Goal: Task Accomplishment & Management: Use online tool/utility

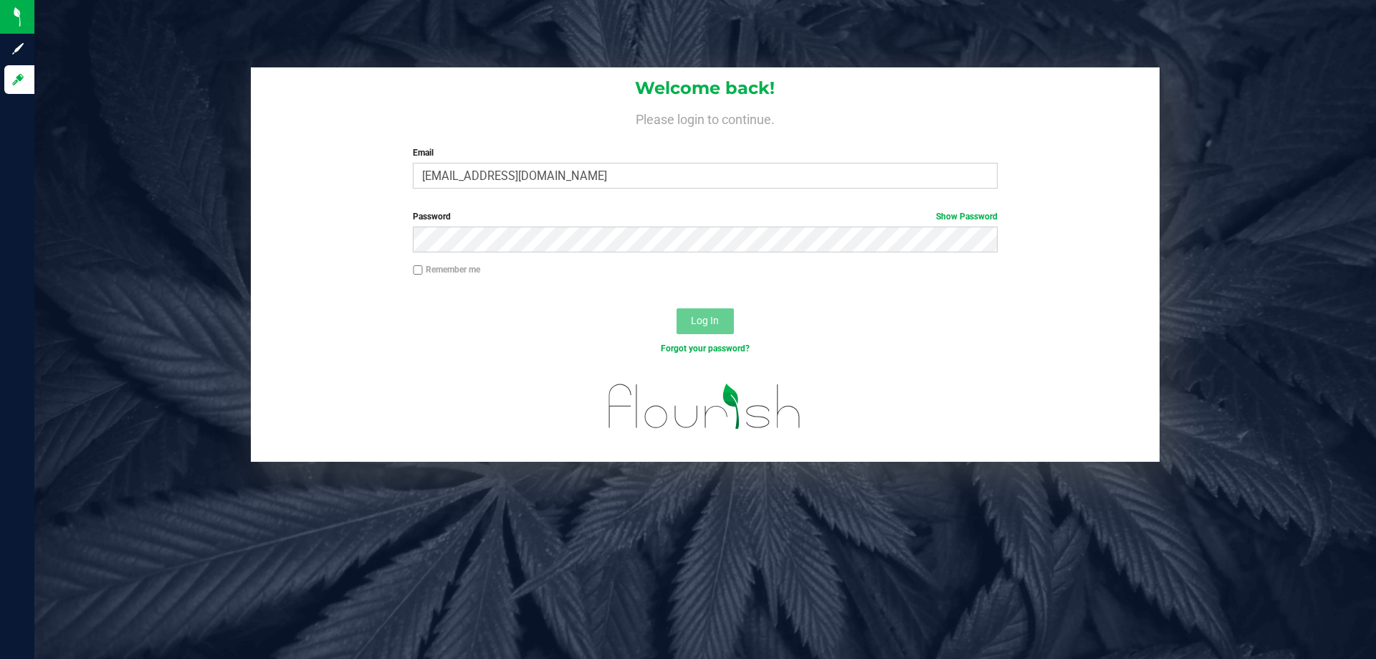
type input "[EMAIL_ADDRESS][DOMAIN_NAME]"
click at [676, 308] on button "Log In" at bounding box center [704, 321] width 57 height 26
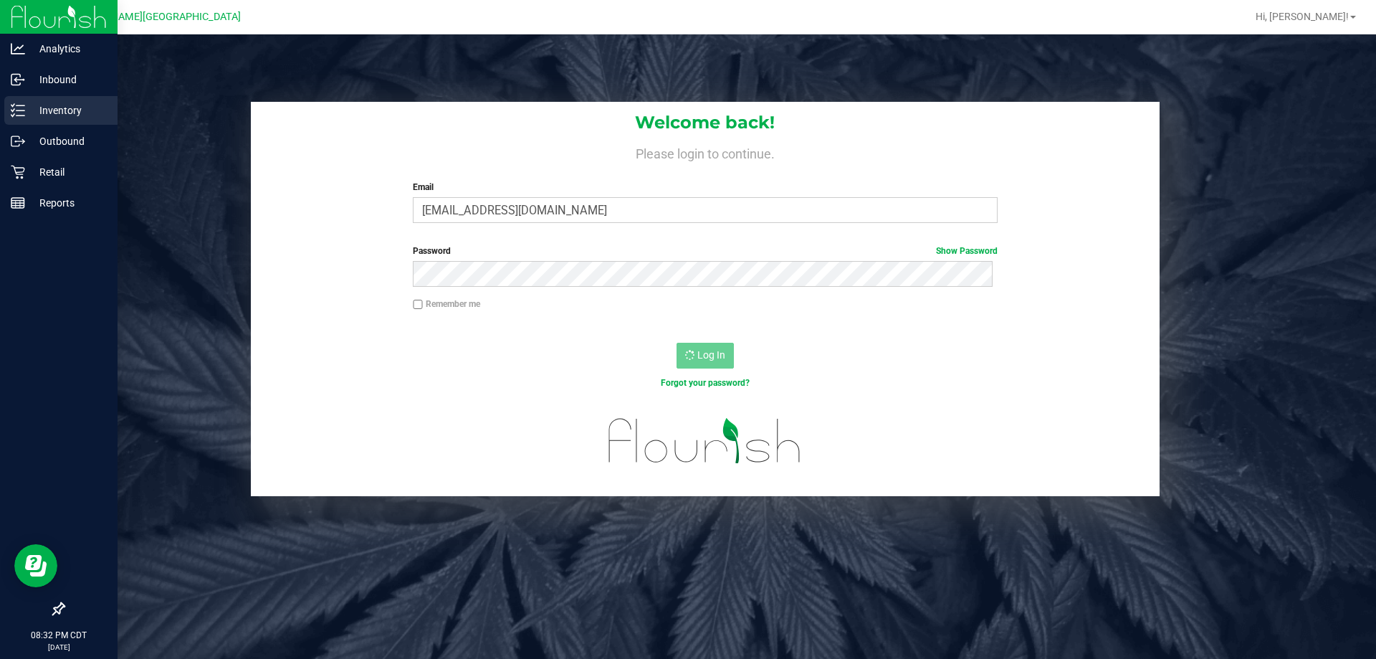
click at [28, 105] on p "Inventory" at bounding box center [68, 110] width 86 height 17
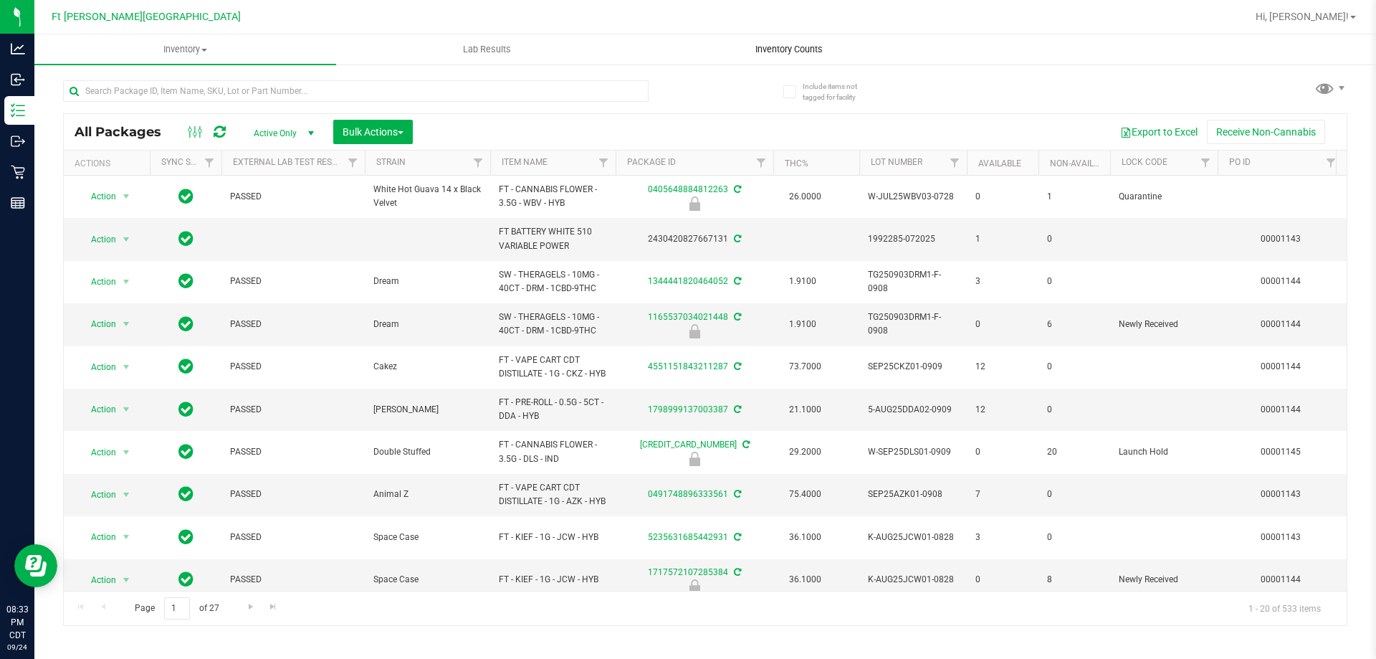
click at [769, 52] on span "Inventory Counts" at bounding box center [789, 49] width 106 height 13
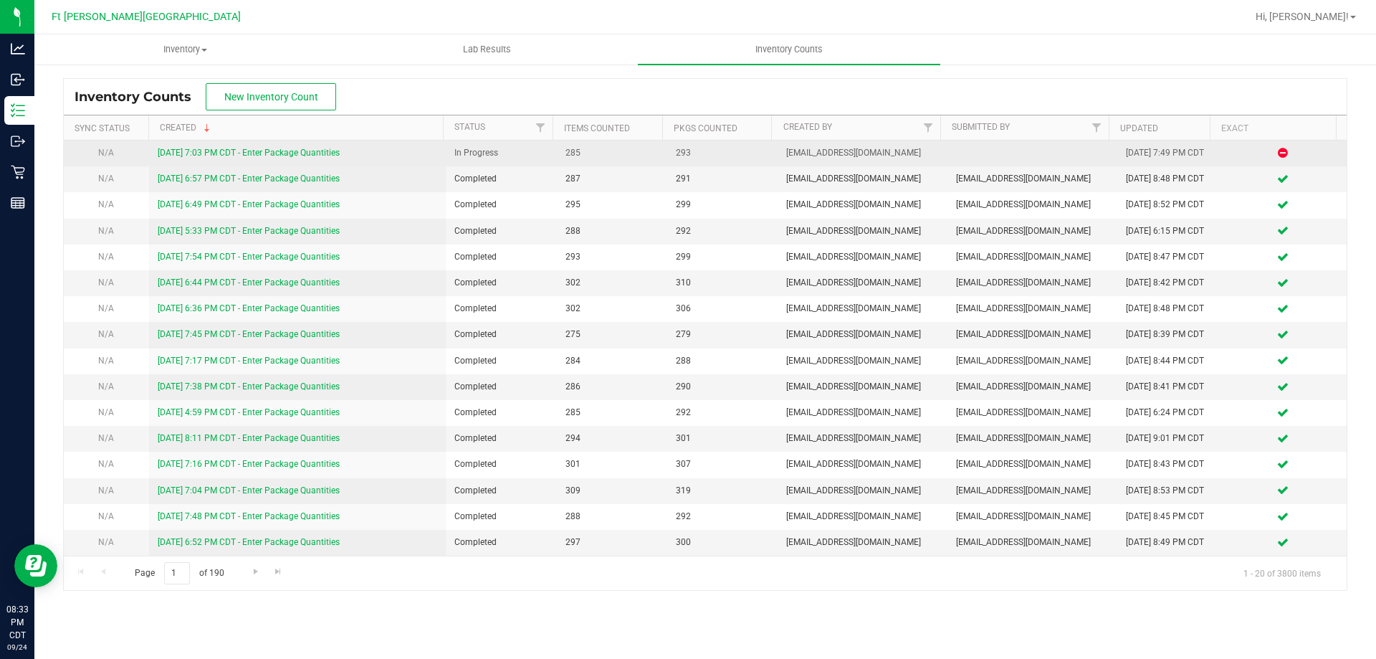
click at [332, 156] on link "[DATE] 7:03 PM CDT - Enter Package Quantities" at bounding box center [249, 153] width 182 height 10
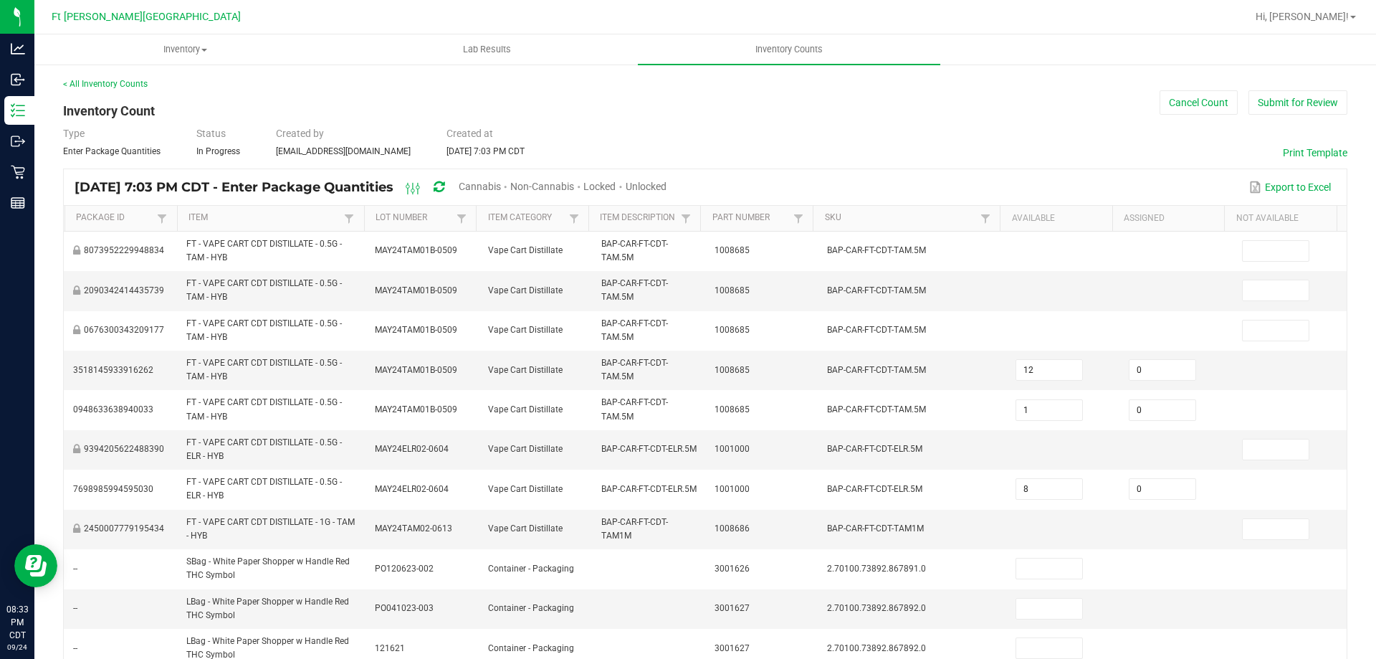
click at [666, 177] on div "Unlocked" at bounding box center [646, 187] width 41 height 27
click at [666, 185] on span "Unlocked" at bounding box center [646, 186] width 41 height 11
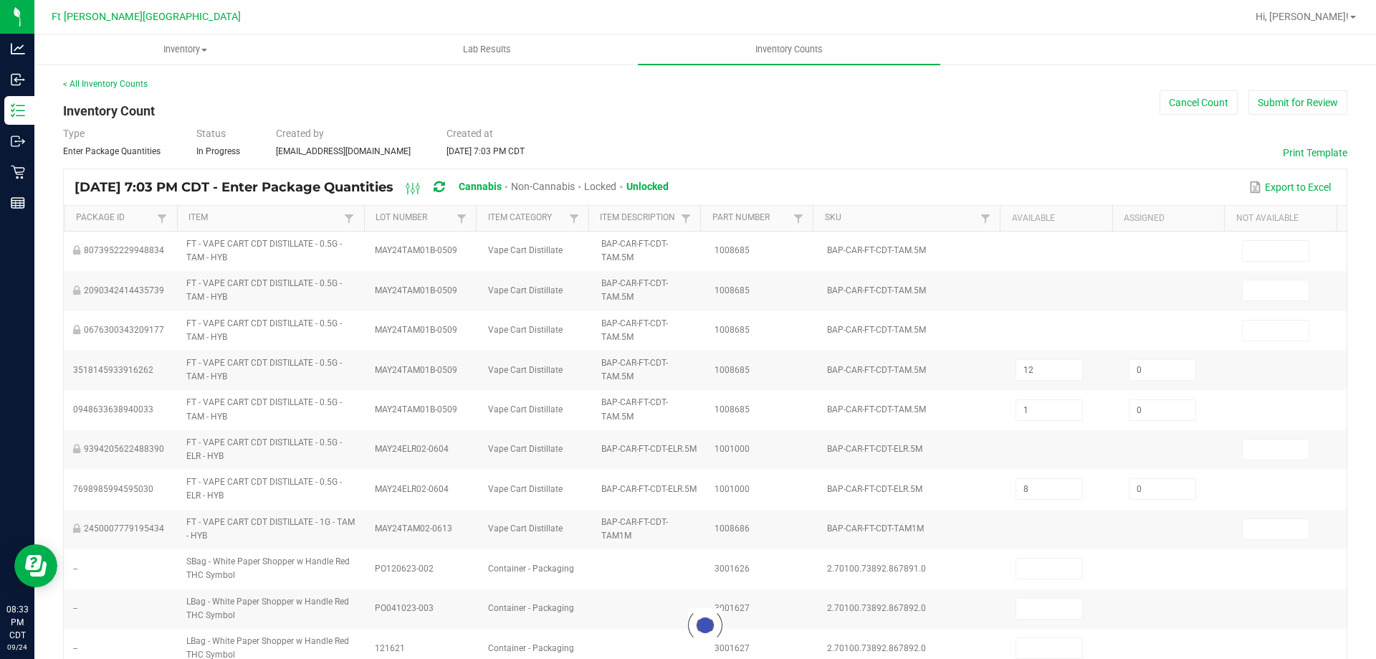
type input "11"
type input "2"
type input "1"
type input "4"
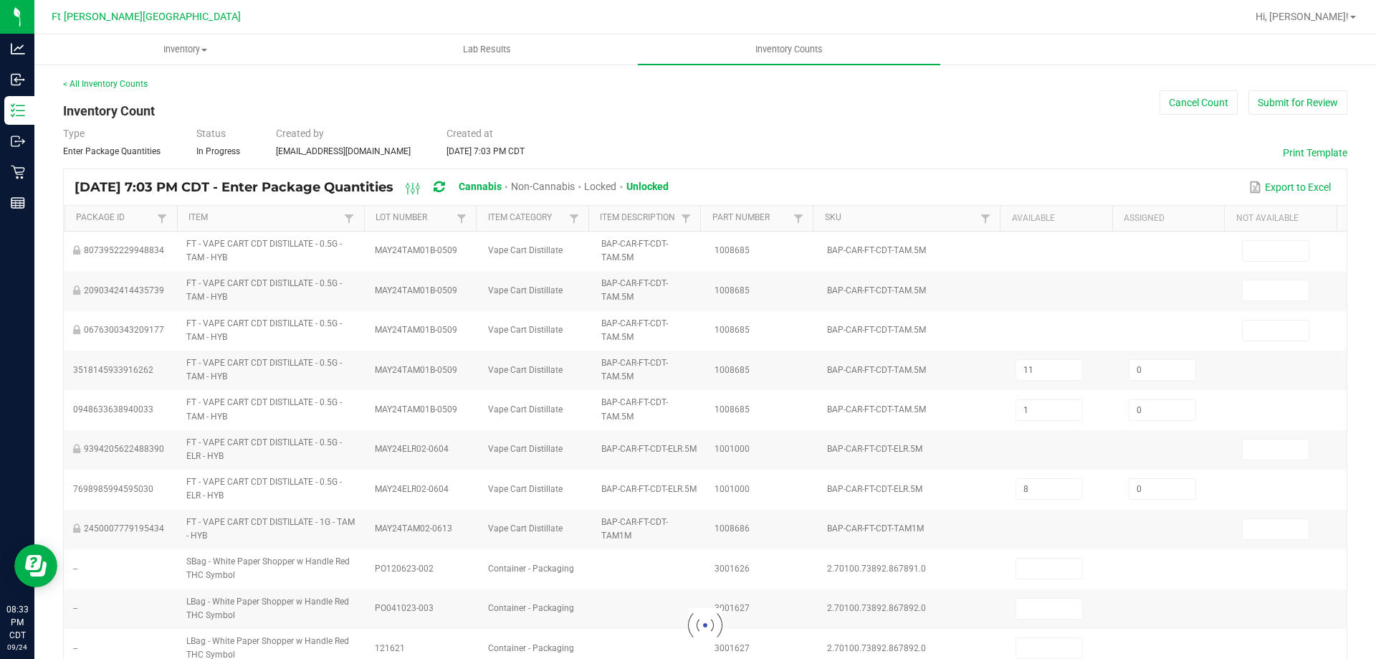
type input "1"
type input "23"
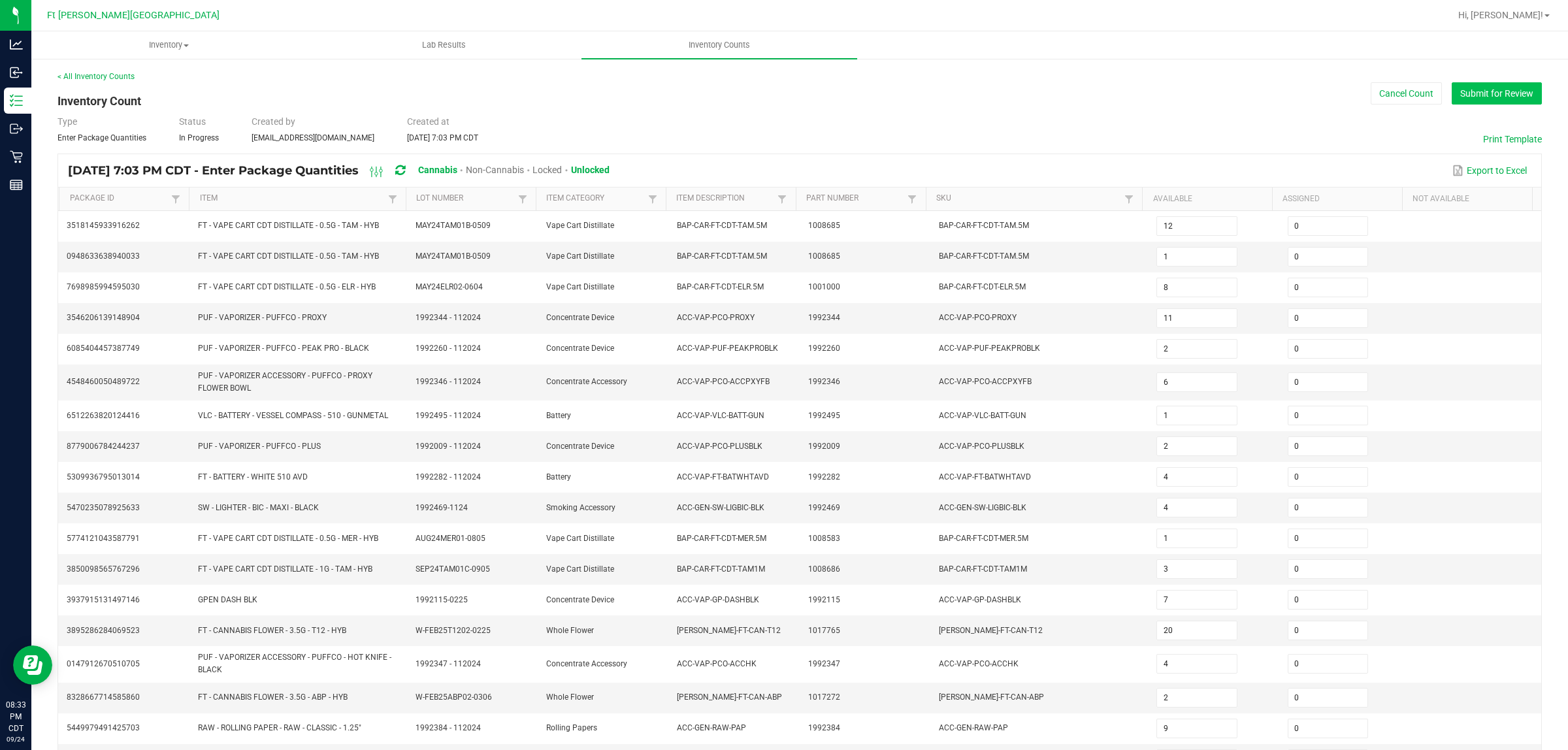
click at [1253, 98] on button "Submit for Review" at bounding box center [1496, 93] width 90 height 22
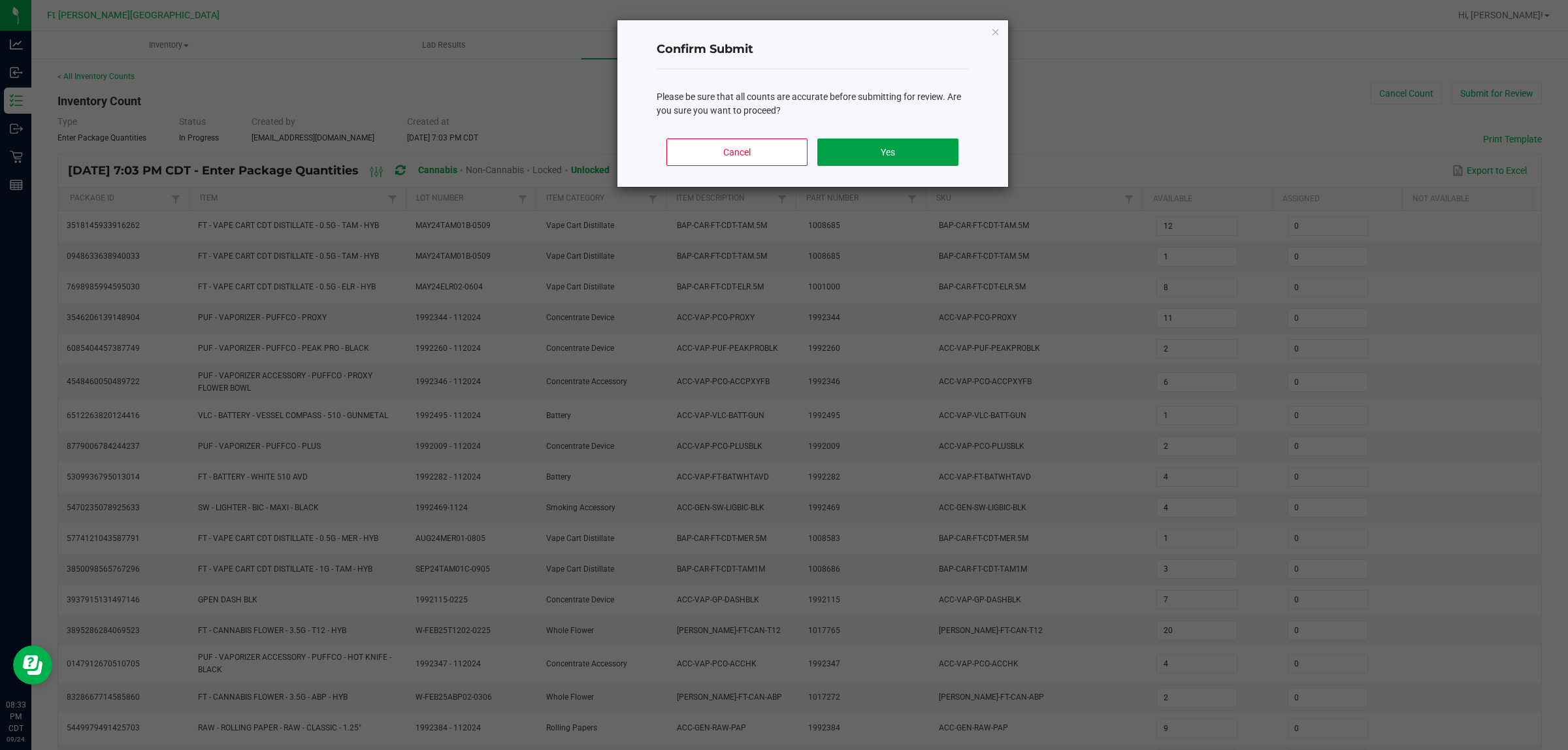
click at [944, 158] on button "Yes" at bounding box center [887, 152] width 140 height 27
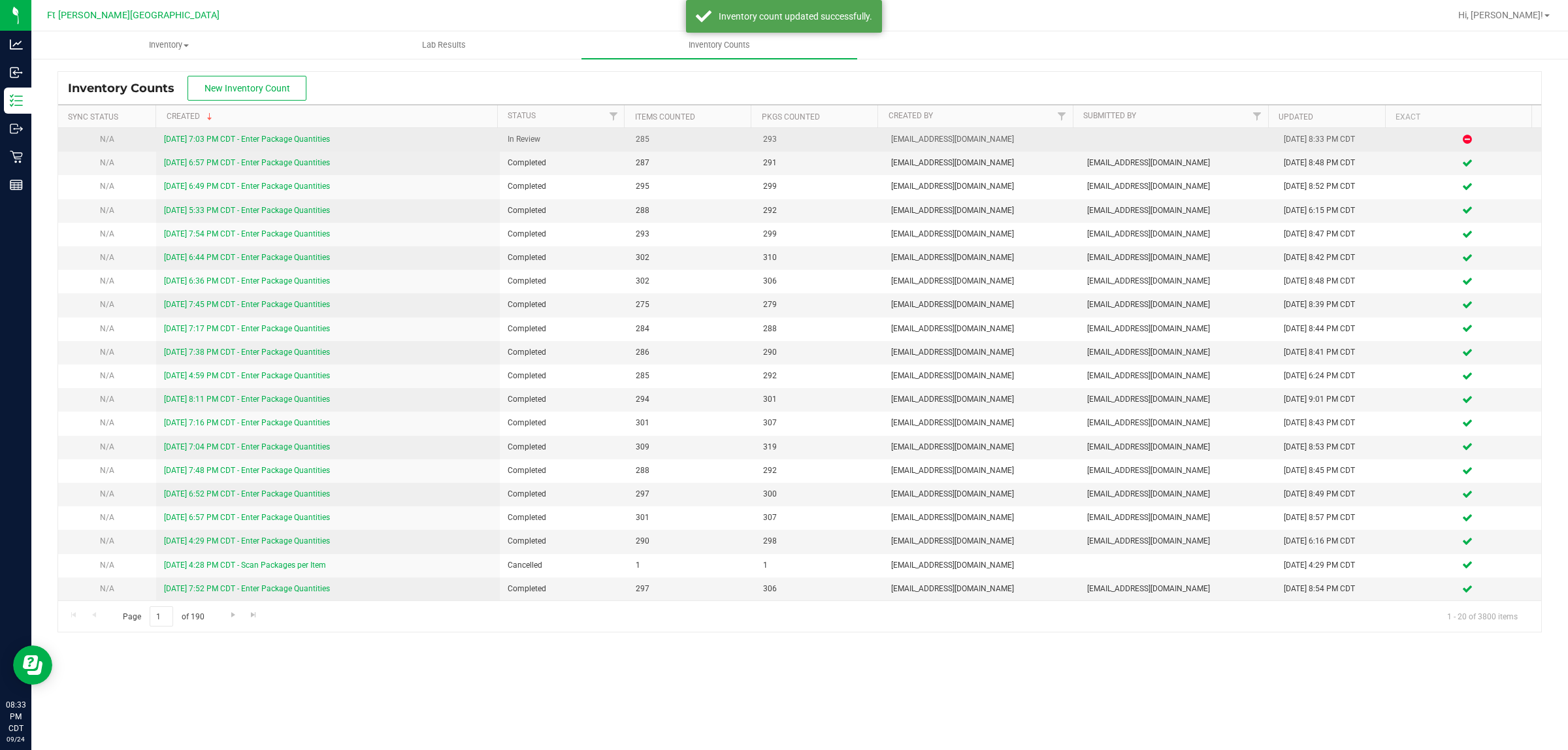
click at [319, 136] on link "[DATE] 7:03 PM CDT - Enter Package Quantities" at bounding box center [247, 139] width 166 height 9
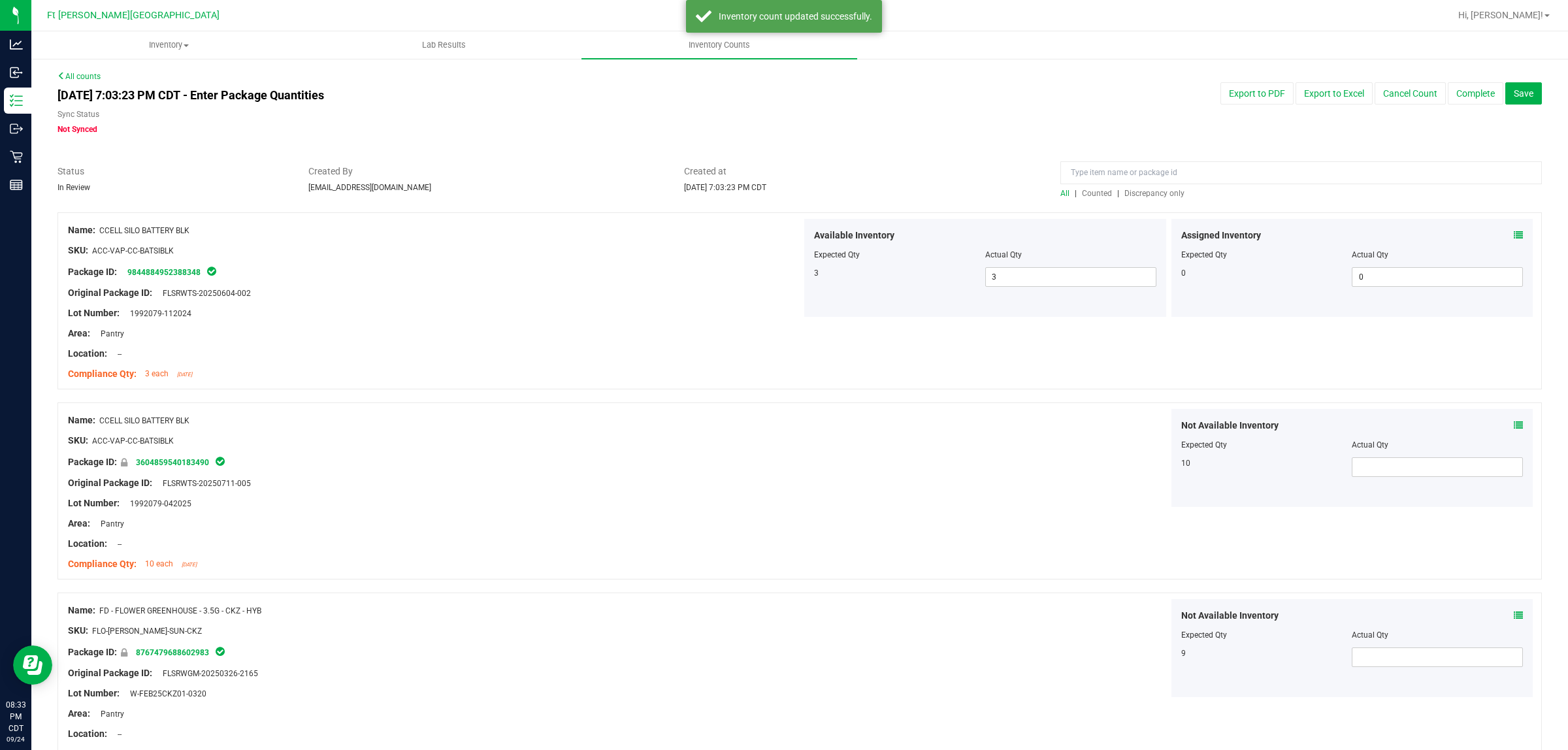
click at [1148, 193] on span "Discrepancy only" at bounding box center [1154, 193] width 60 height 9
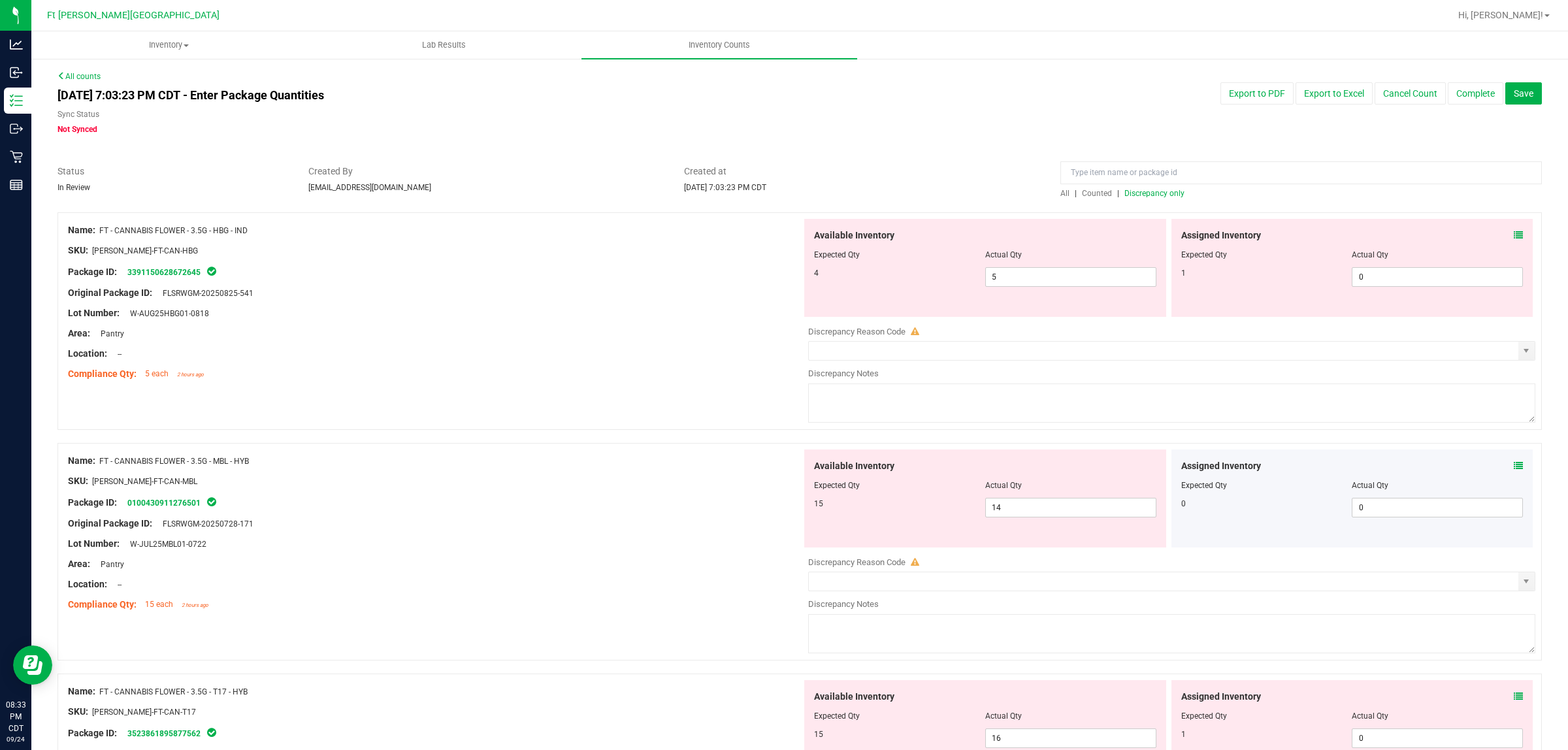
click at [1253, 234] on icon at bounding box center [1518, 235] width 9 height 9
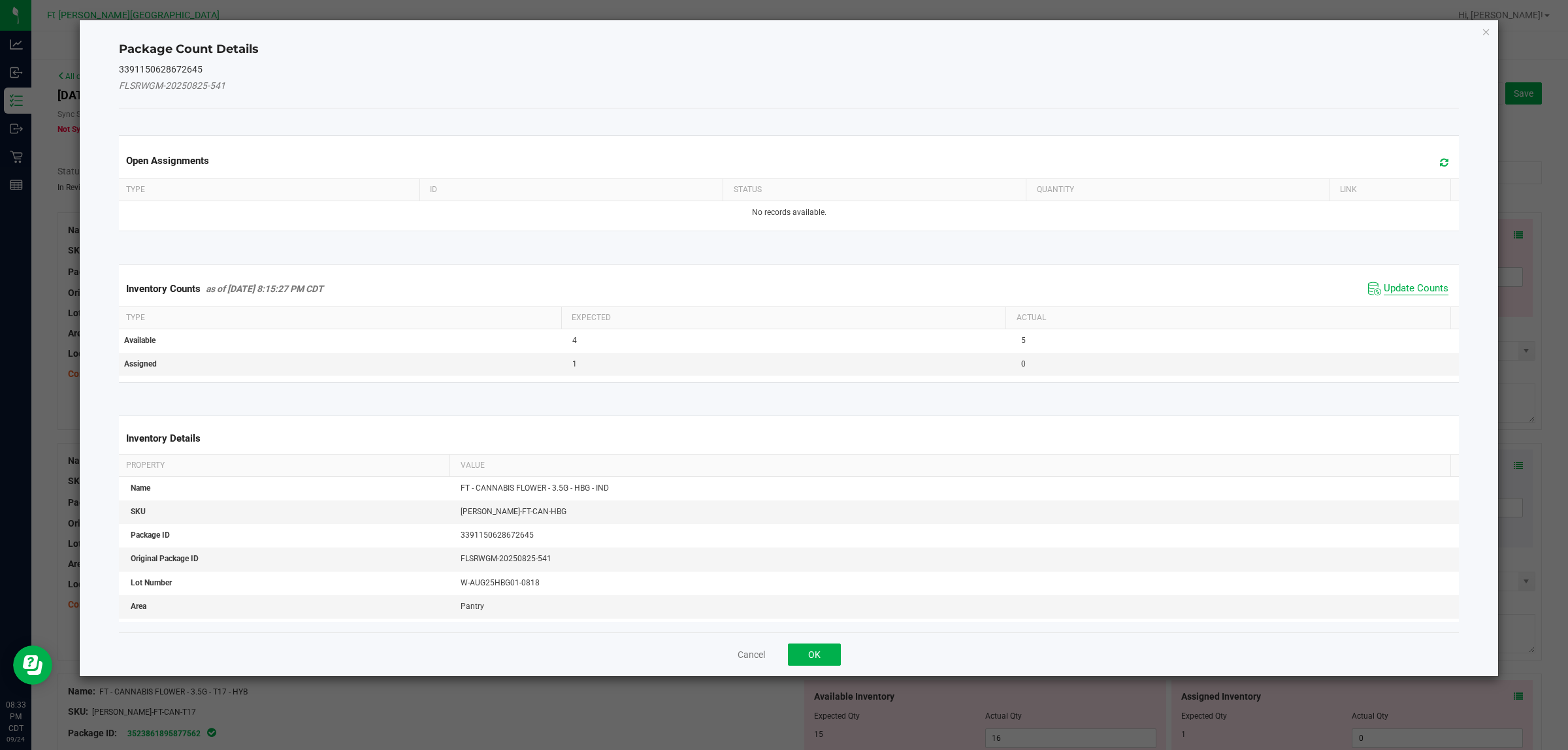
click at [1253, 289] on span "Update Counts" at bounding box center [1416, 289] width 65 height 13
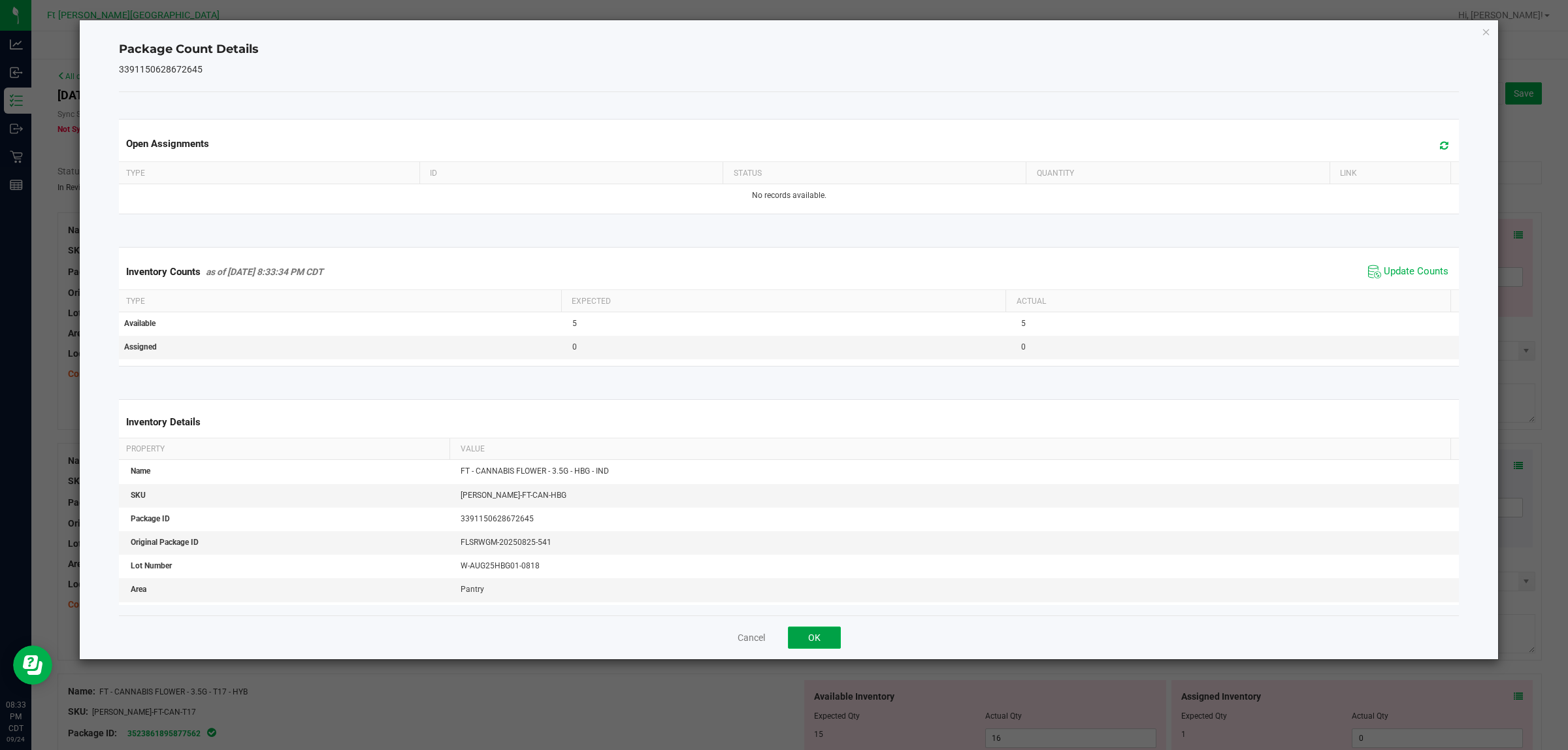
click at [808, 600] on button "OK" at bounding box center [814, 637] width 53 height 22
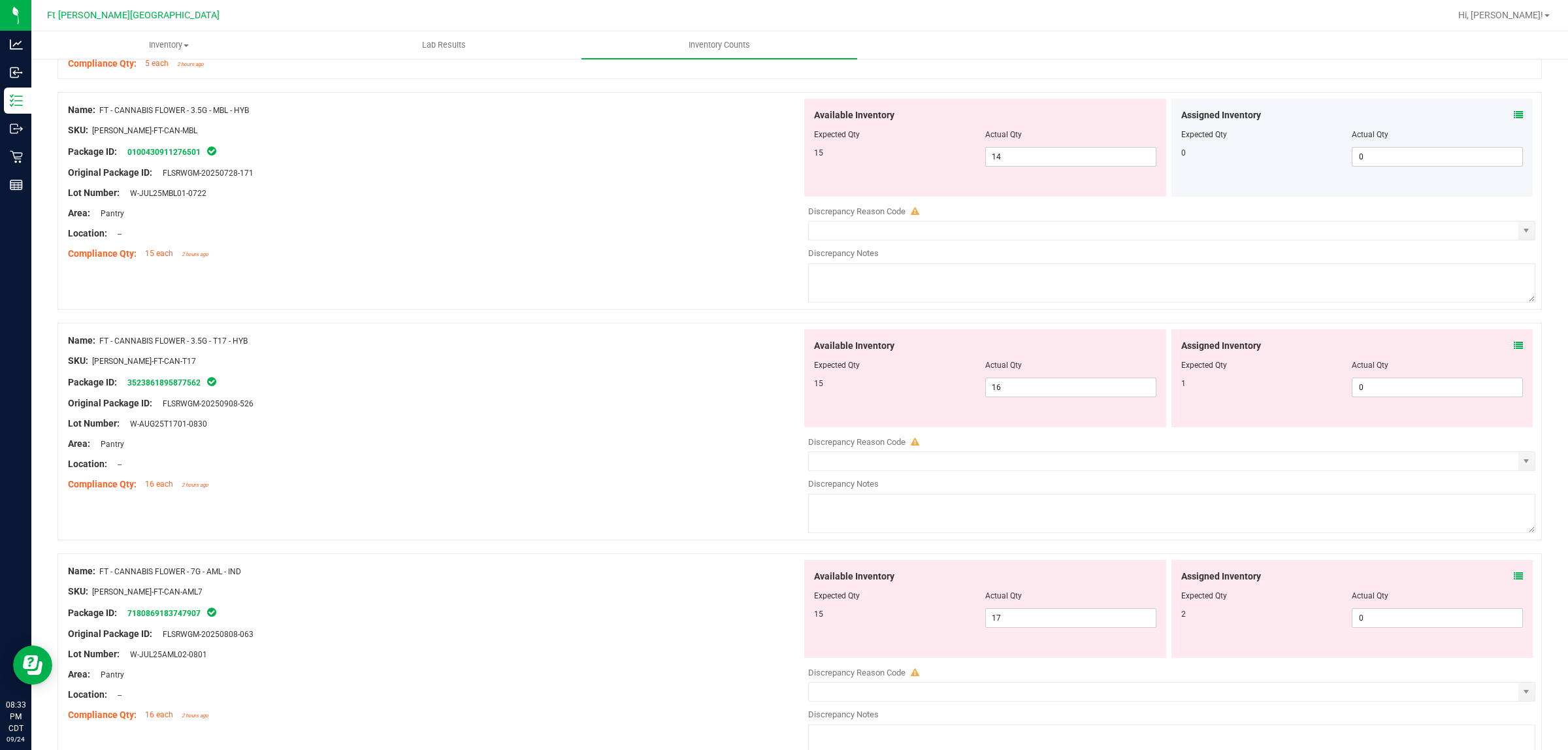
scroll to position [276, 0]
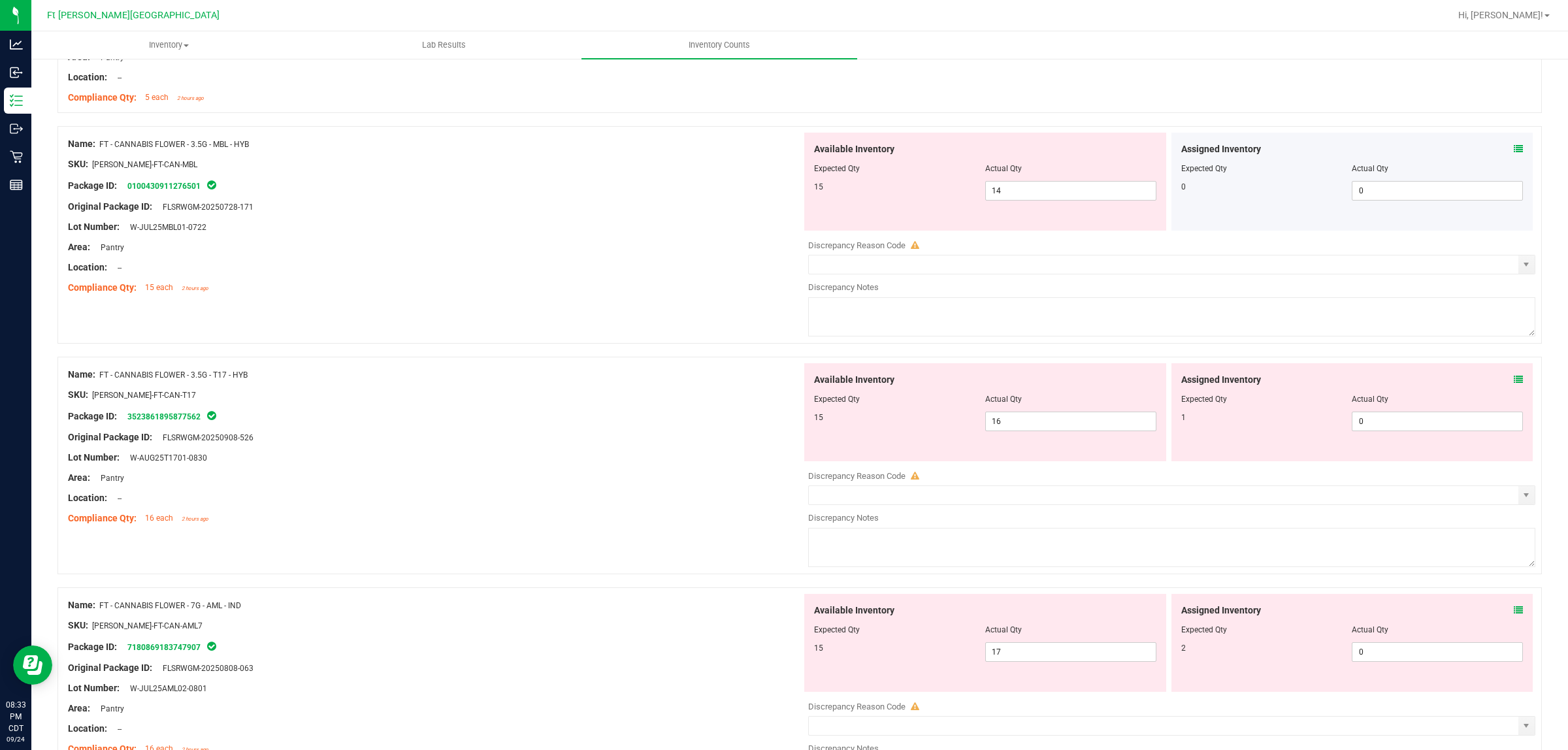
click at [1253, 153] on icon at bounding box center [1518, 149] width 9 height 9
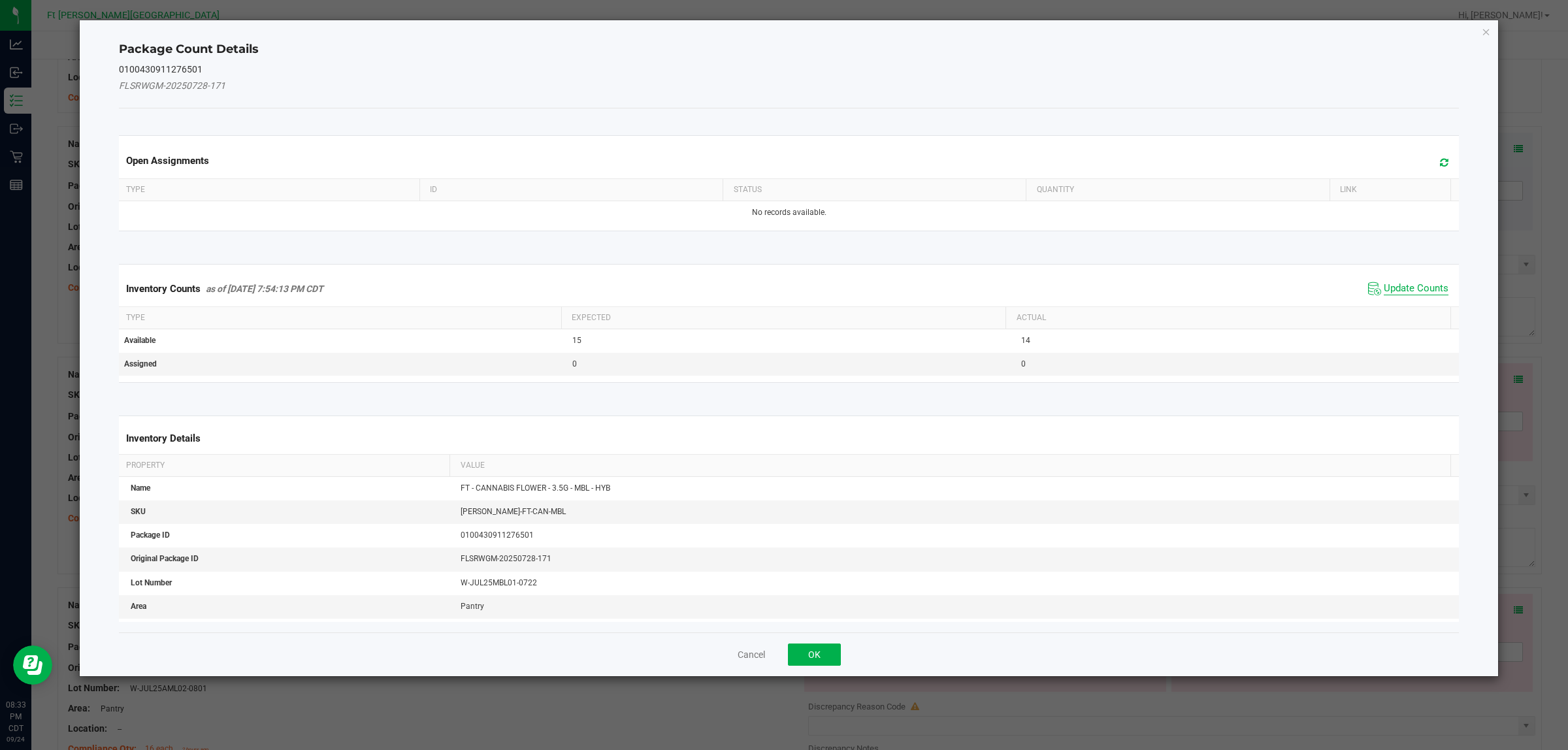
click at [1253, 292] on span "Update Counts" at bounding box center [1416, 289] width 65 height 13
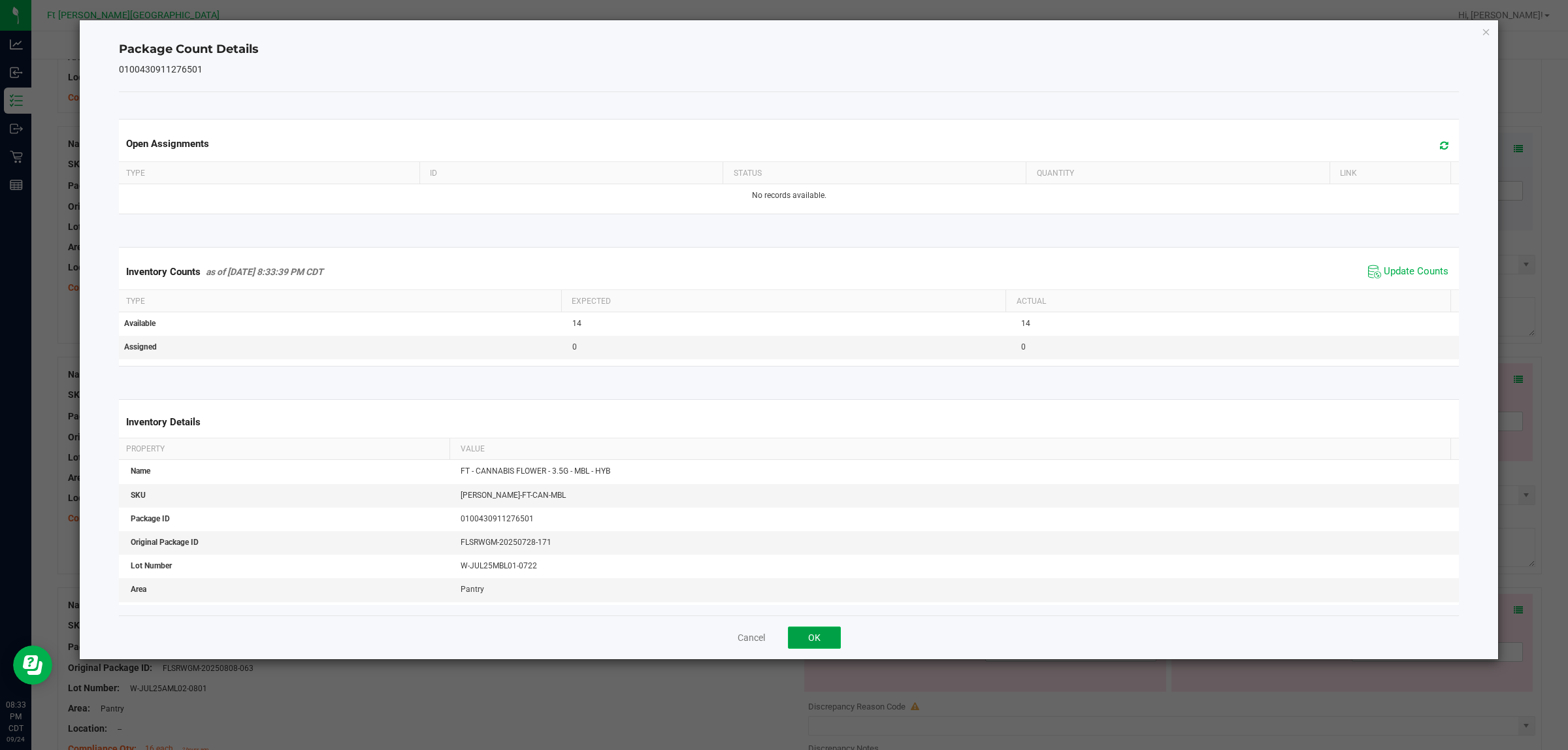
click at [807, 600] on button "OK" at bounding box center [814, 637] width 53 height 22
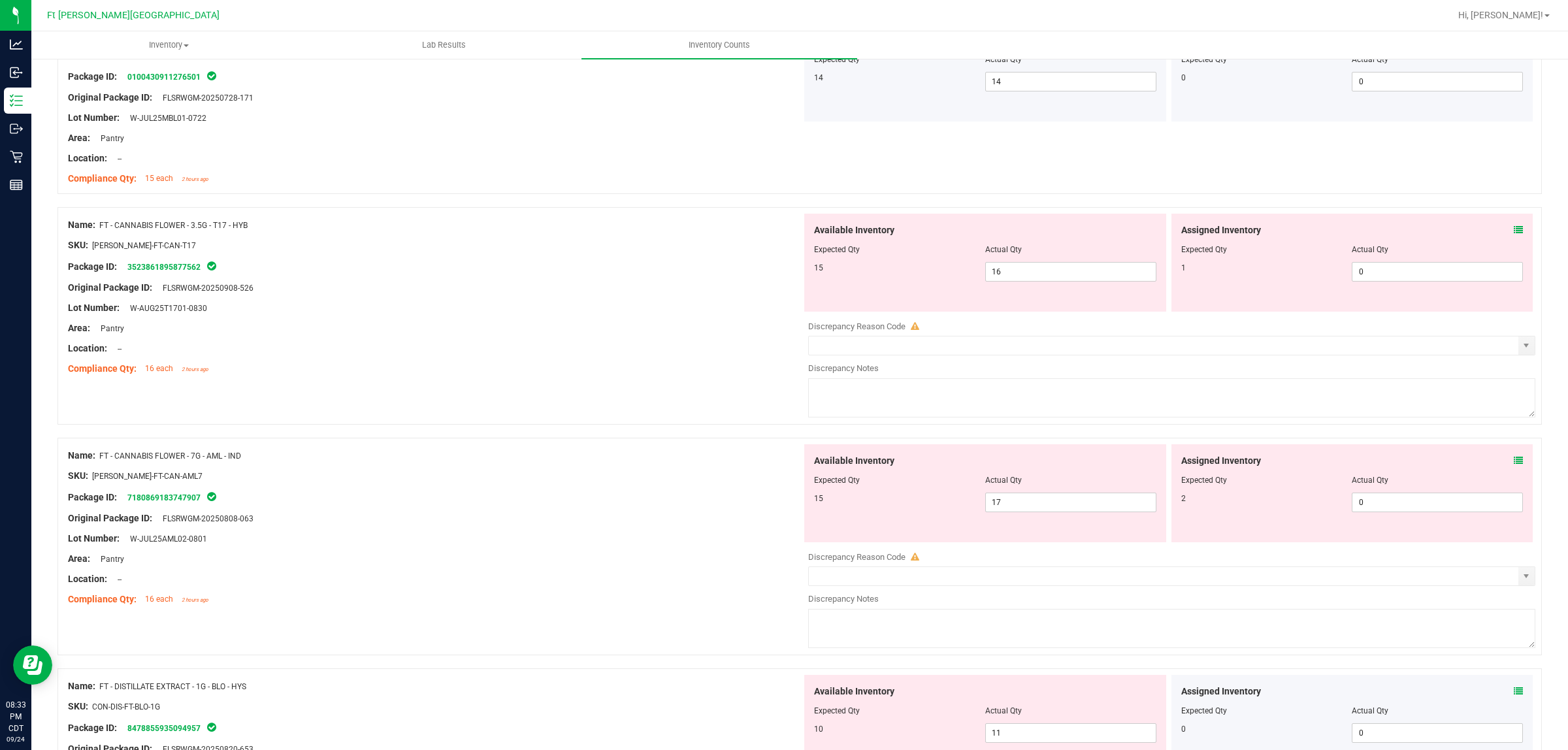
scroll to position [413, 0]
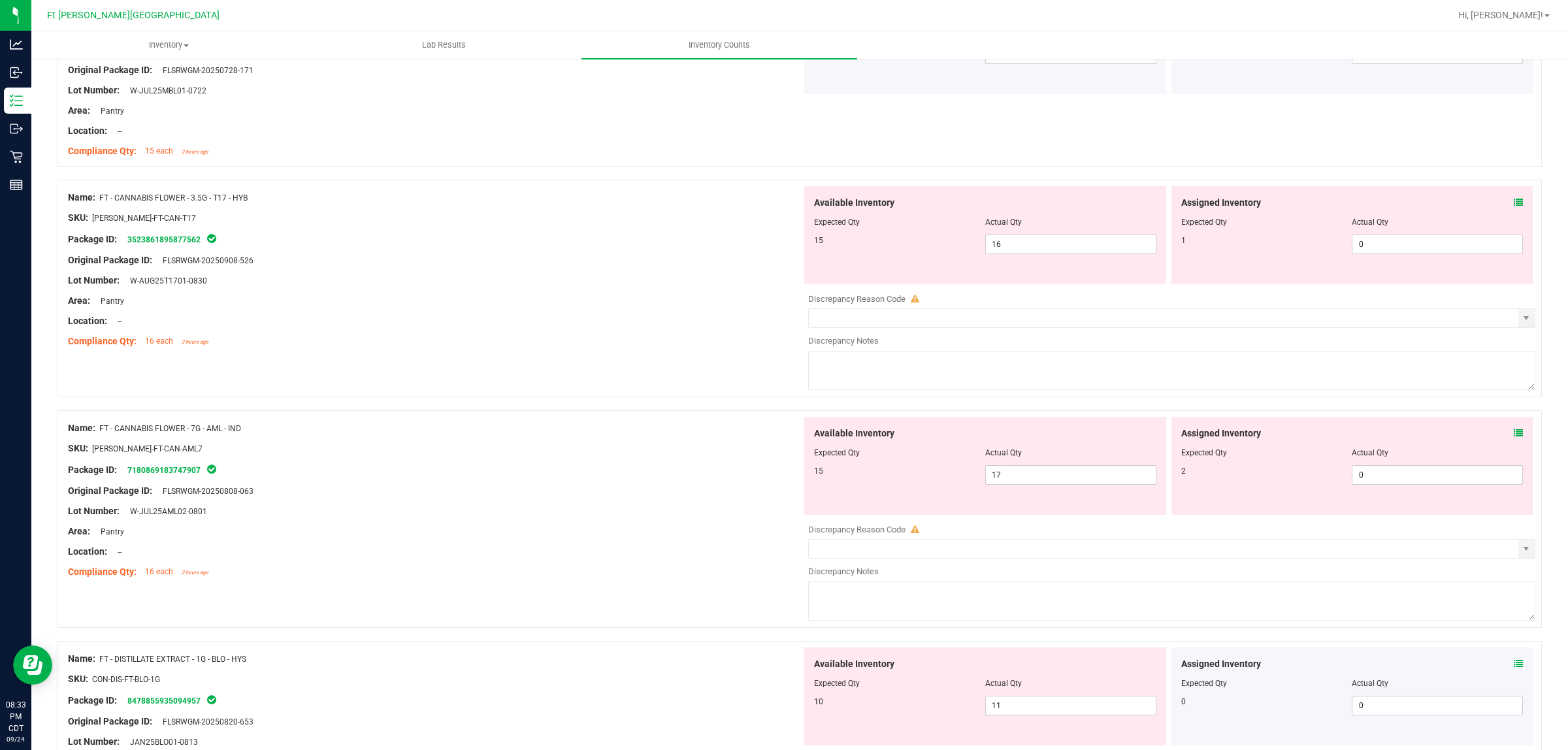
click at [1253, 200] on icon at bounding box center [1518, 202] width 9 height 9
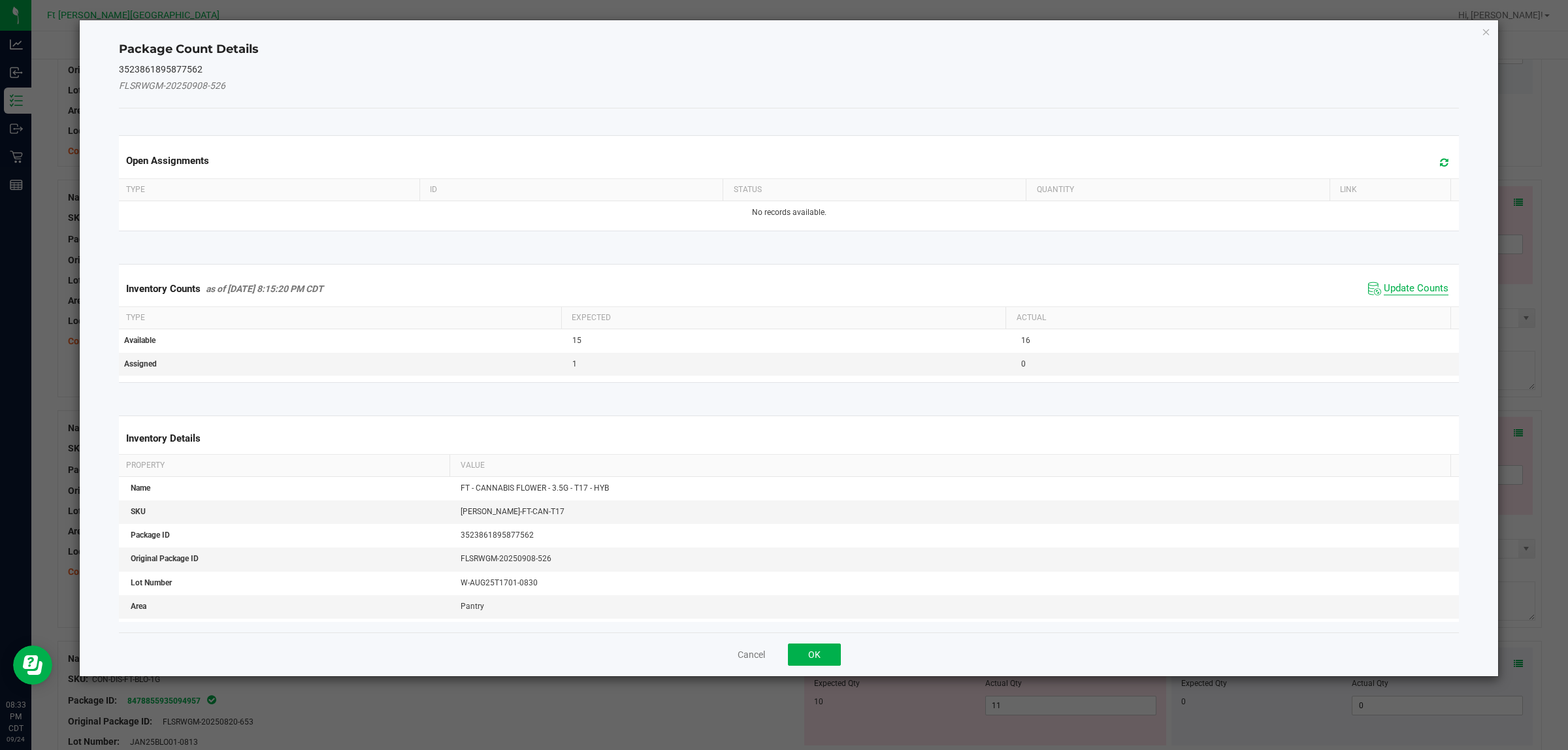
click at [1253, 283] on span "Update Counts" at bounding box center [1416, 289] width 65 height 13
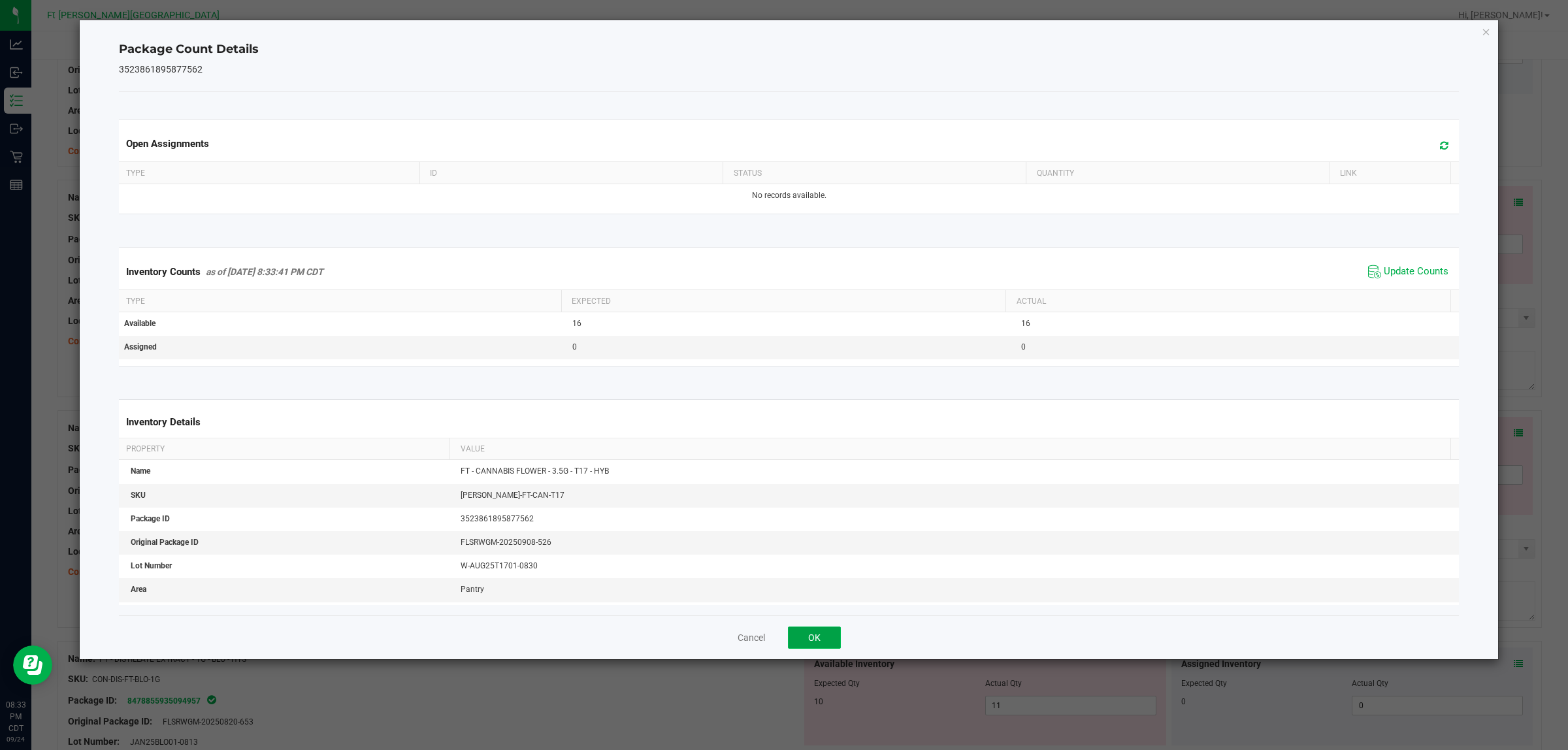
click at [815, 600] on button "OK" at bounding box center [814, 637] width 53 height 22
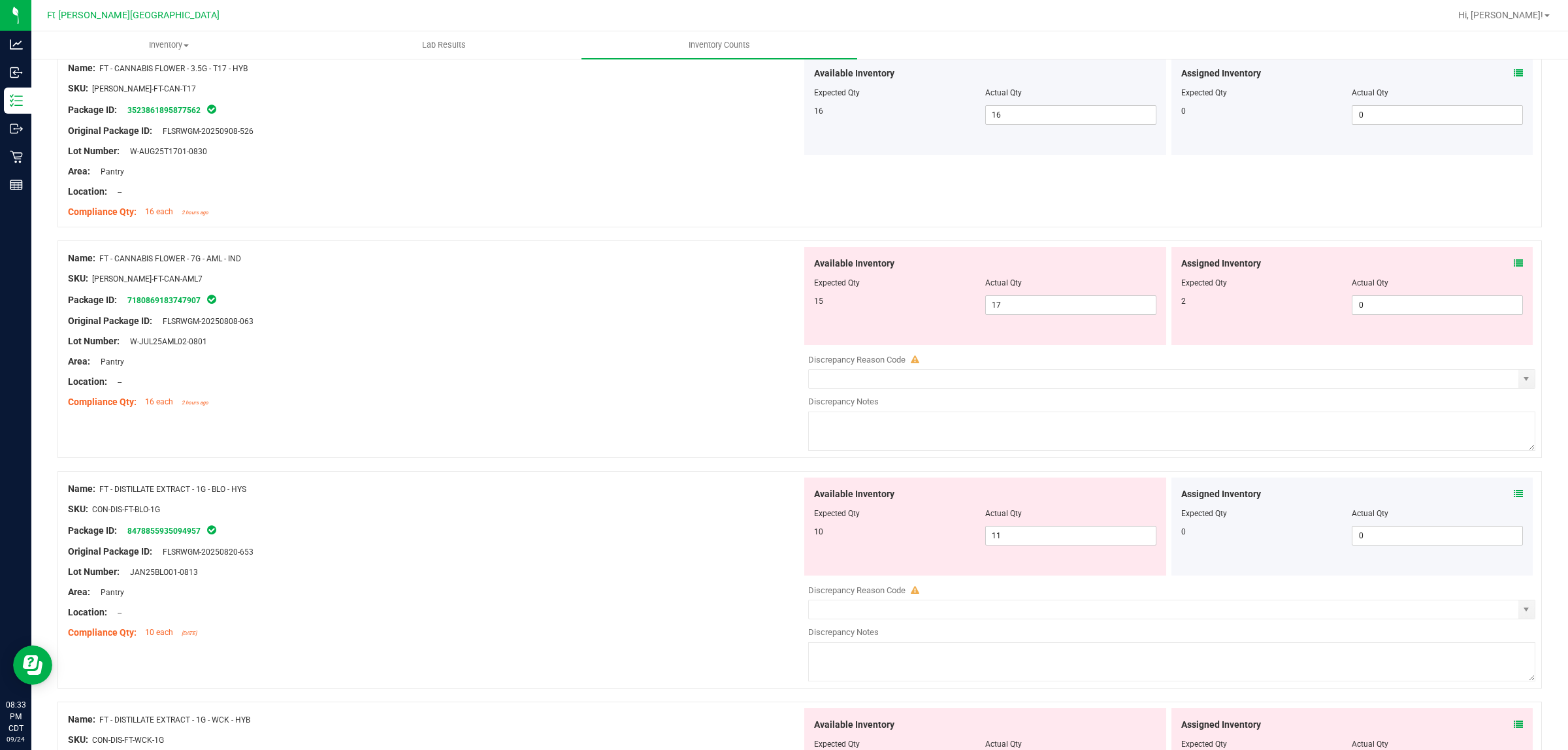
scroll to position [582, 0]
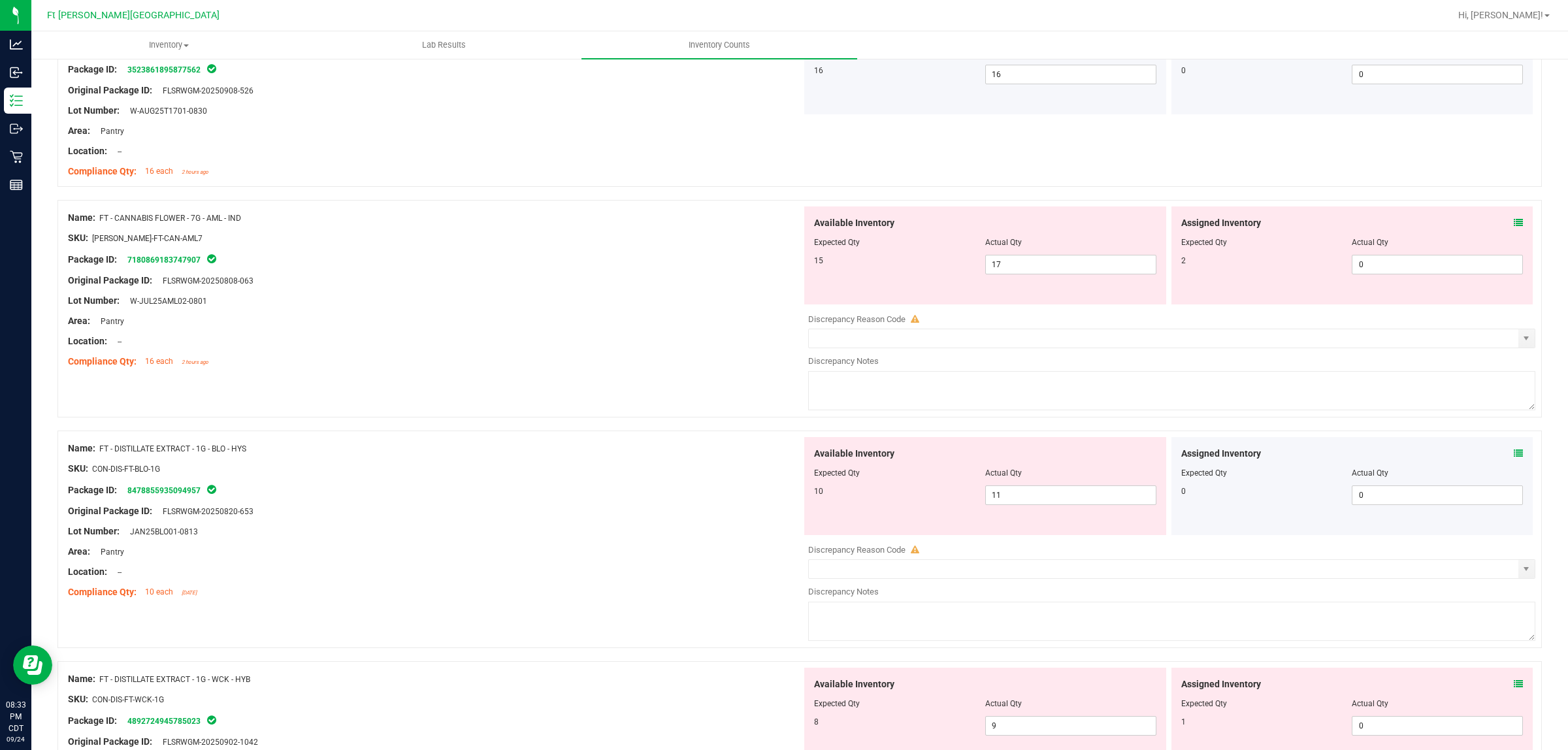
click at [1253, 222] on icon at bounding box center [1518, 222] width 9 height 9
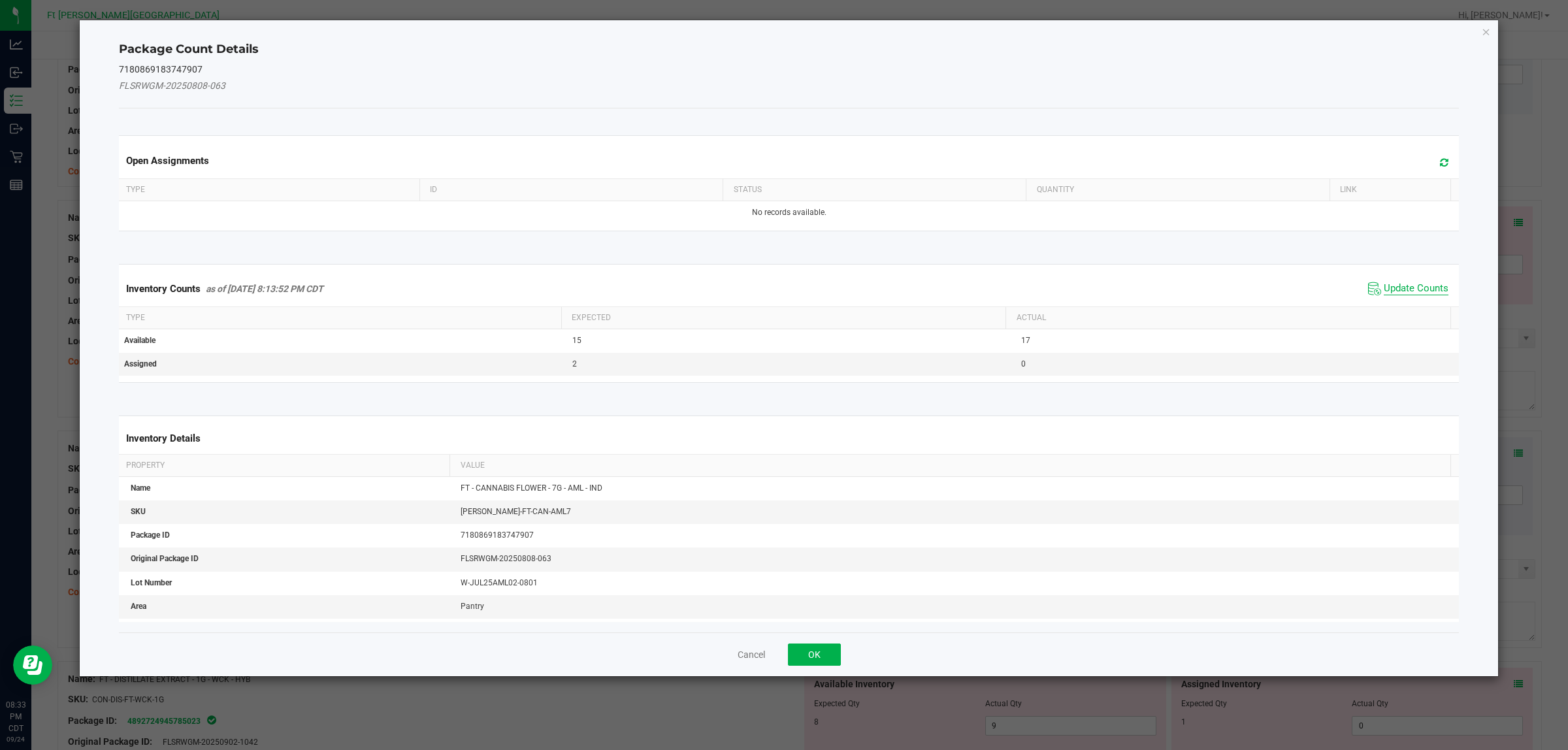
click at [1253, 286] on span "Update Counts" at bounding box center [1416, 289] width 65 height 13
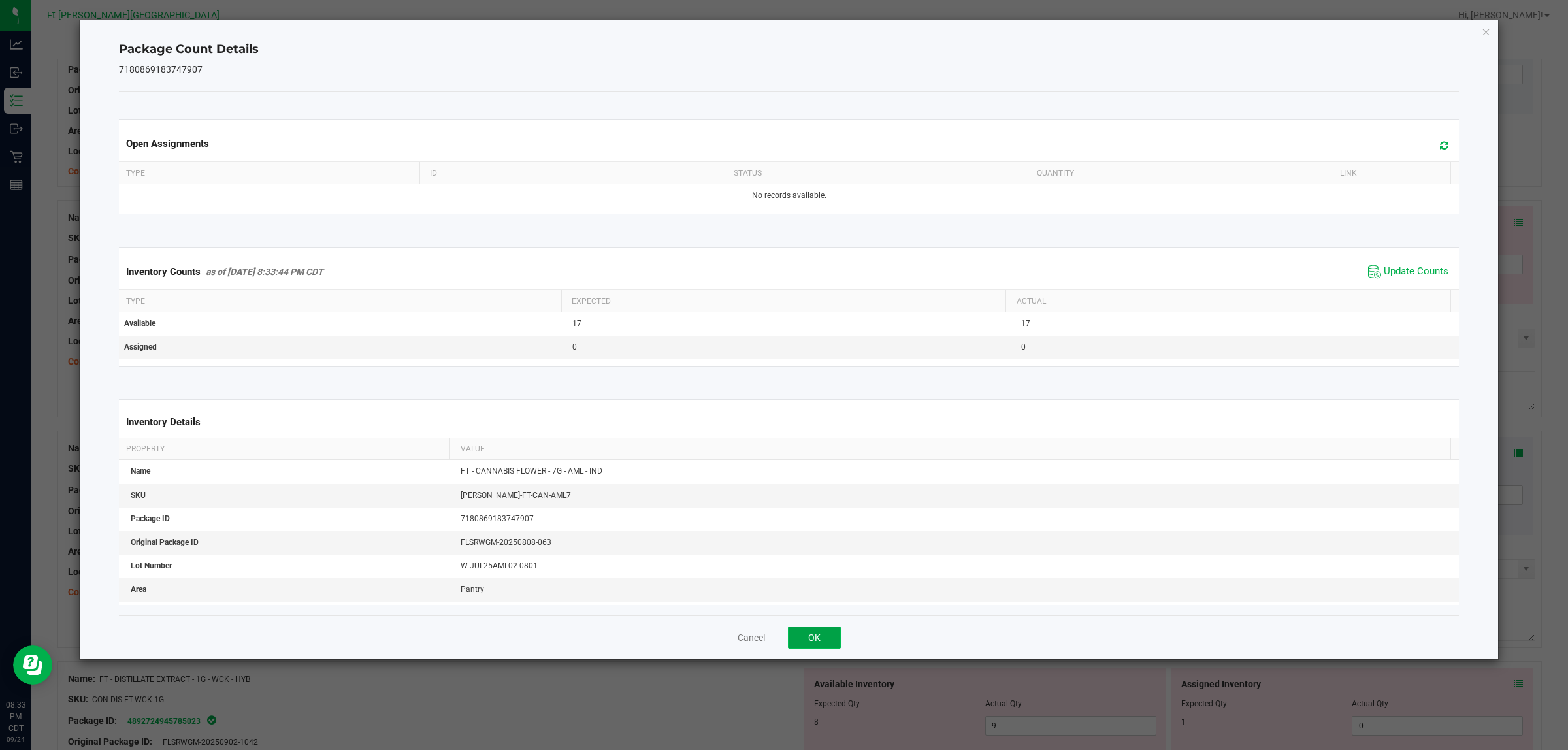
click at [814, 600] on button "OK" at bounding box center [814, 637] width 53 height 22
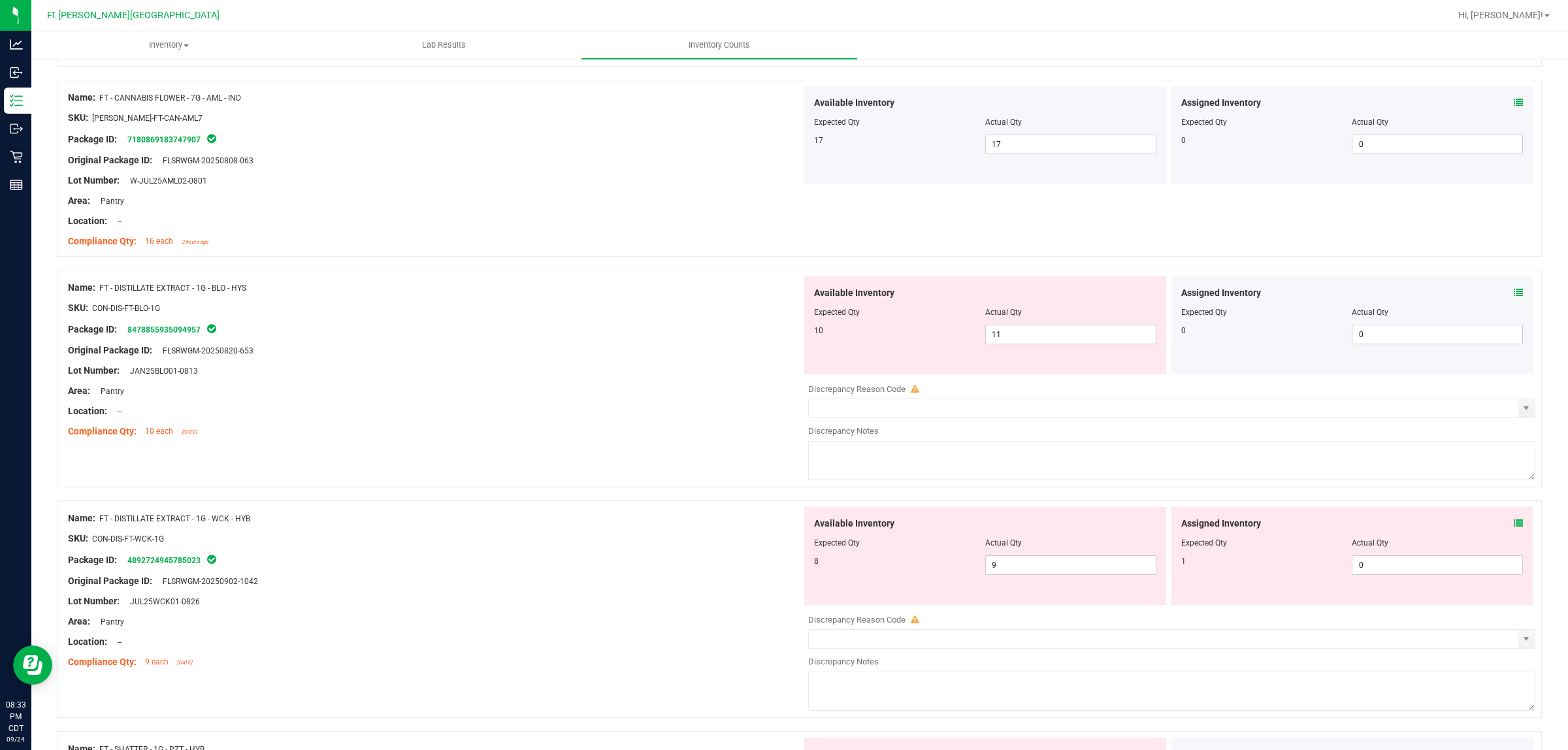
scroll to position [710, 0]
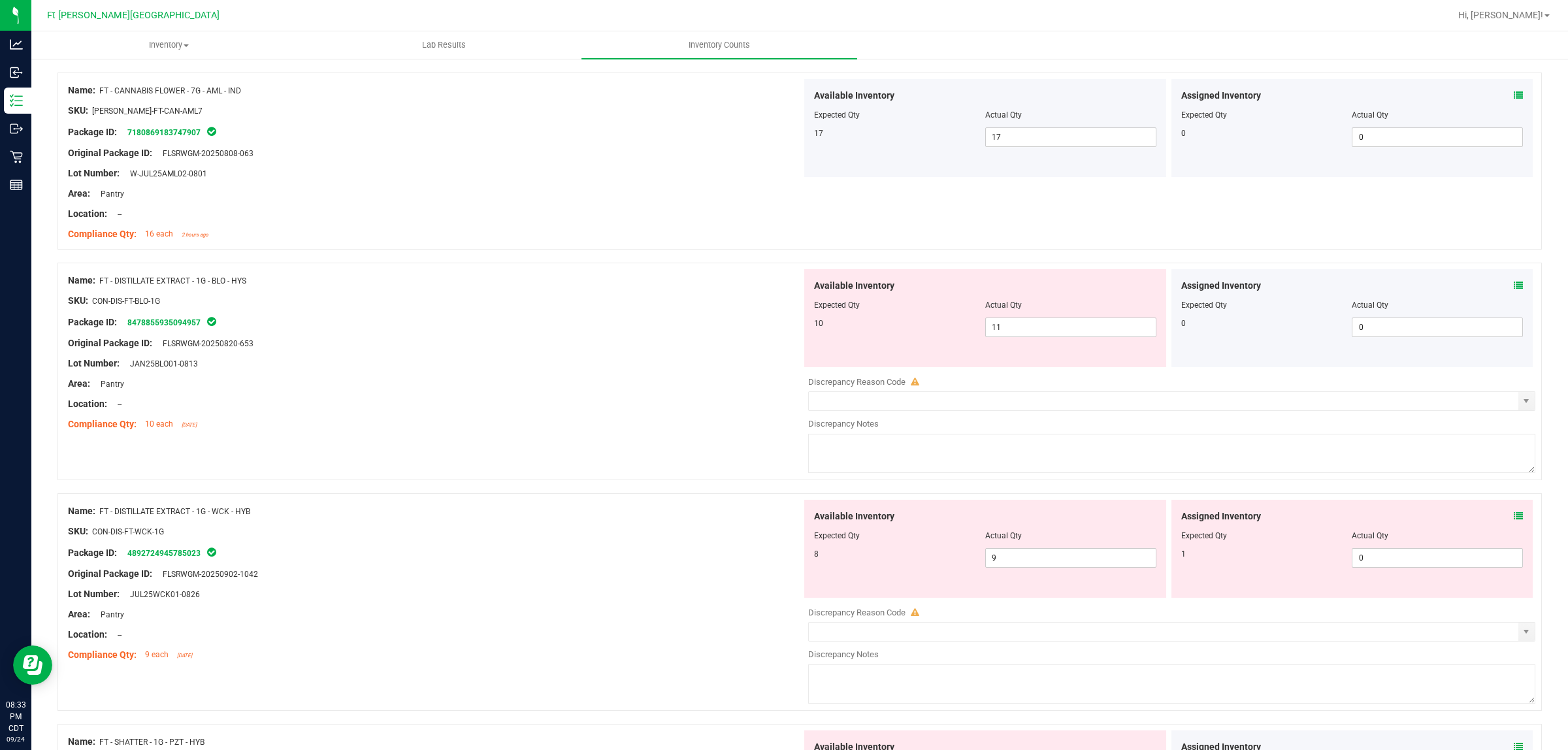
click at [1253, 292] on span at bounding box center [1518, 285] width 9 height 14
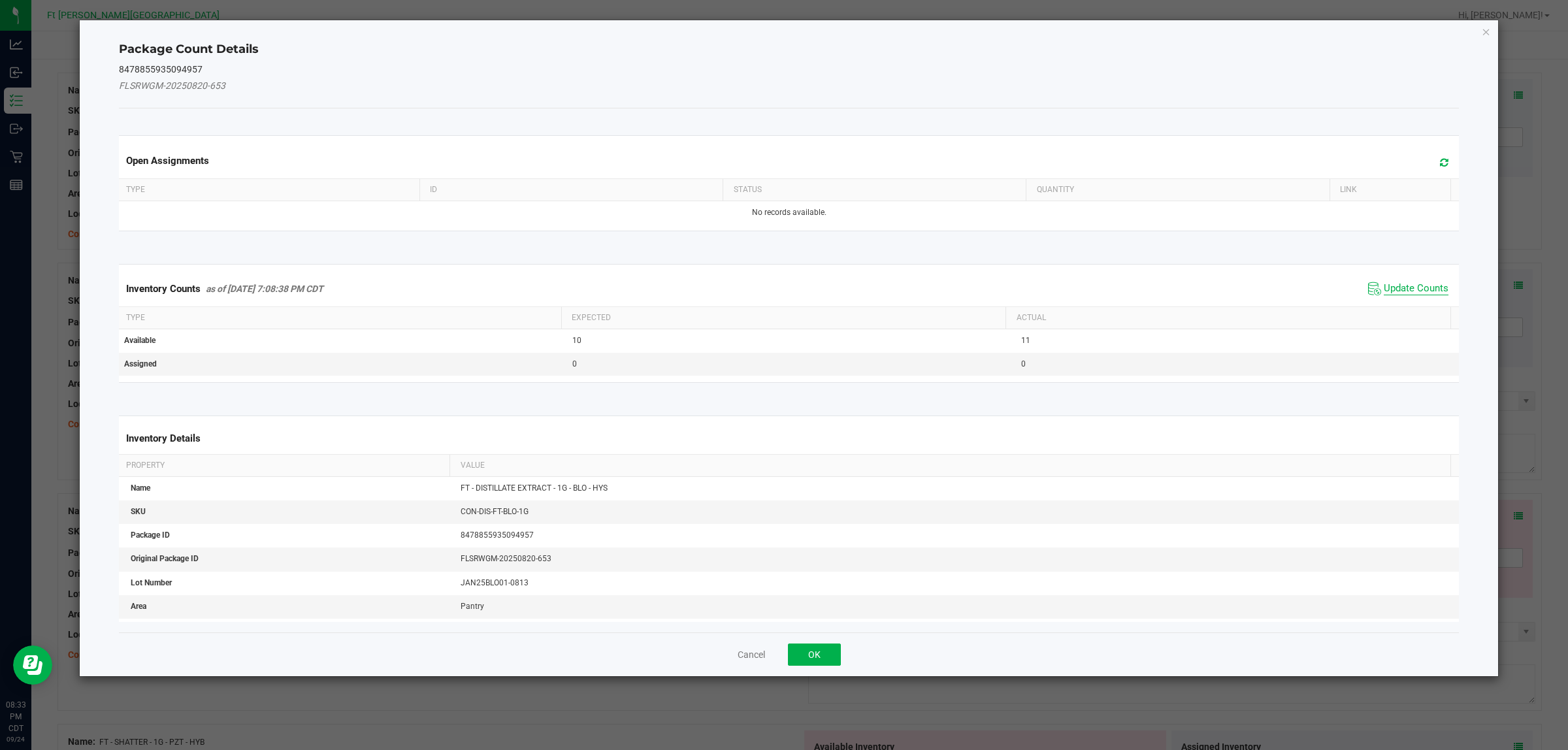
click at [1253, 295] on span "Update Counts" at bounding box center [1416, 289] width 65 height 13
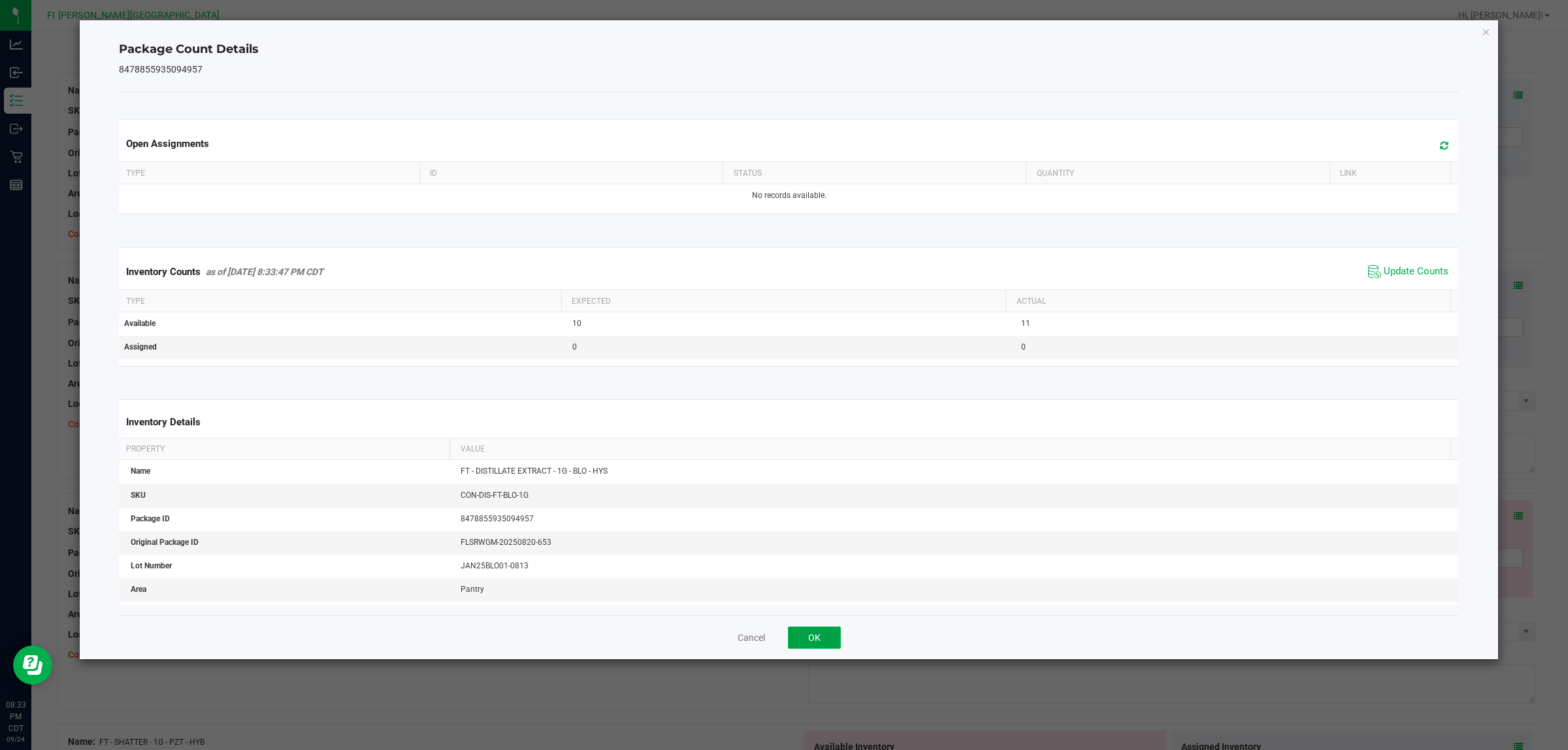
click at [814, 600] on button "OK" at bounding box center [814, 637] width 53 height 22
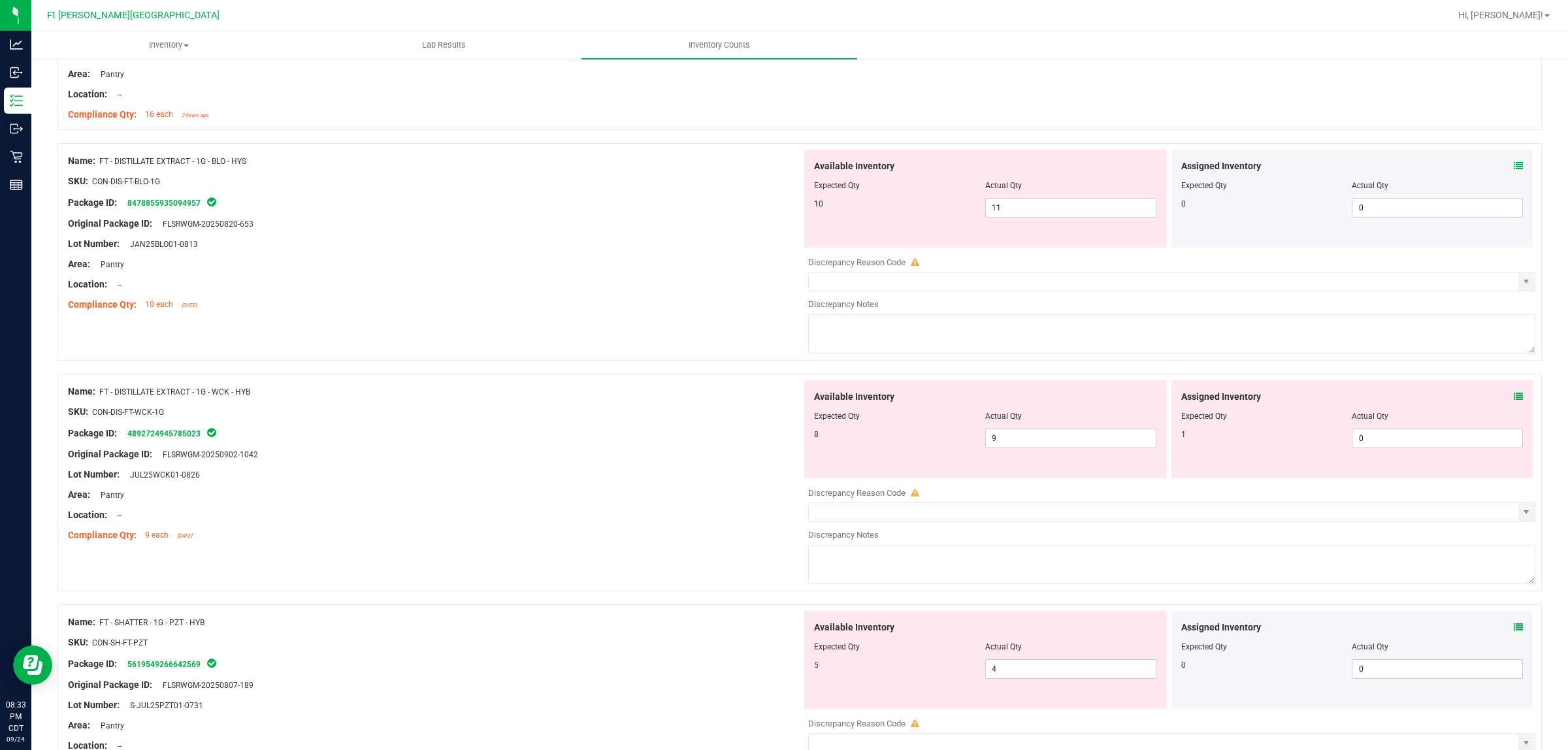
scroll to position [879, 0]
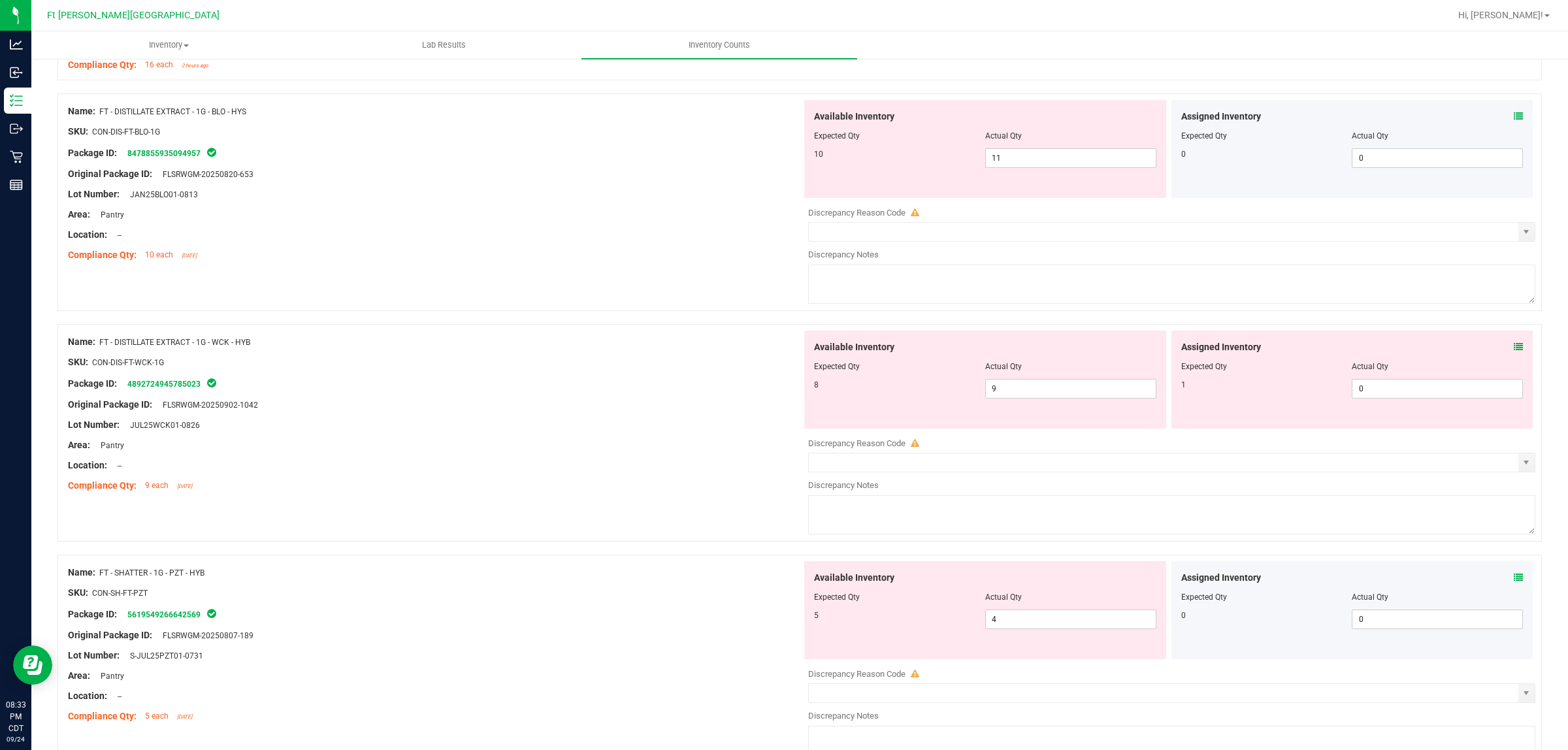
click at [1253, 346] on icon at bounding box center [1518, 347] width 9 height 9
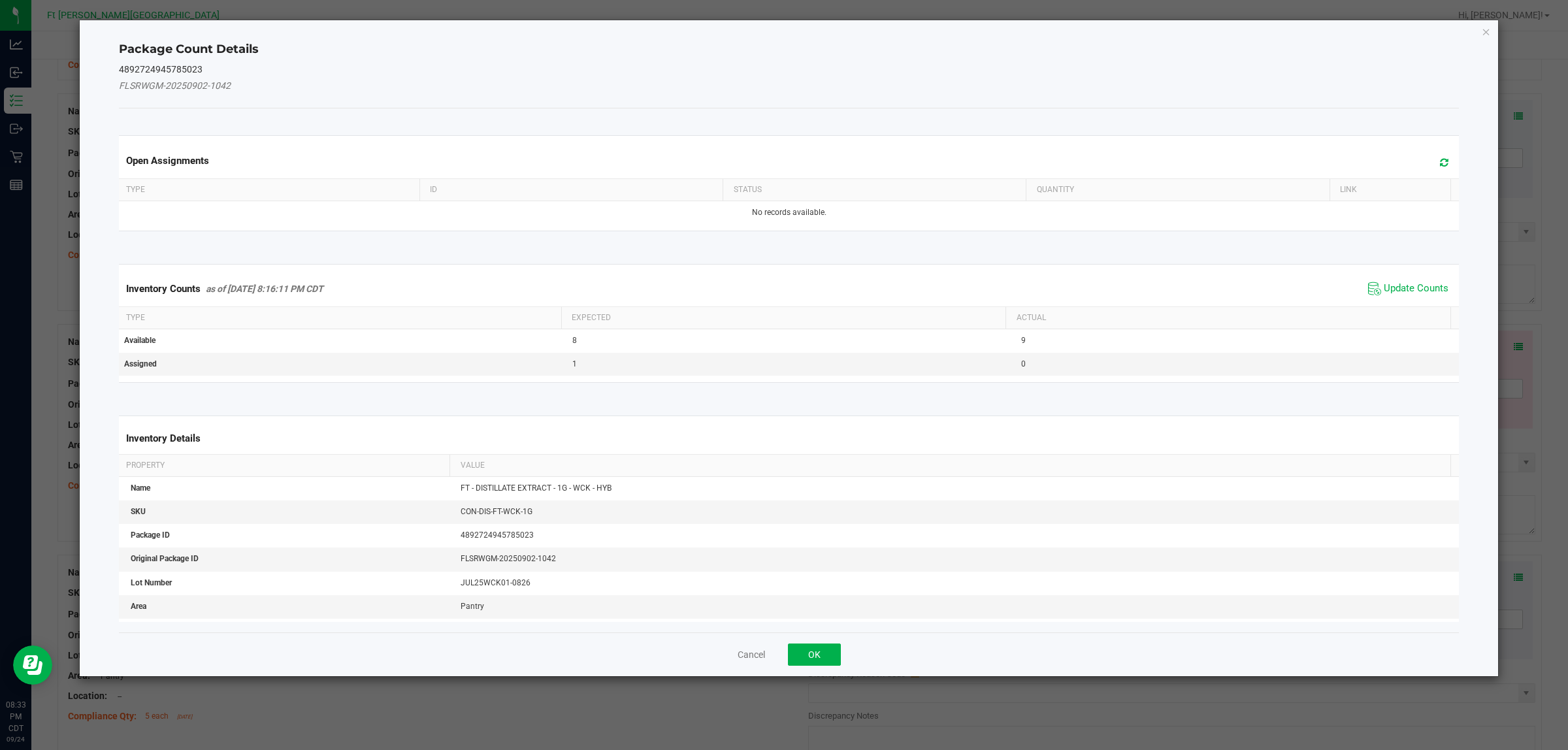
click at [1253, 308] on th "Actual" at bounding box center [1228, 318] width 445 height 22
click at [1253, 288] on span "Update Counts" at bounding box center [1416, 289] width 65 height 13
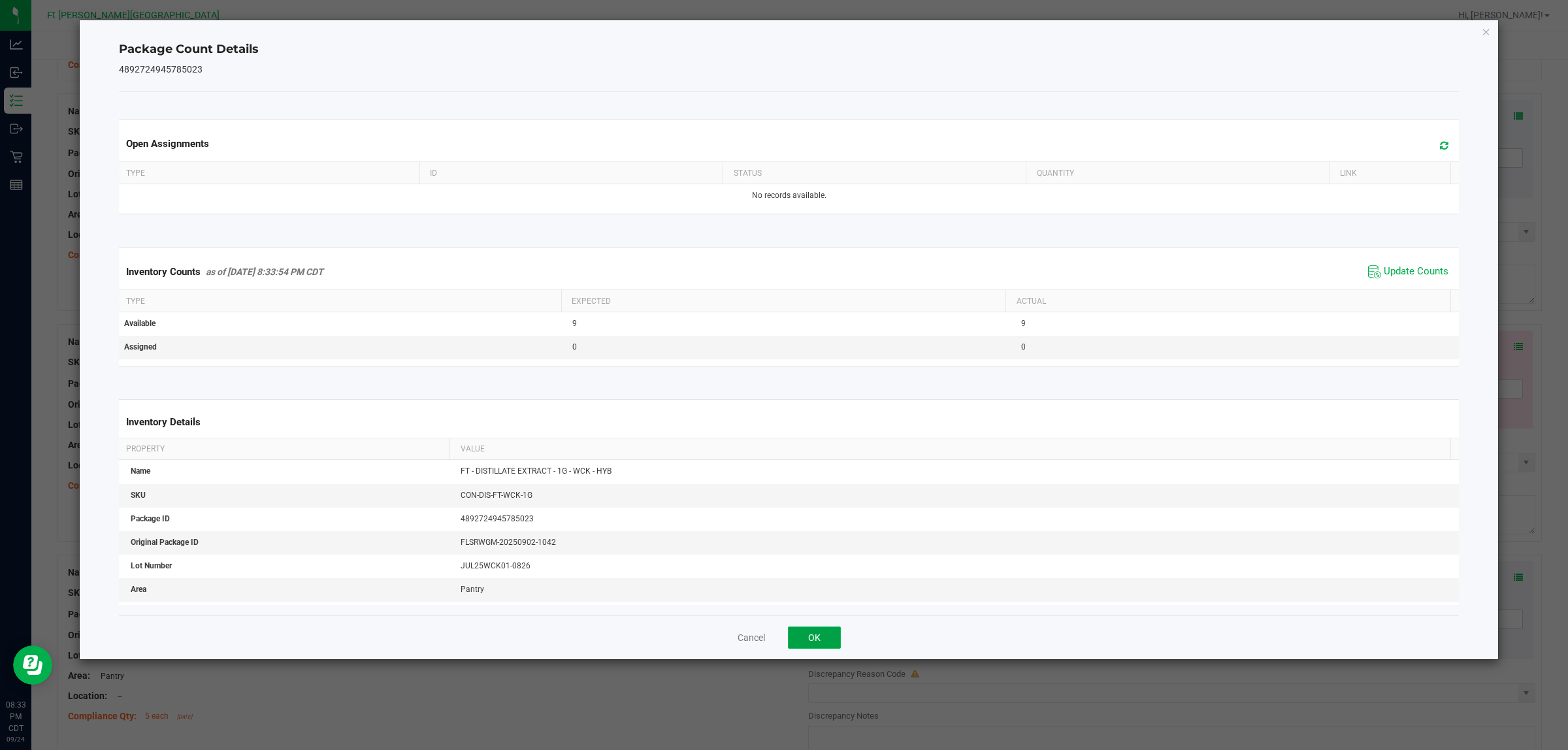
click at [814, 600] on button "OK" at bounding box center [814, 637] width 53 height 22
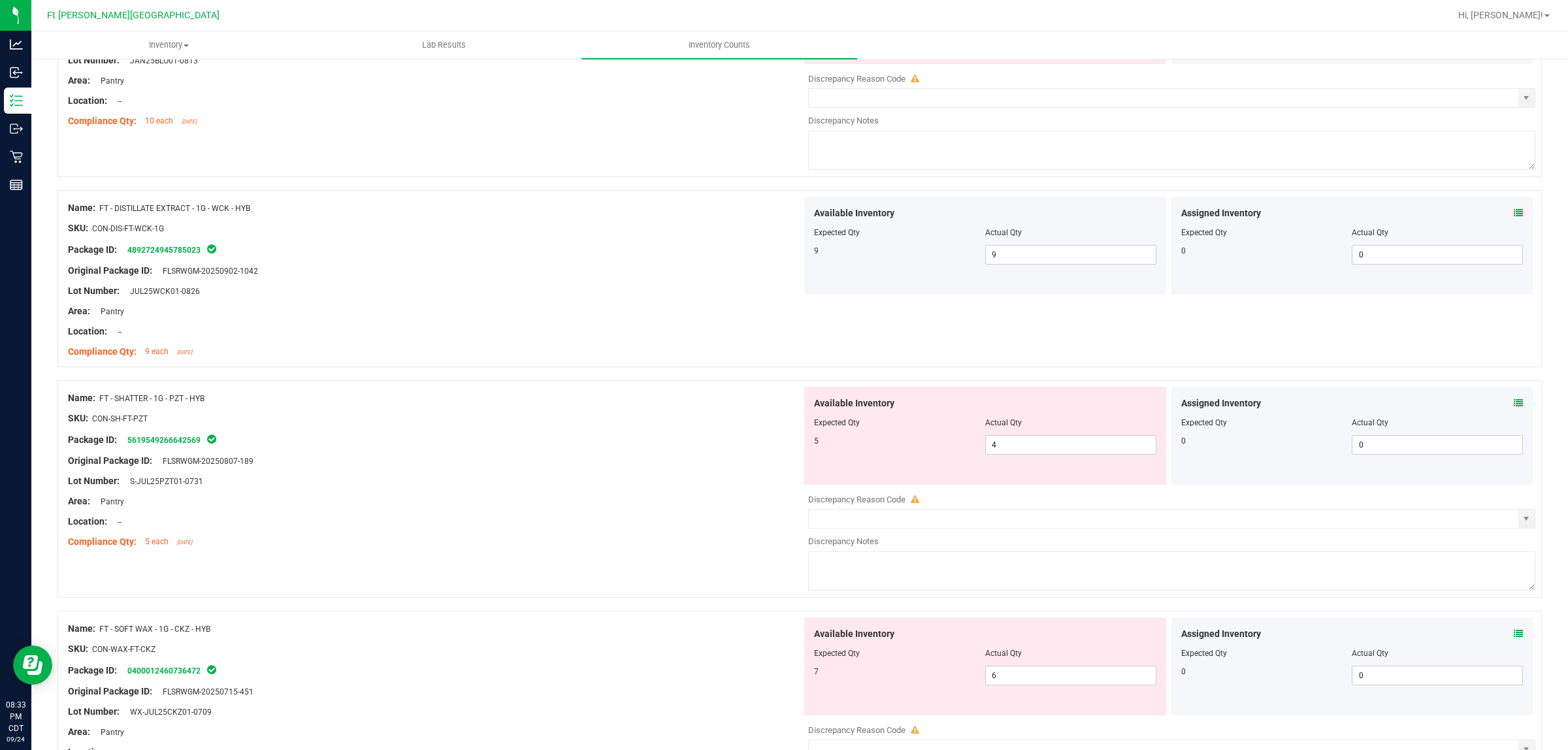
scroll to position [1023, 0]
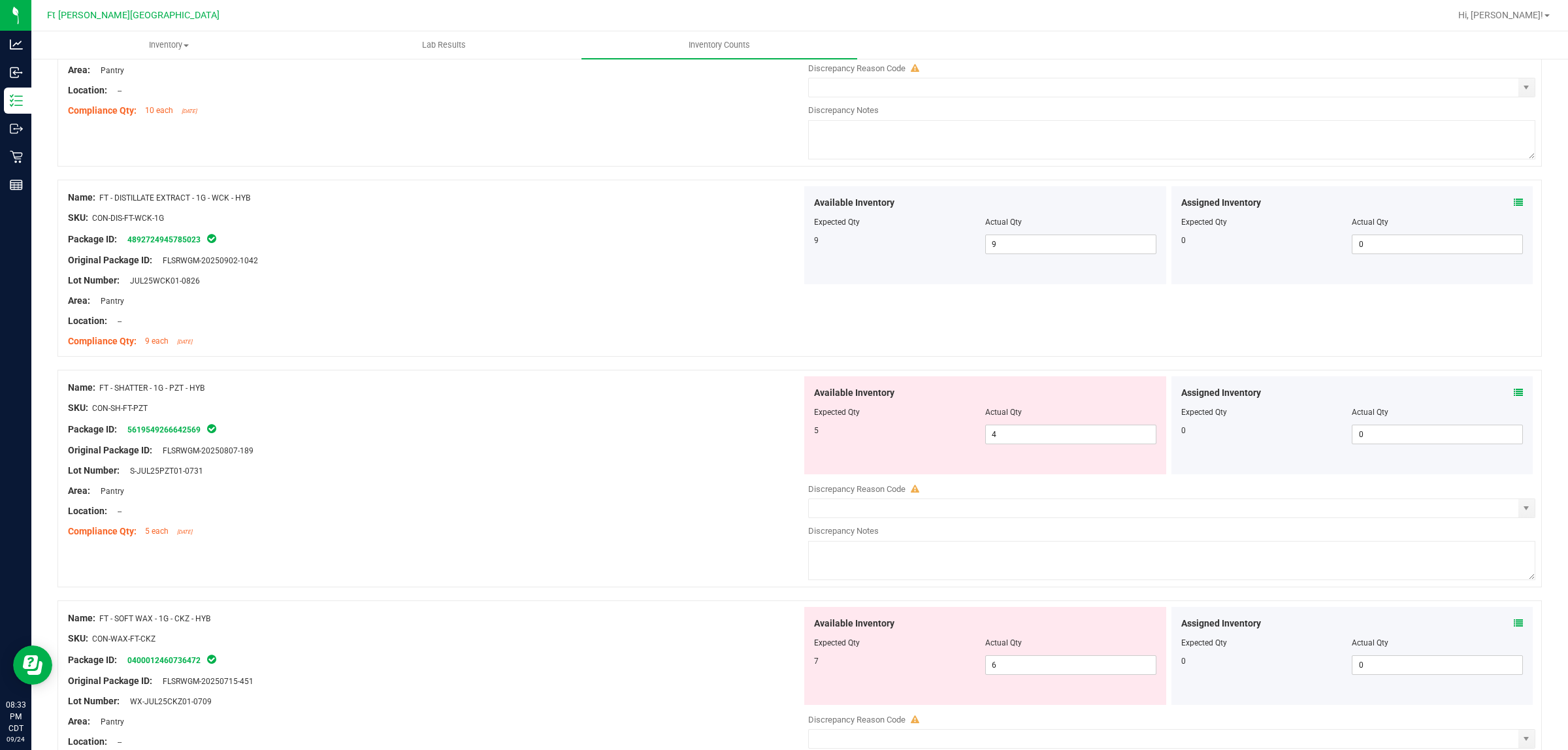
click at [1253, 396] on icon at bounding box center [1518, 393] width 9 height 9
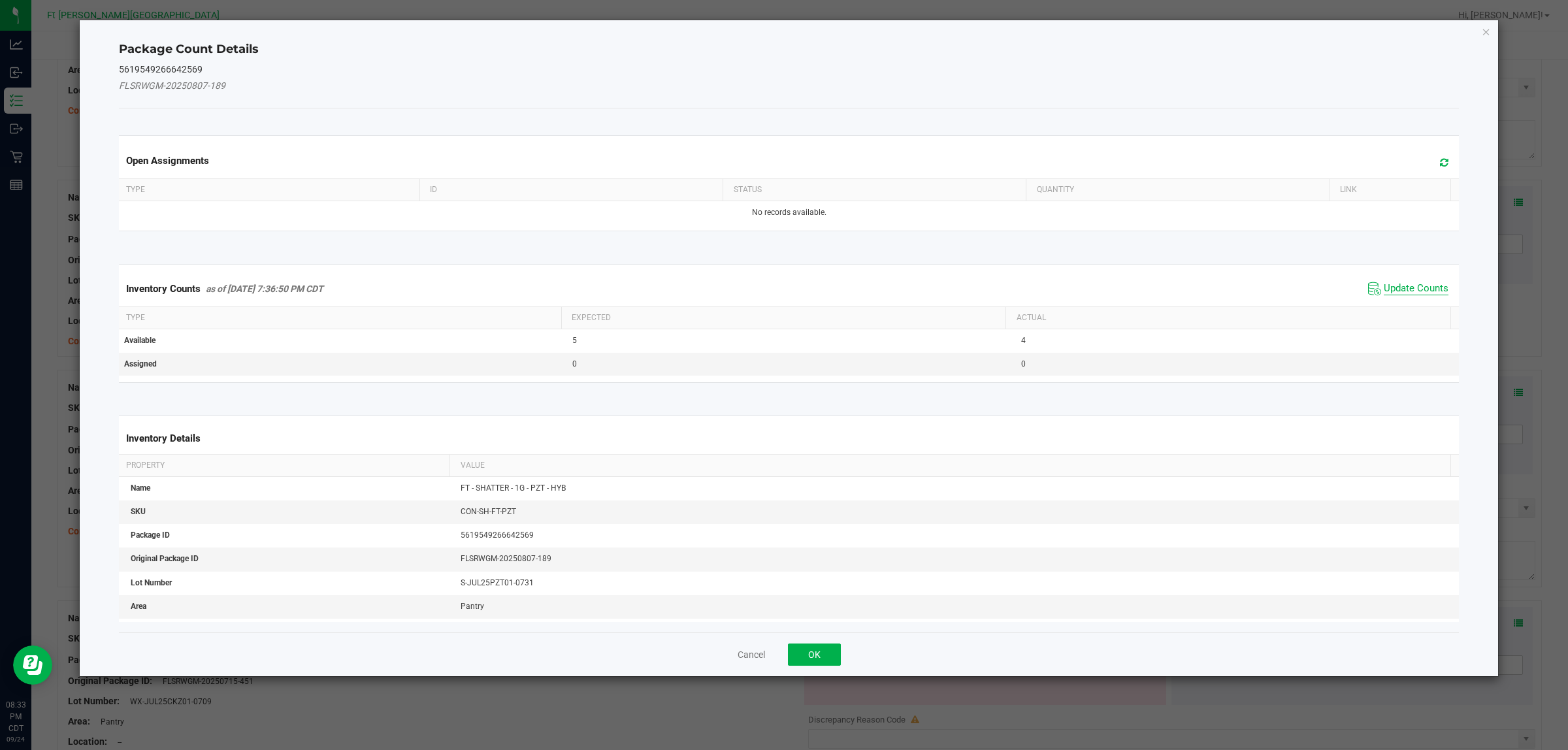
click at [1253, 285] on span "Update Counts" at bounding box center [1416, 289] width 65 height 13
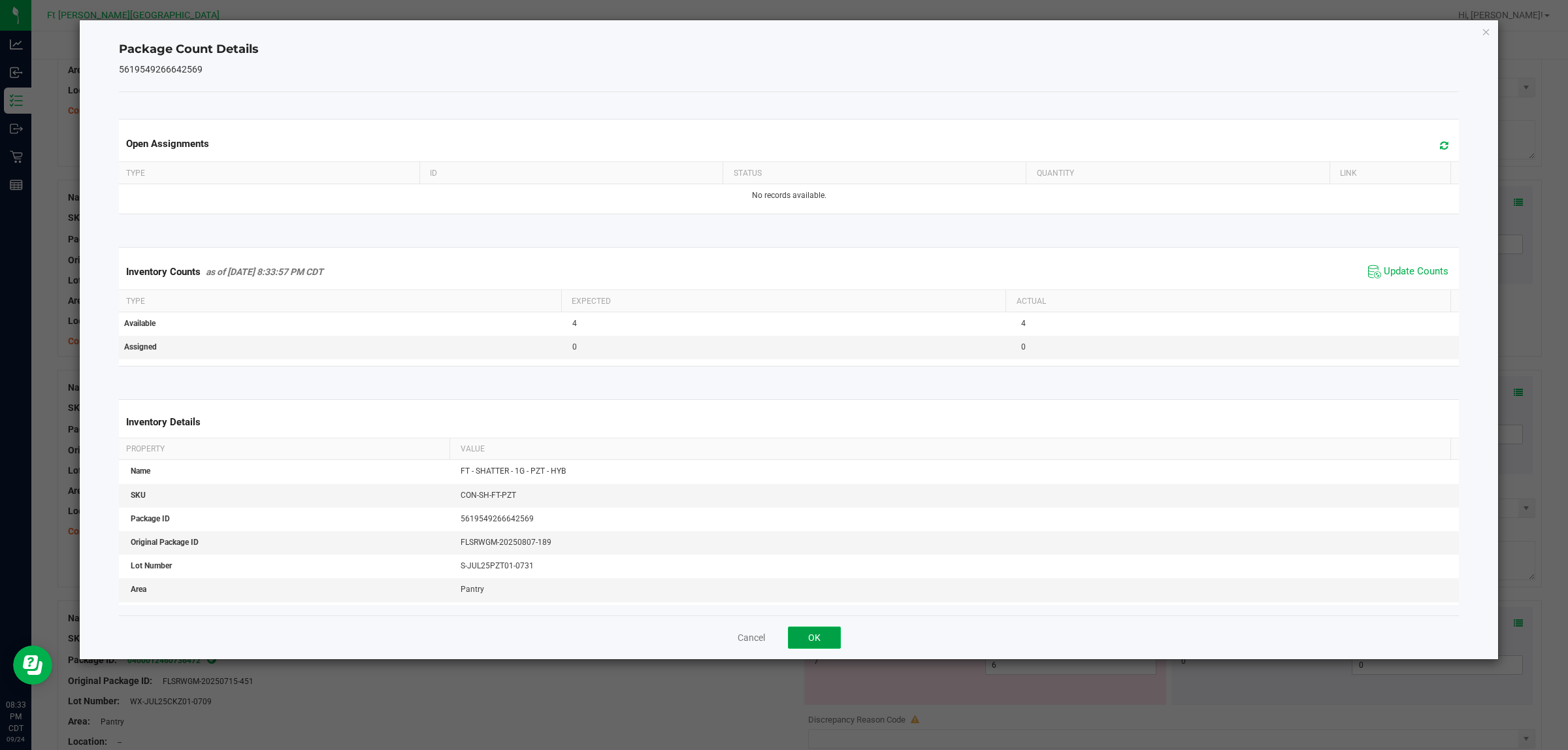
click at [814, 600] on button "OK" at bounding box center [814, 637] width 53 height 22
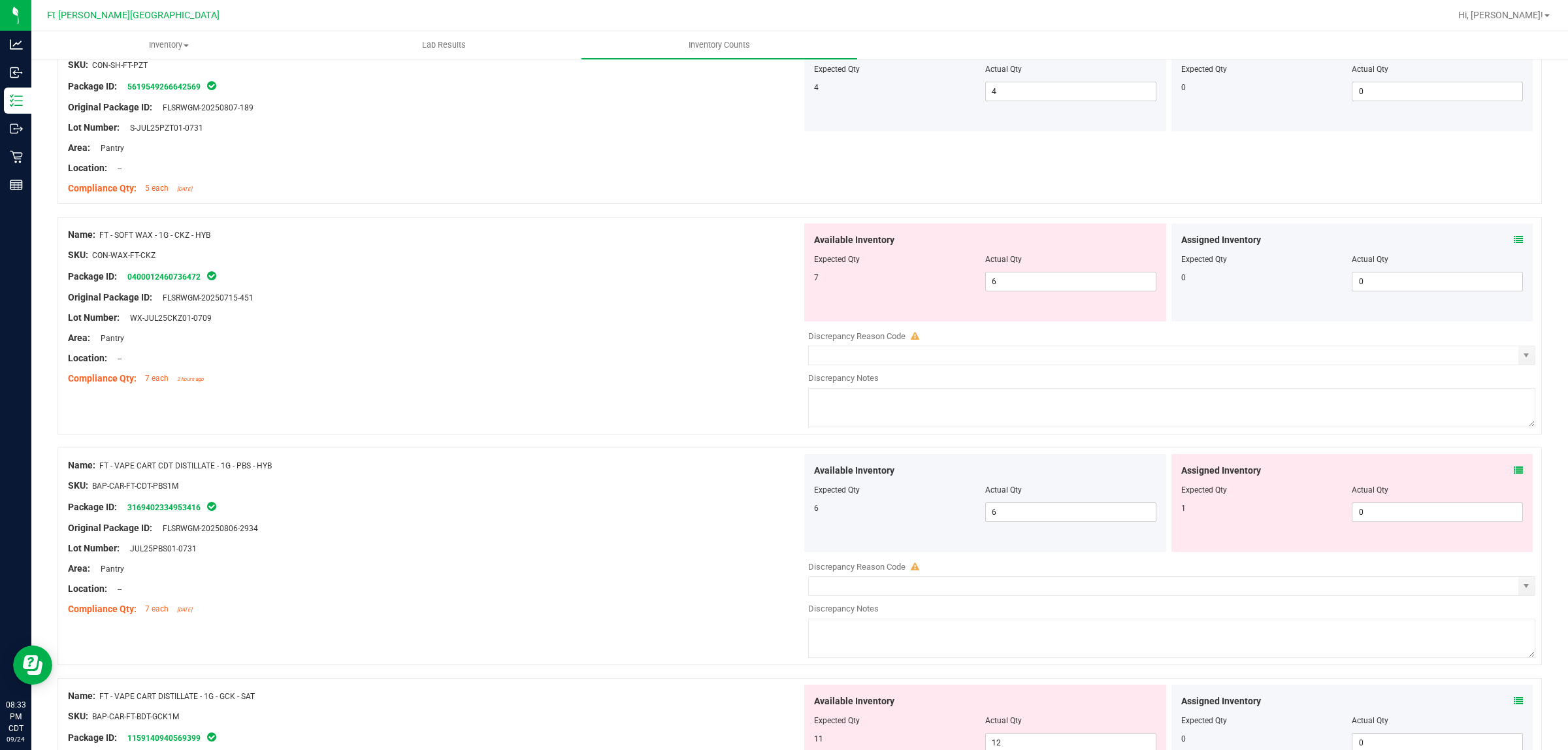
scroll to position [1374, 0]
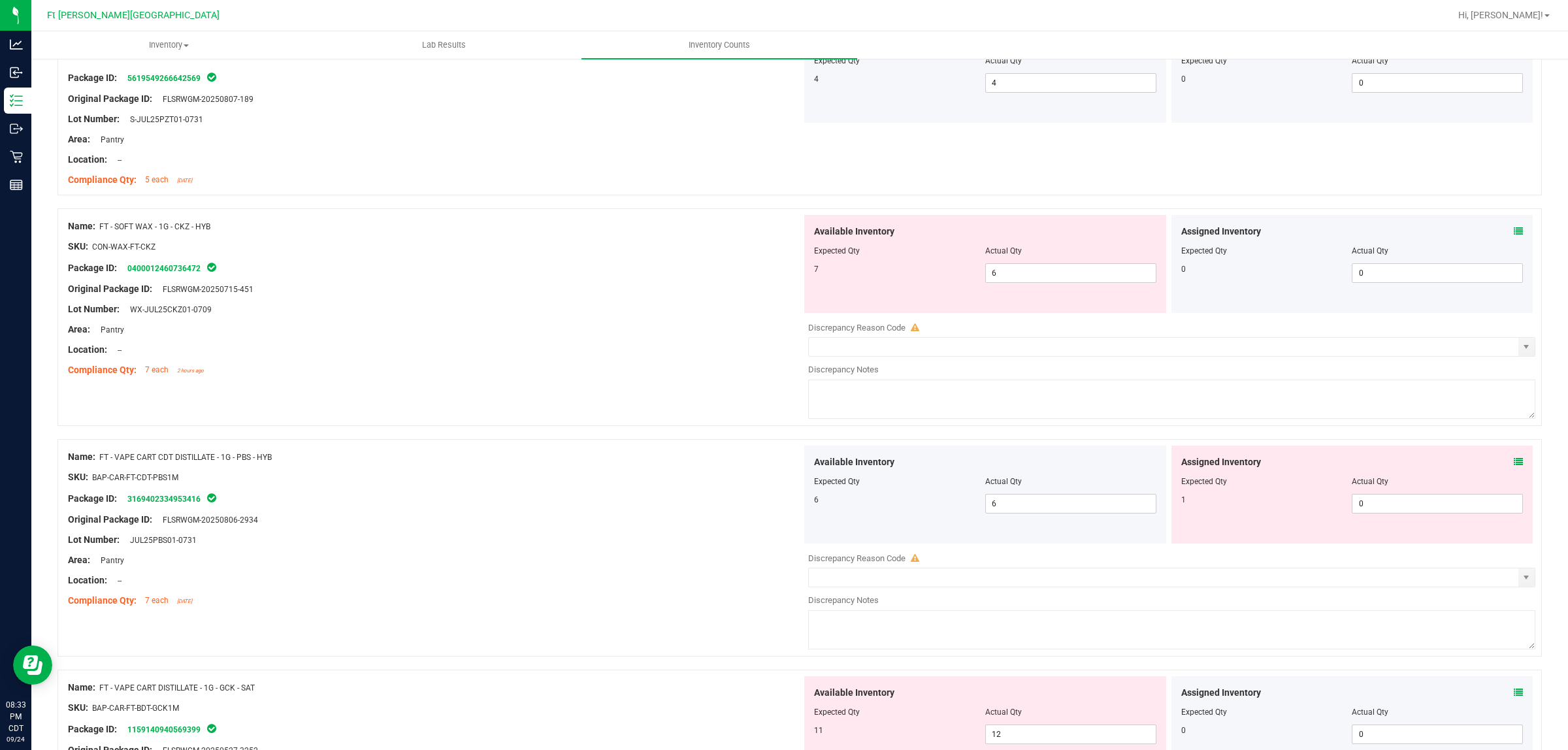
click at [1253, 239] on span at bounding box center [1518, 231] width 9 height 14
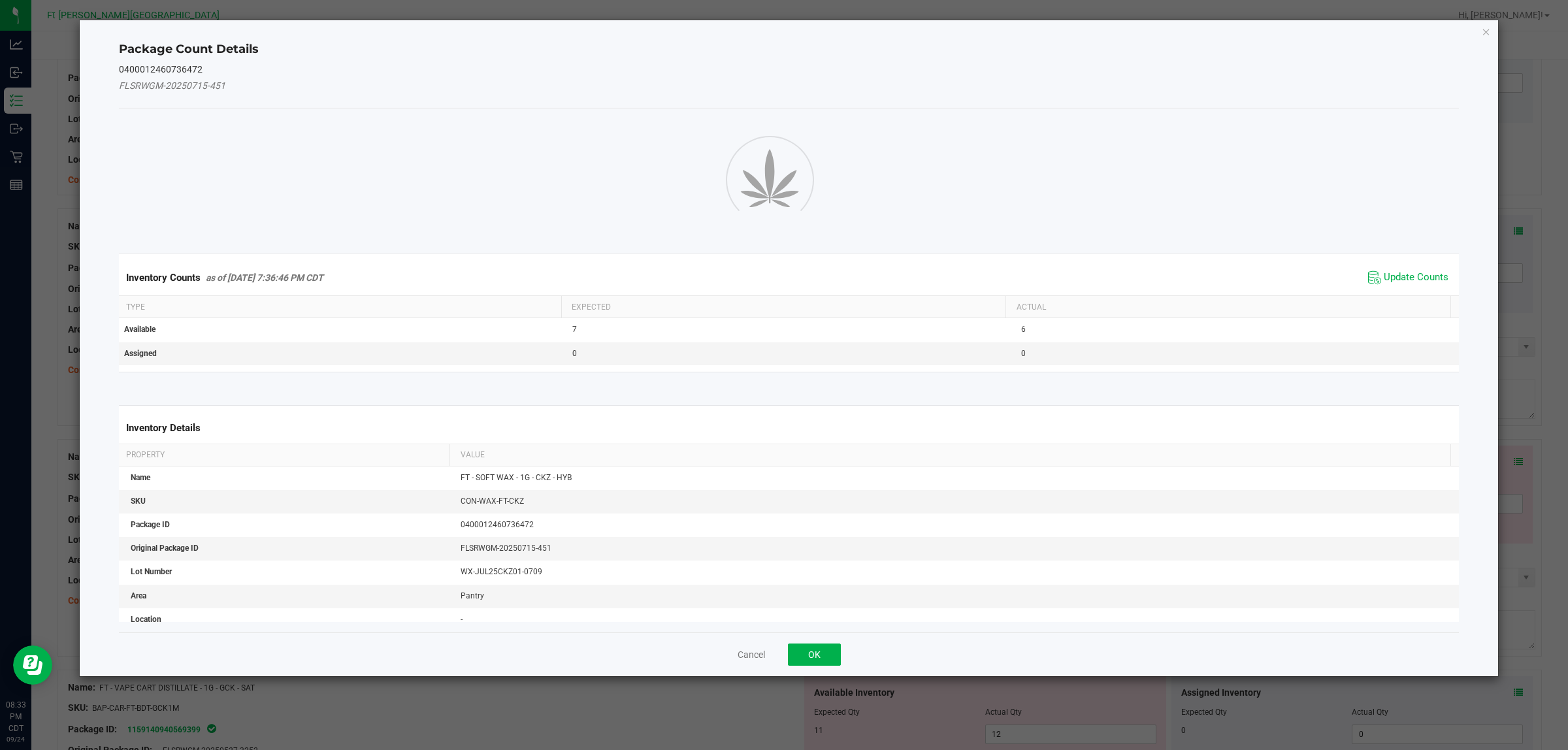
click at [1253, 230] on ngb-modal-window "Package Count Details 0400012460736472 FLSRWGM-20250715-451 Inventory Counts as…" at bounding box center [789, 375] width 1578 height 750
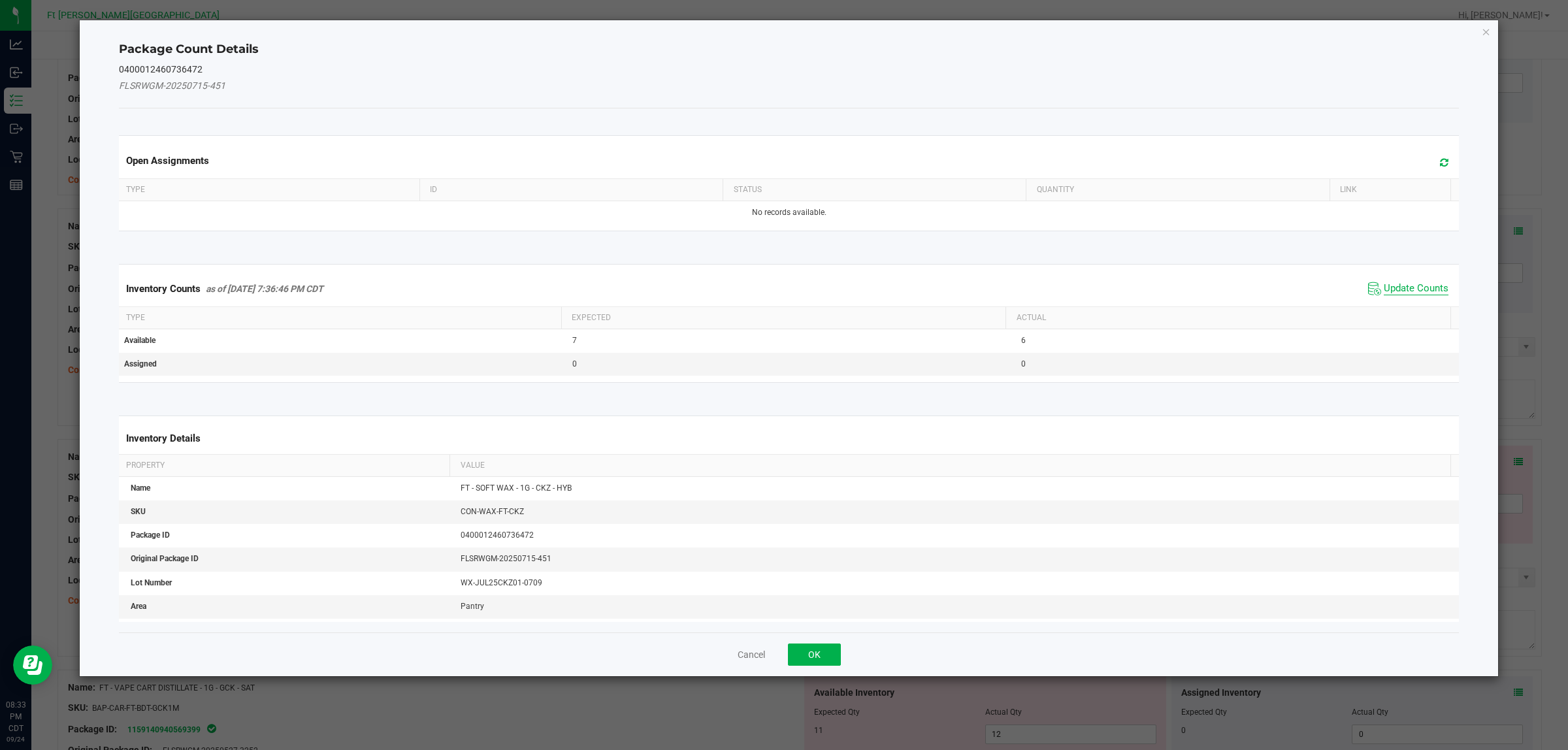
click at [1253, 292] on span "Update Counts" at bounding box center [1416, 289] width 65 height 13
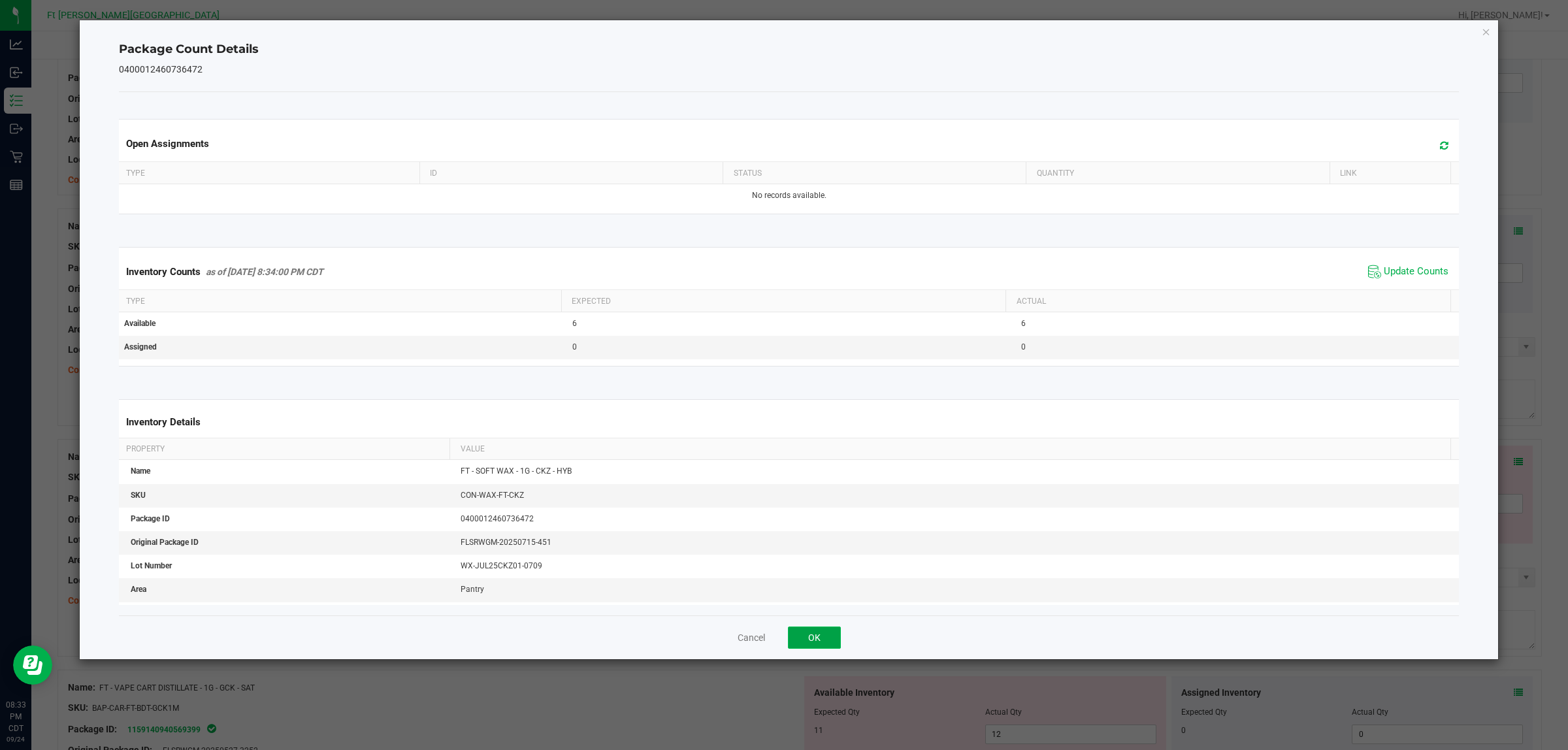
click at [807, 600] on button "OK" at bounding box center [814, 637] width 53 height 22
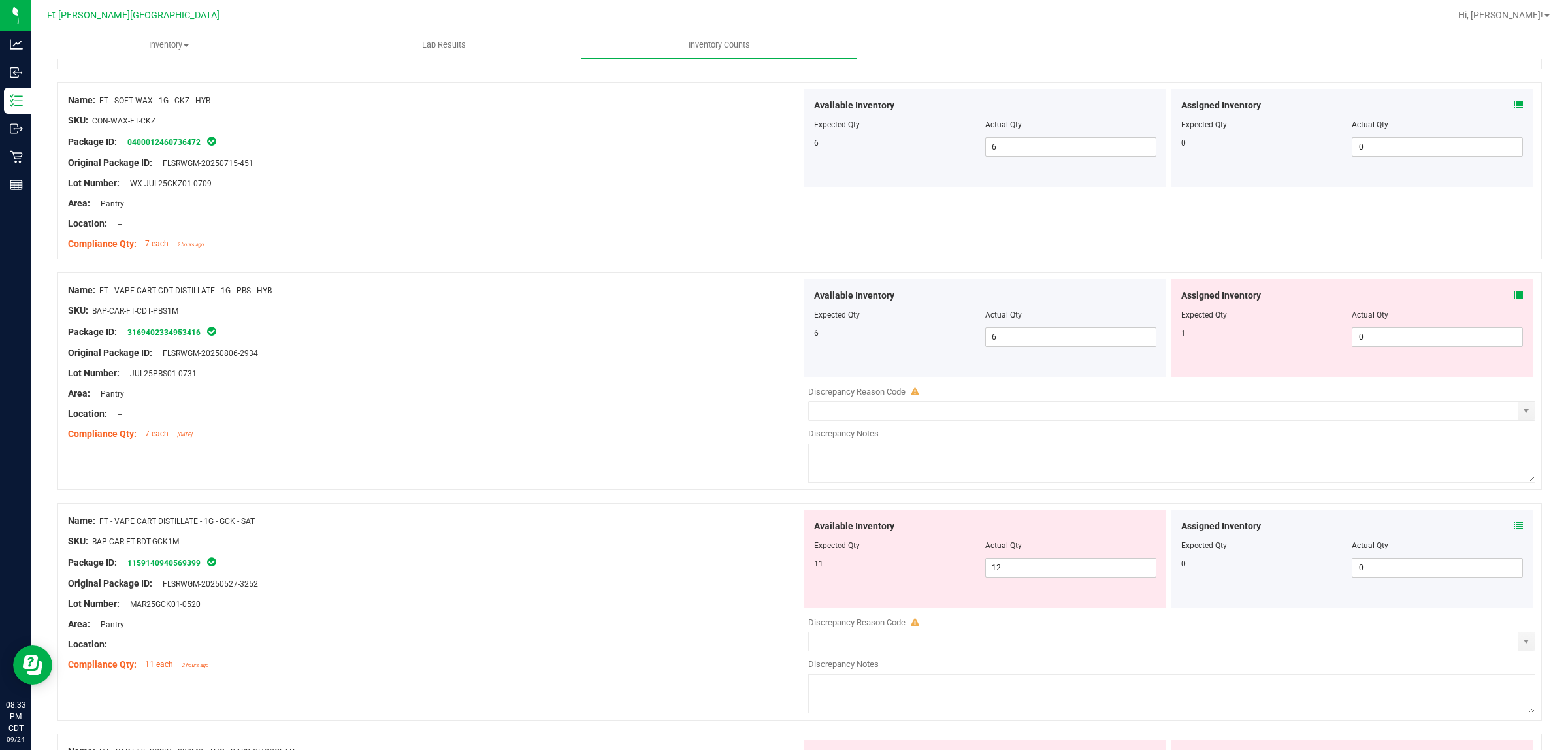
scroll to position [1545, 0]
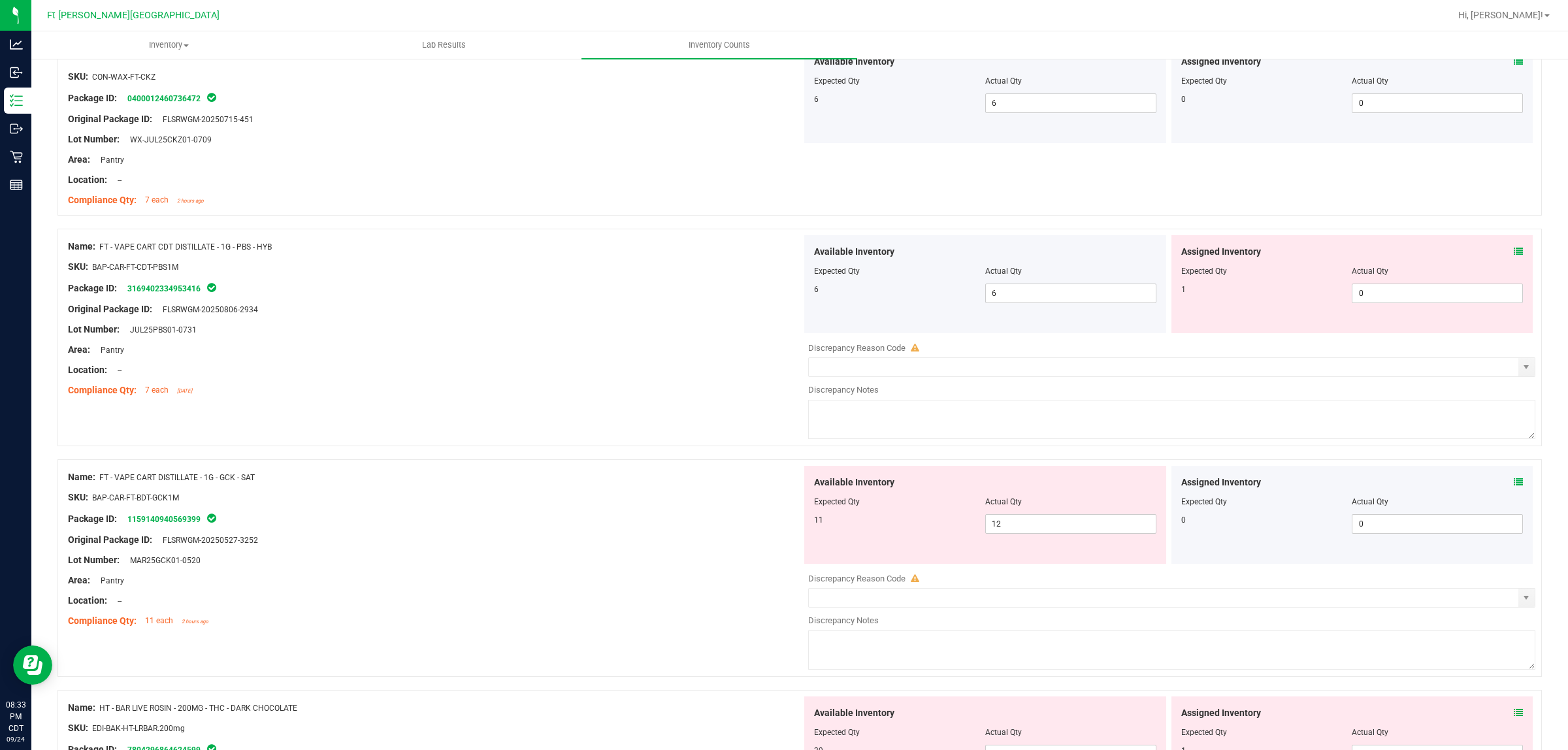
click at [1253, 256] on icon at bounding box center [1518, 252] width 9 height 9
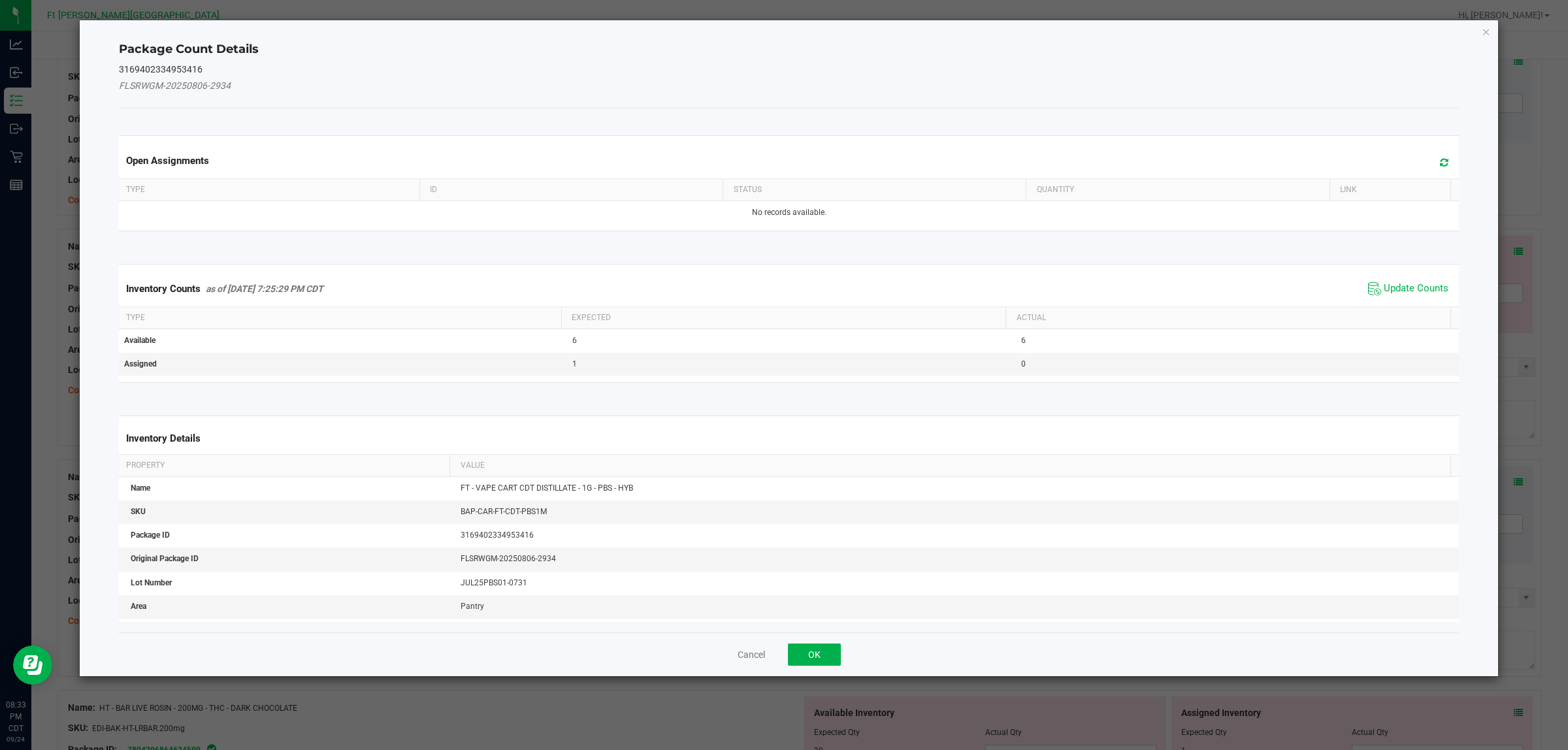
click at [1253, 266] on kendo-grid "Inventory Counts as of [DATE] 7:25:29 PM CDT Update Counts Type Expected Actual…" at bounding box center [789, 324] width 1360 height 118
click at [1253, 286] on span "Update Counts" at bounding box center [1416, 289] width 65 height 13
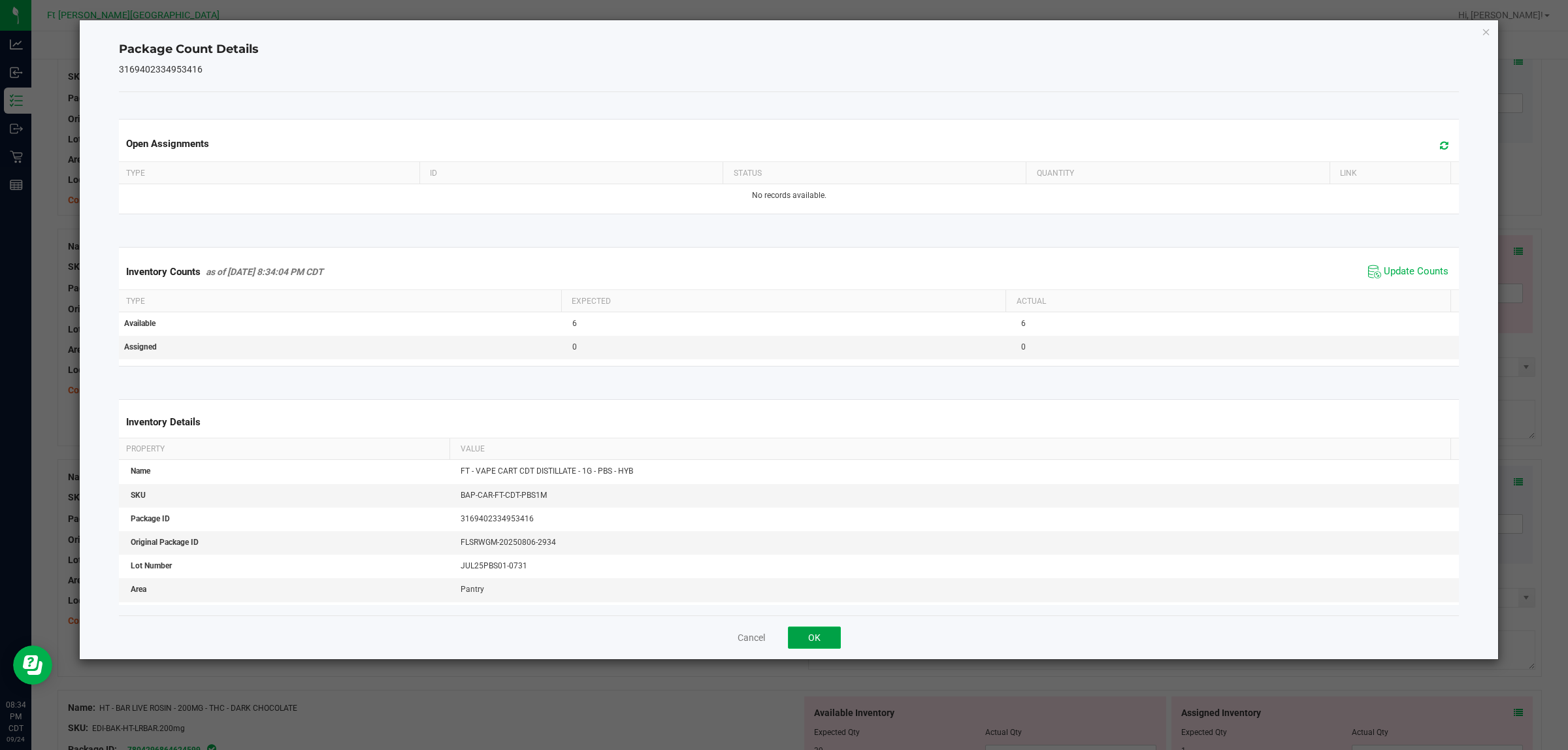
click at [814, 600] on button "OK" at bounding box center [814, 637] width 53 height 22
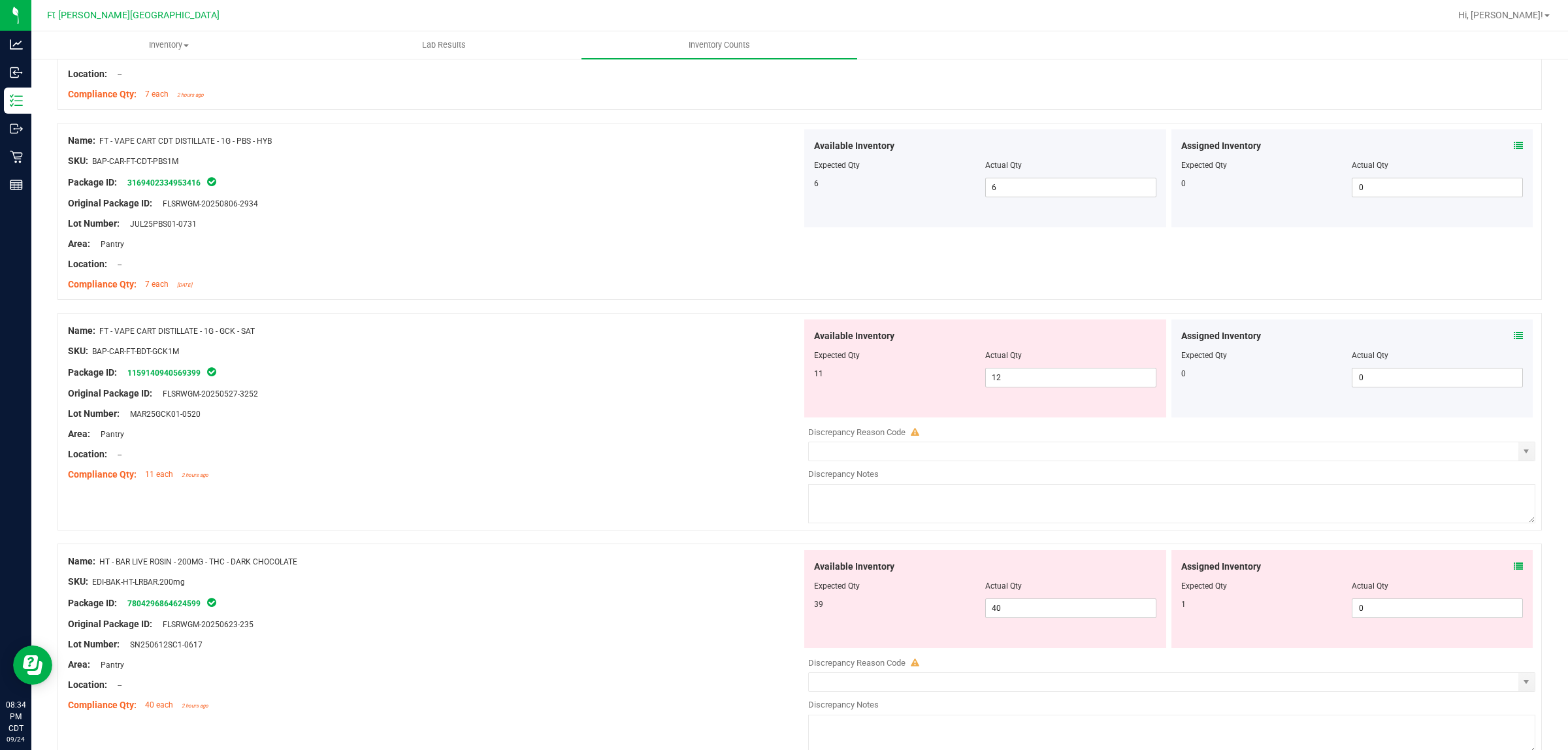
scroll to position [1651, 0]
click at [1253, 337] on icon at bounding box center [1518, 335] width 9 height 9
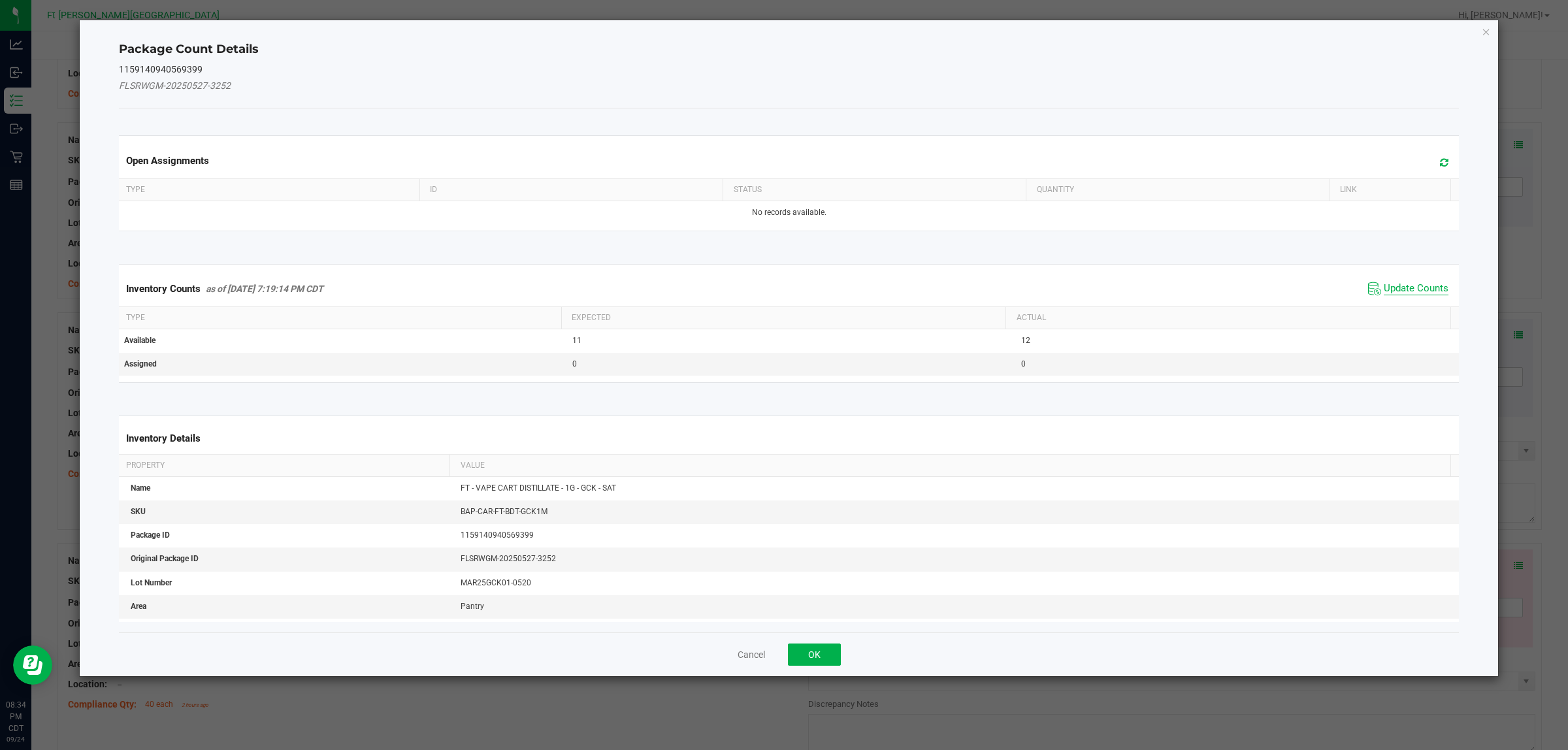
click at [1253, 292] on span "Update Counts" at bounding box center [1416, 289] width 65 height 13
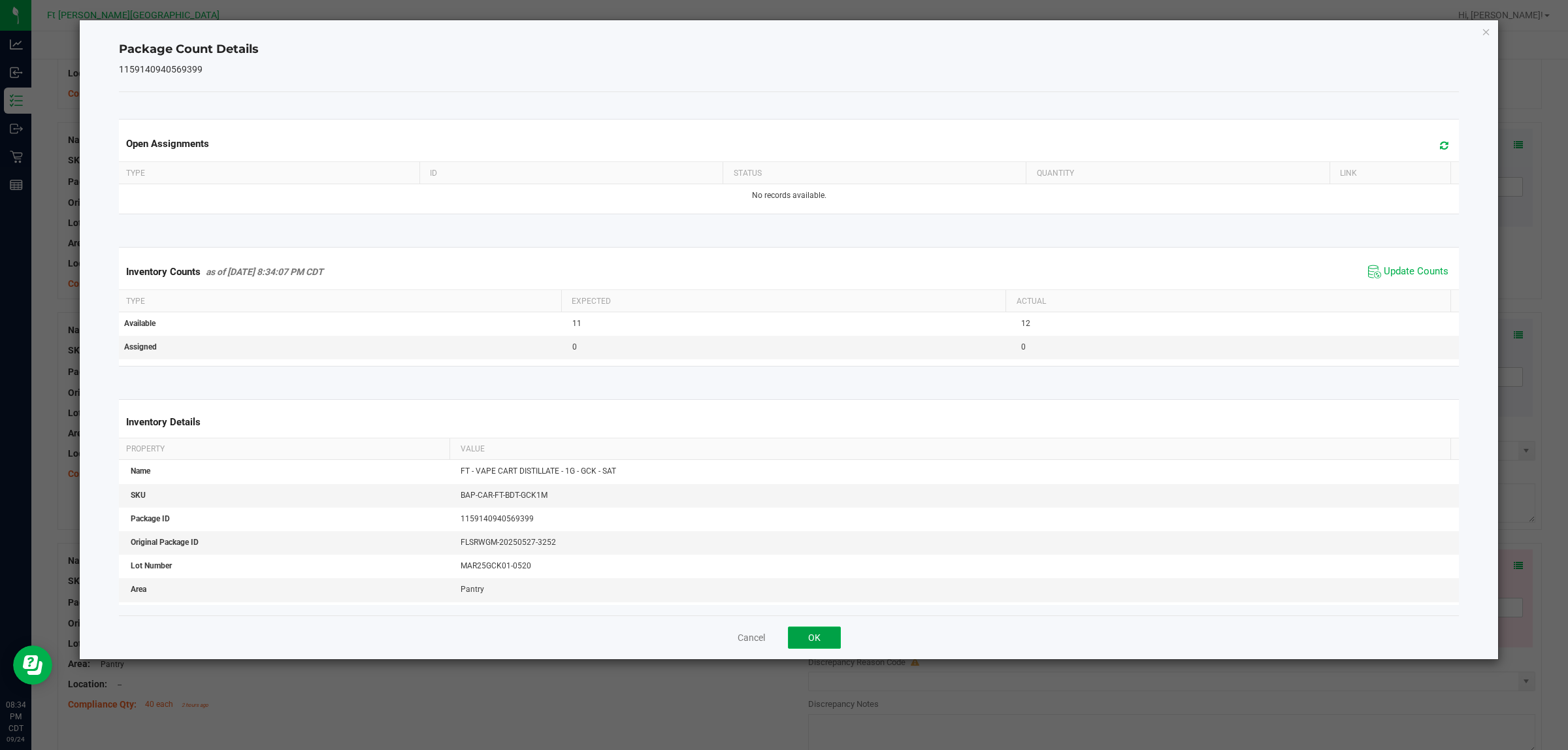
click at [814, 600] on button "OK" at bounding box center [814, 637] width 53 height 22
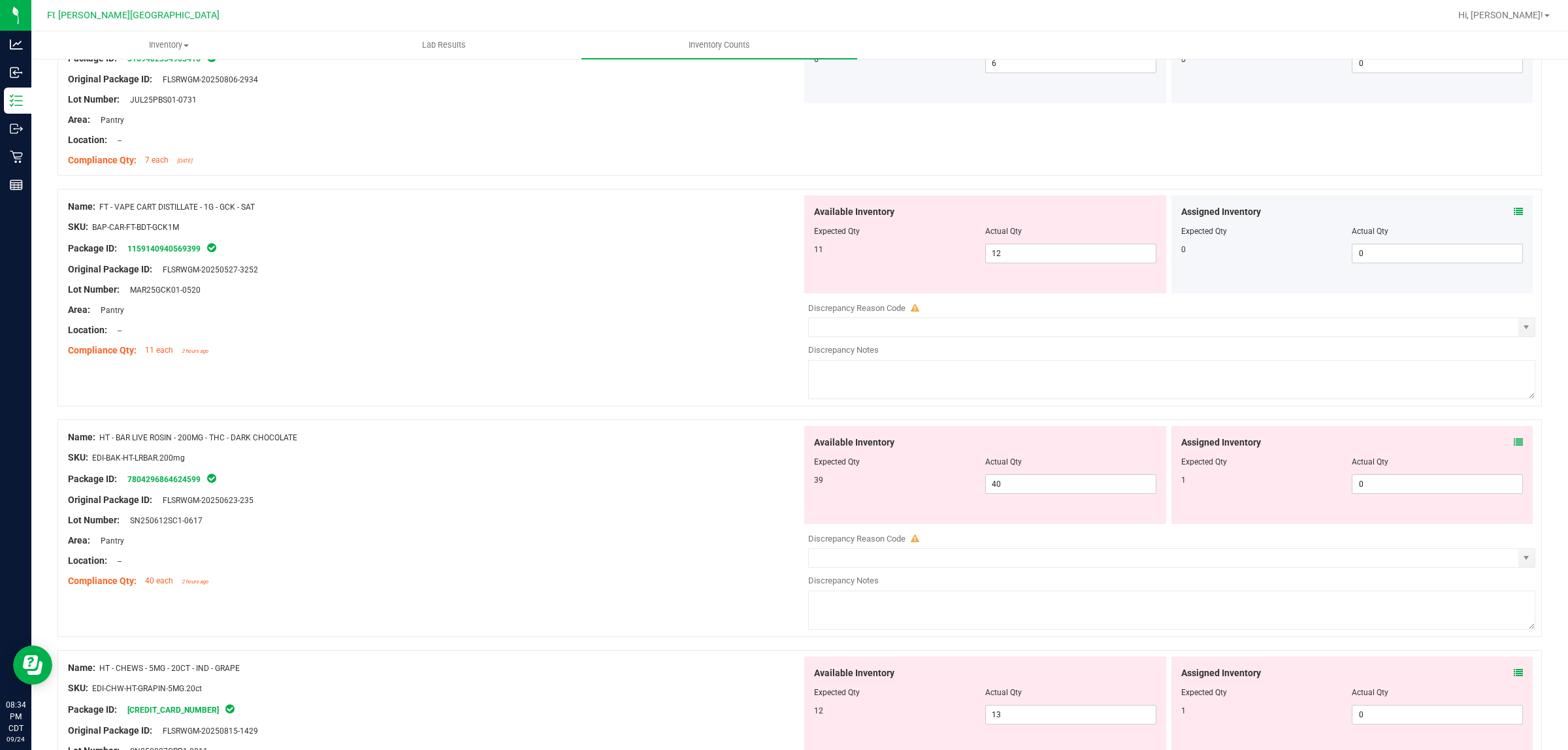
scroll to position [1782, 0]
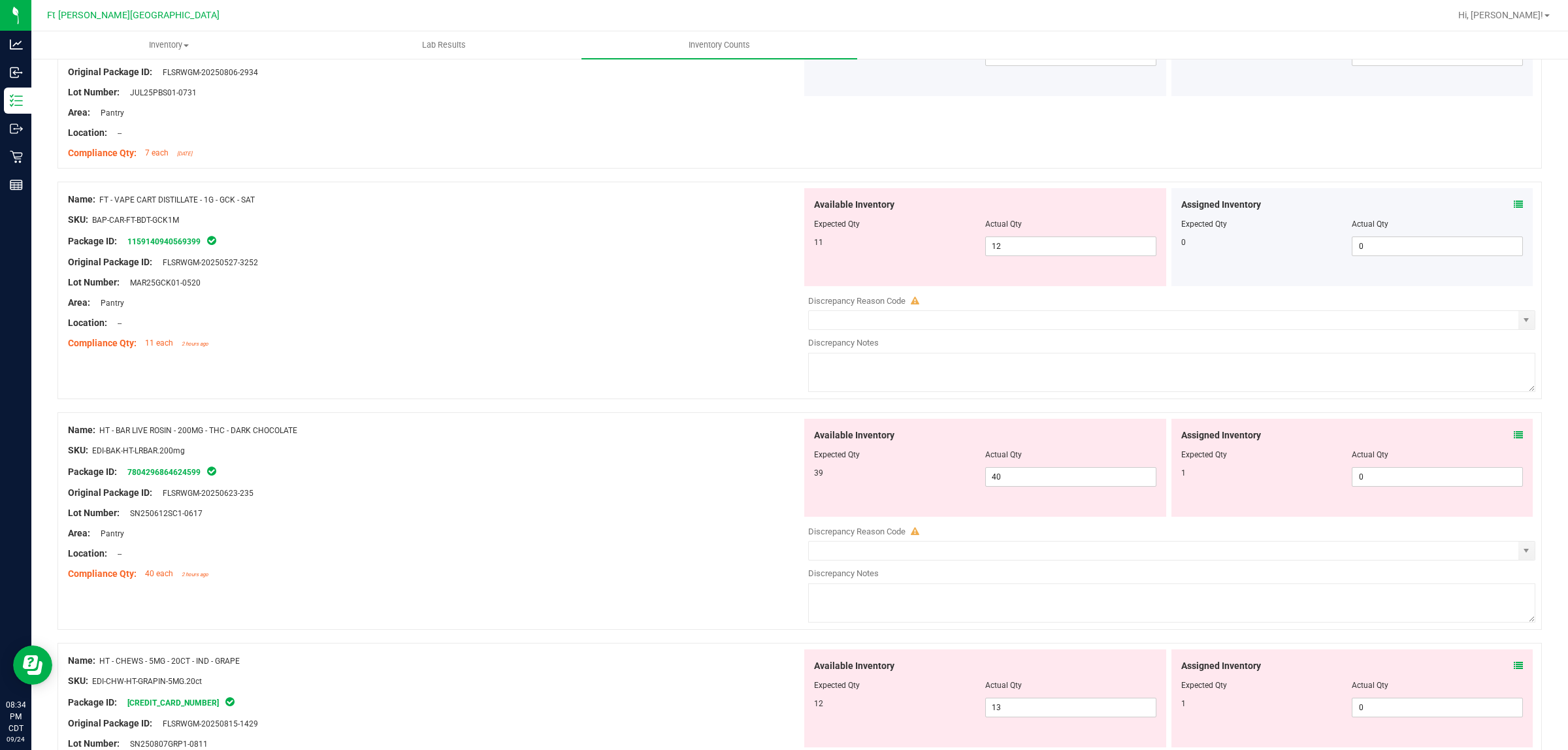
click at [1253, 206] on icon at bounding box center [1518, 204] width 9 height 9
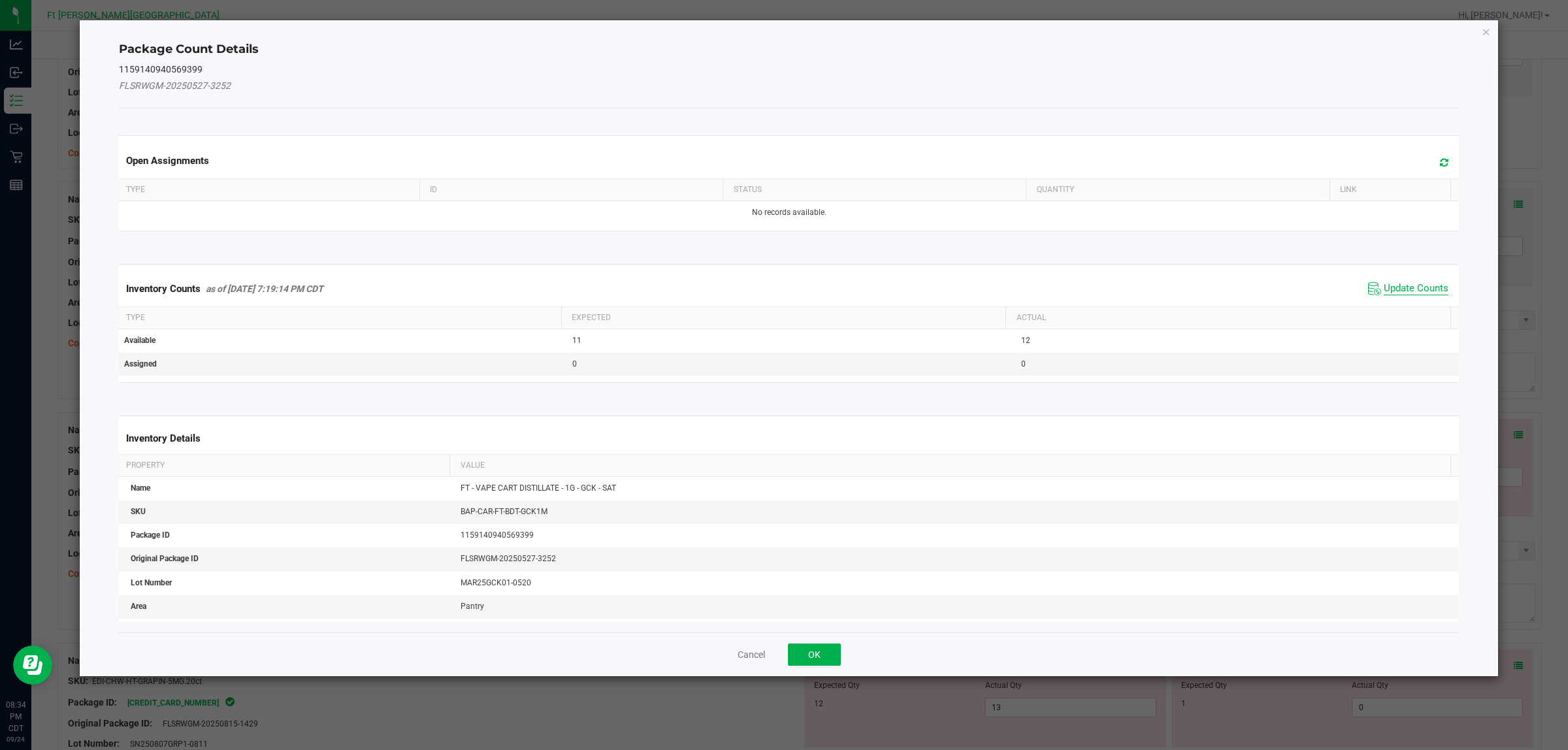
click at [1253, 292] on span "Update Counts" at bounding box center [1416, 289] width 65 height 13
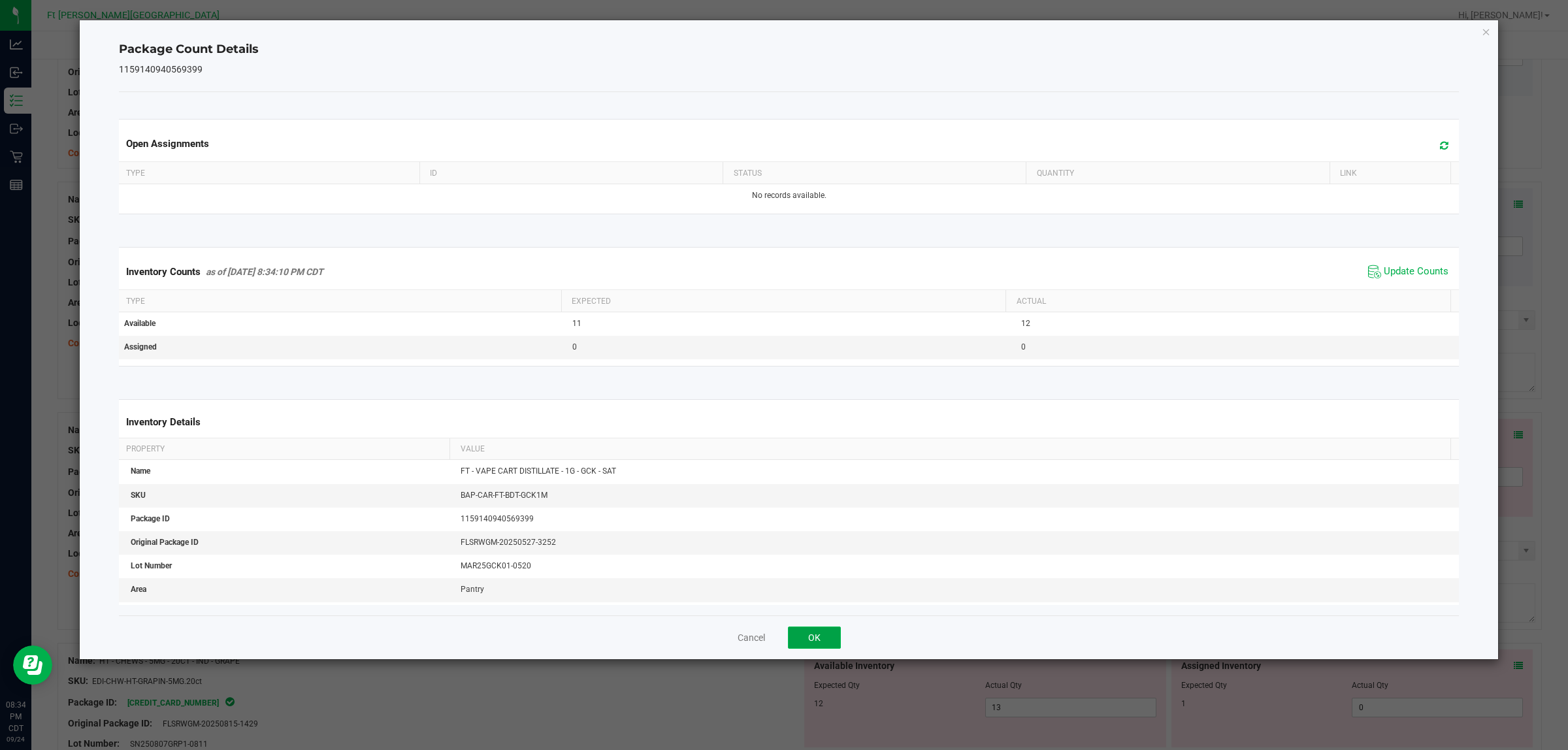
click at [813, 600] on button "OK" at bounding box center [814, 637] width 53 height 22
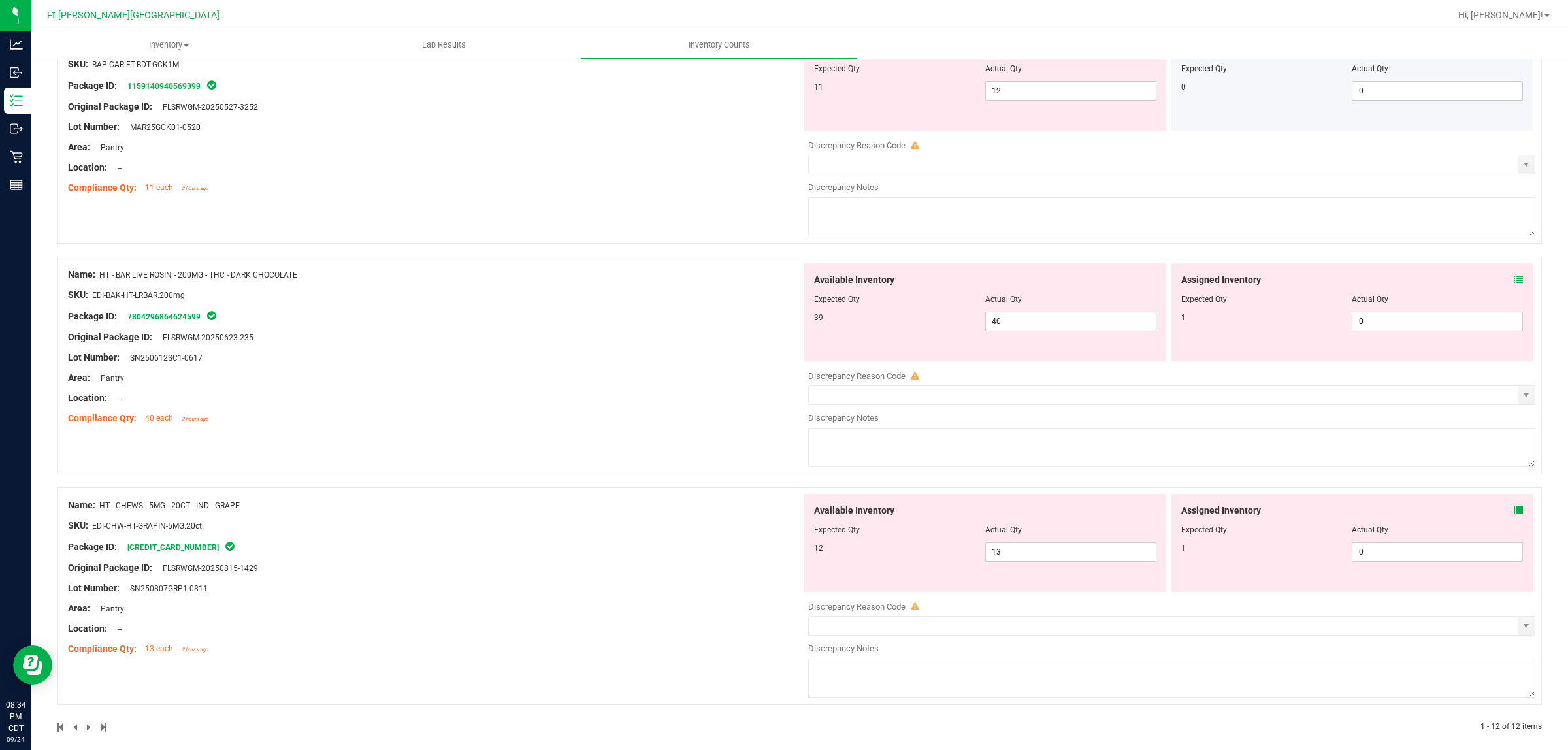
scroll to position [1954, 0]
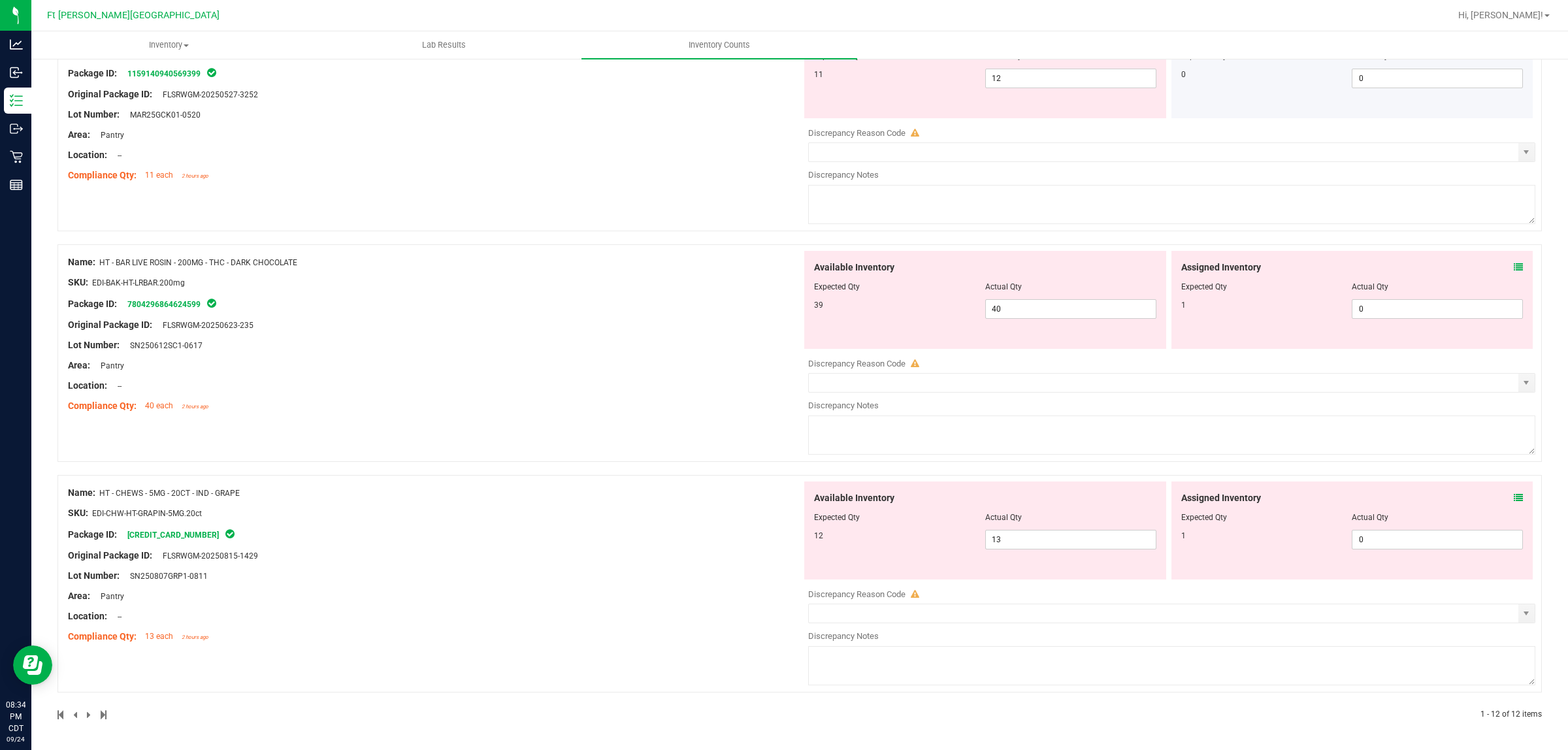
click at [1253, 263] on icon at bounding box center [1518, 267] width 9 height 9
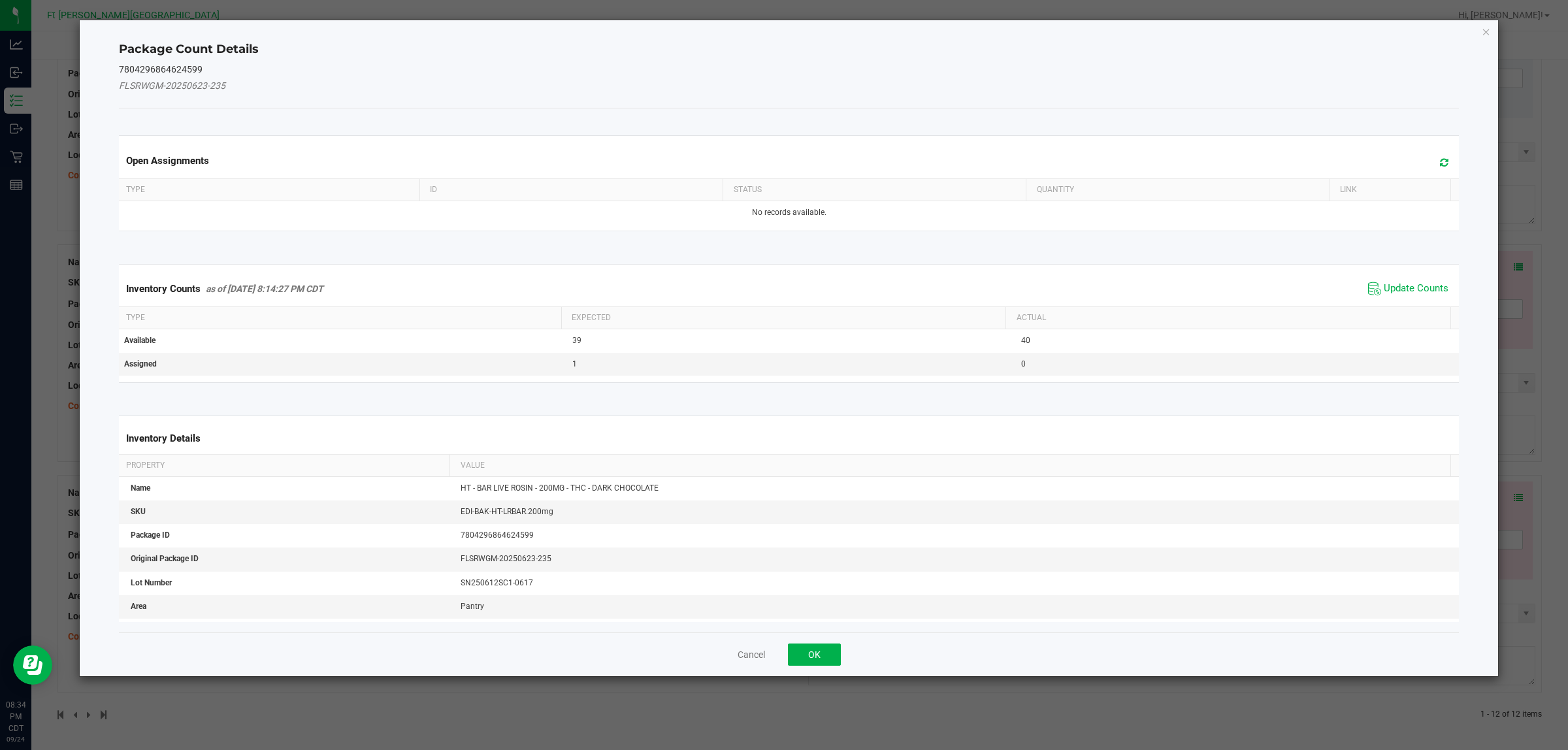
click at [1253, 312] on th "Actual" at bounding box center [1228, 318] width 445 height 22
click at [1253, 288] on span "Update Counts" at bounding box center [1416, 289] width 65 height 13
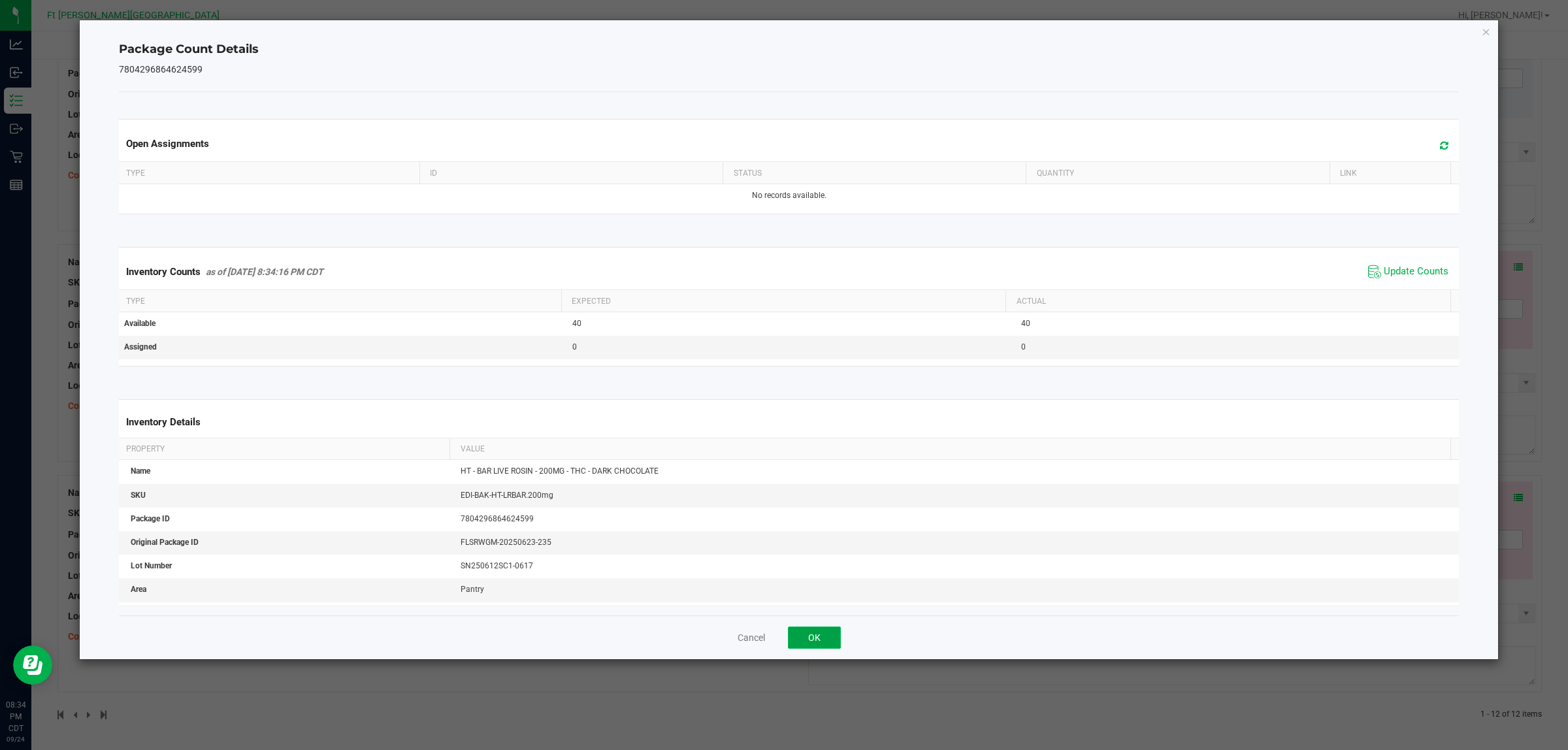
click at [815, 600] on button "OK" at bounding box center [814, 637] width 53 height 22
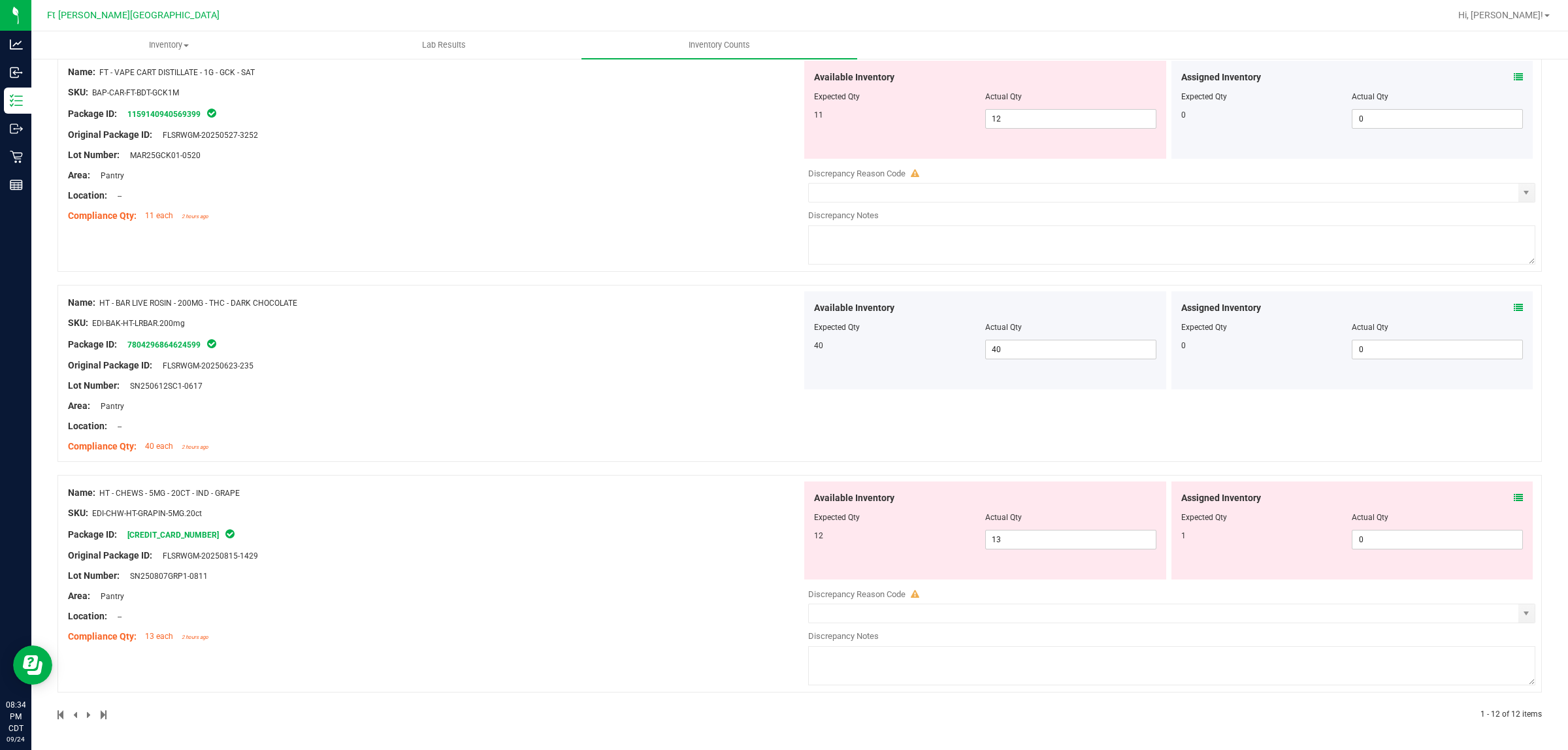
scroll to position [1914, 0]
click at [1253, 494] on icon at bounding box center [1518, 498] width 9 height 9
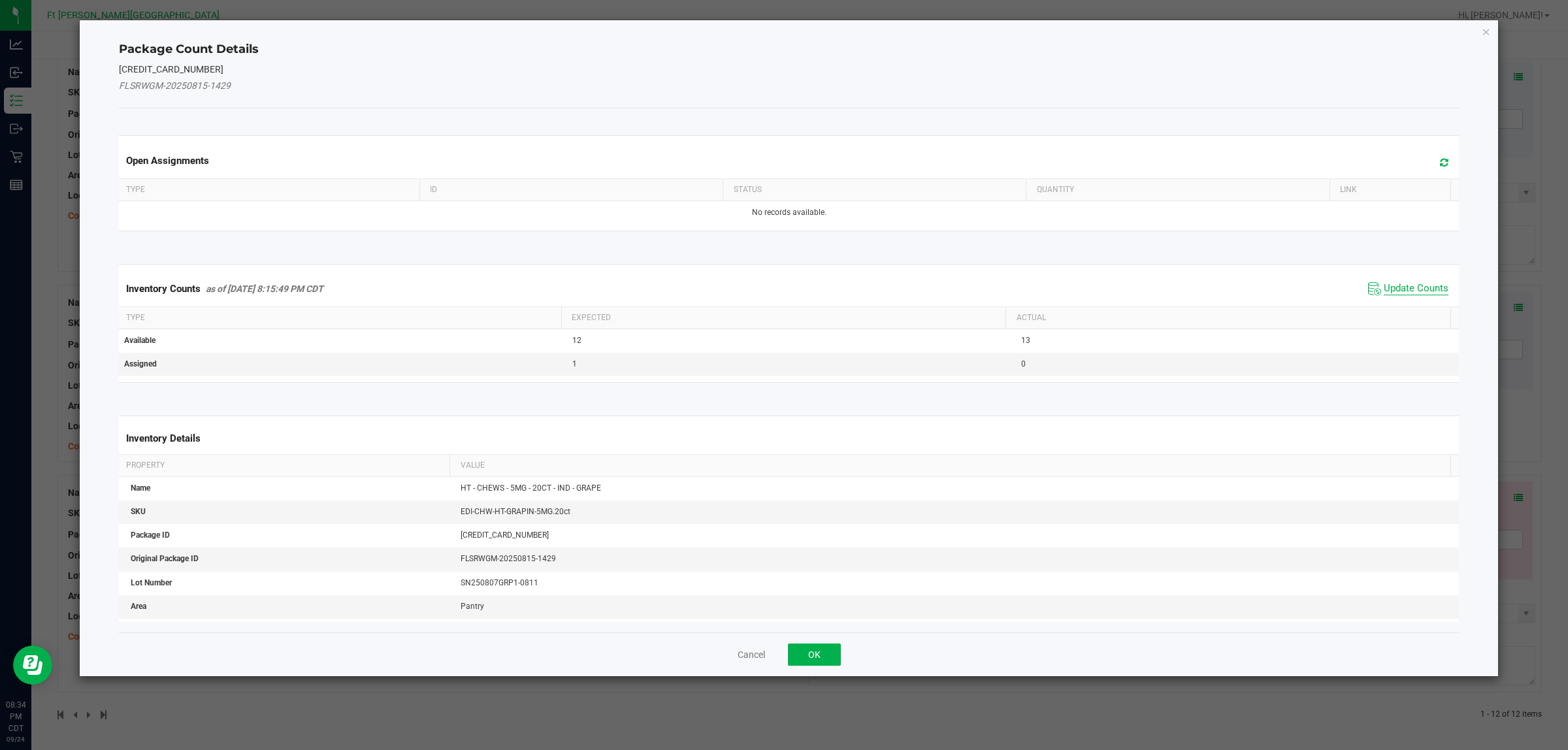
click at [1253, 286] on span "Update Counts" at bounding box center [1416, 289] width 65 height 13
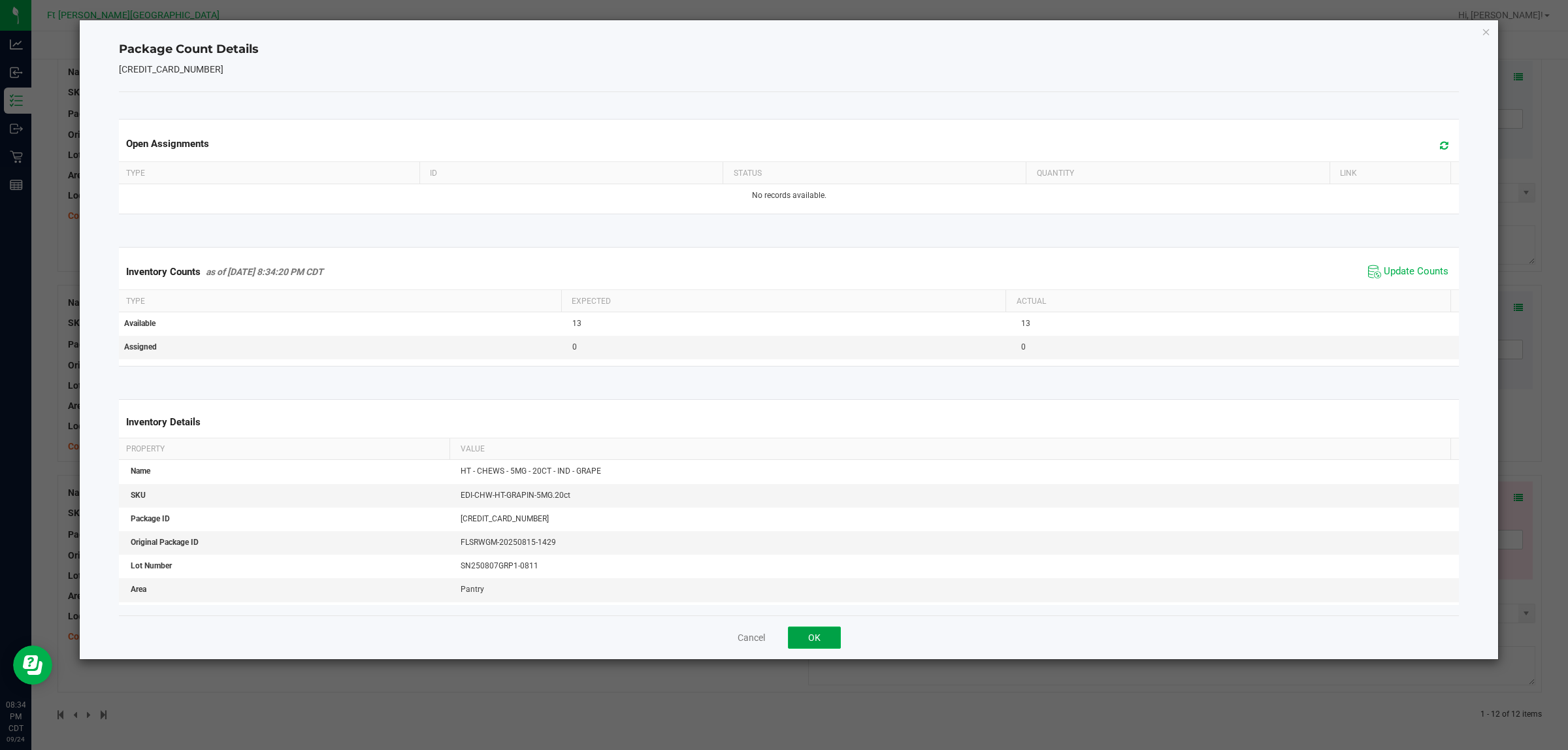
click at [810, 600] on button "OK" at bounding box center [814, 637] width 53 height 22
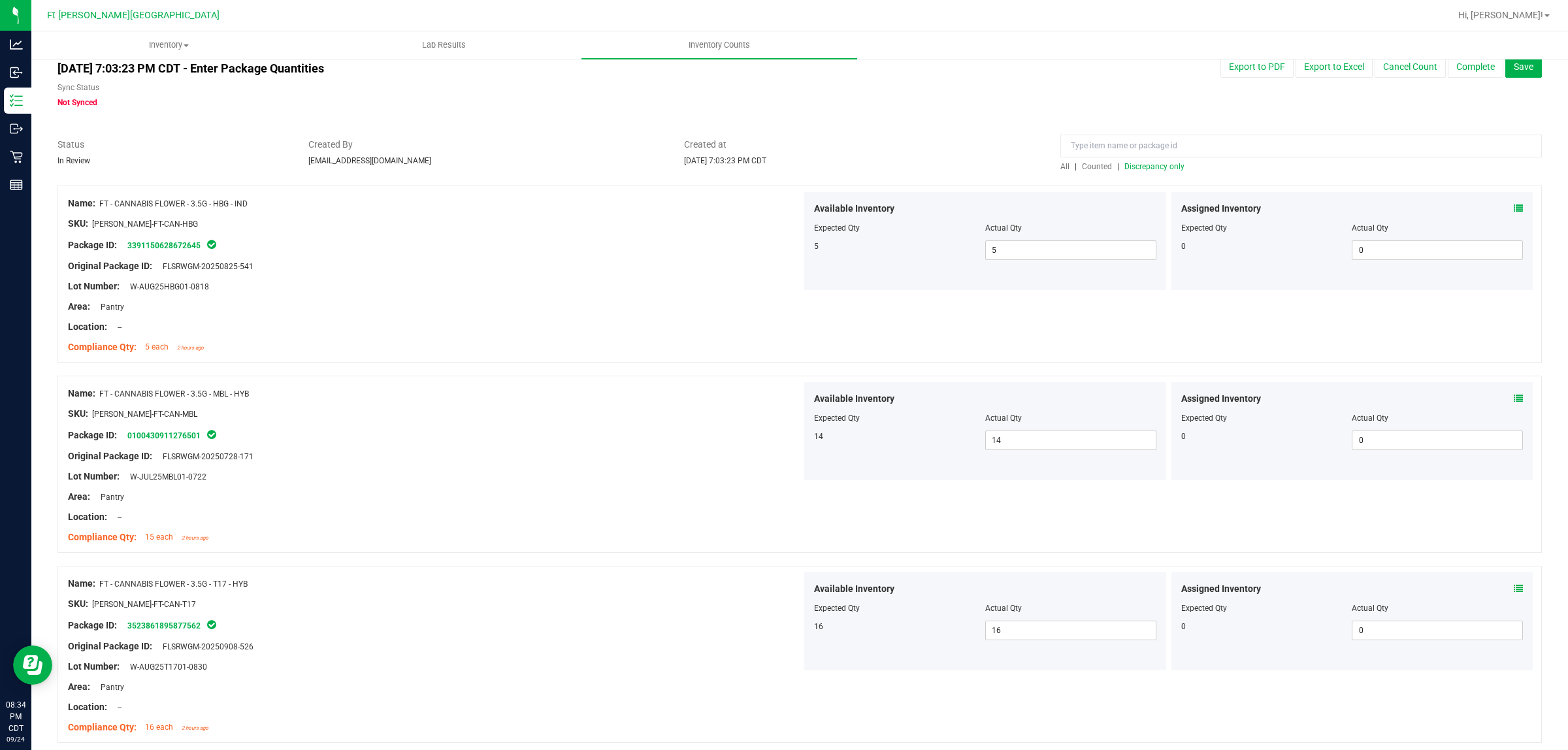
scroll to position [0, 0]
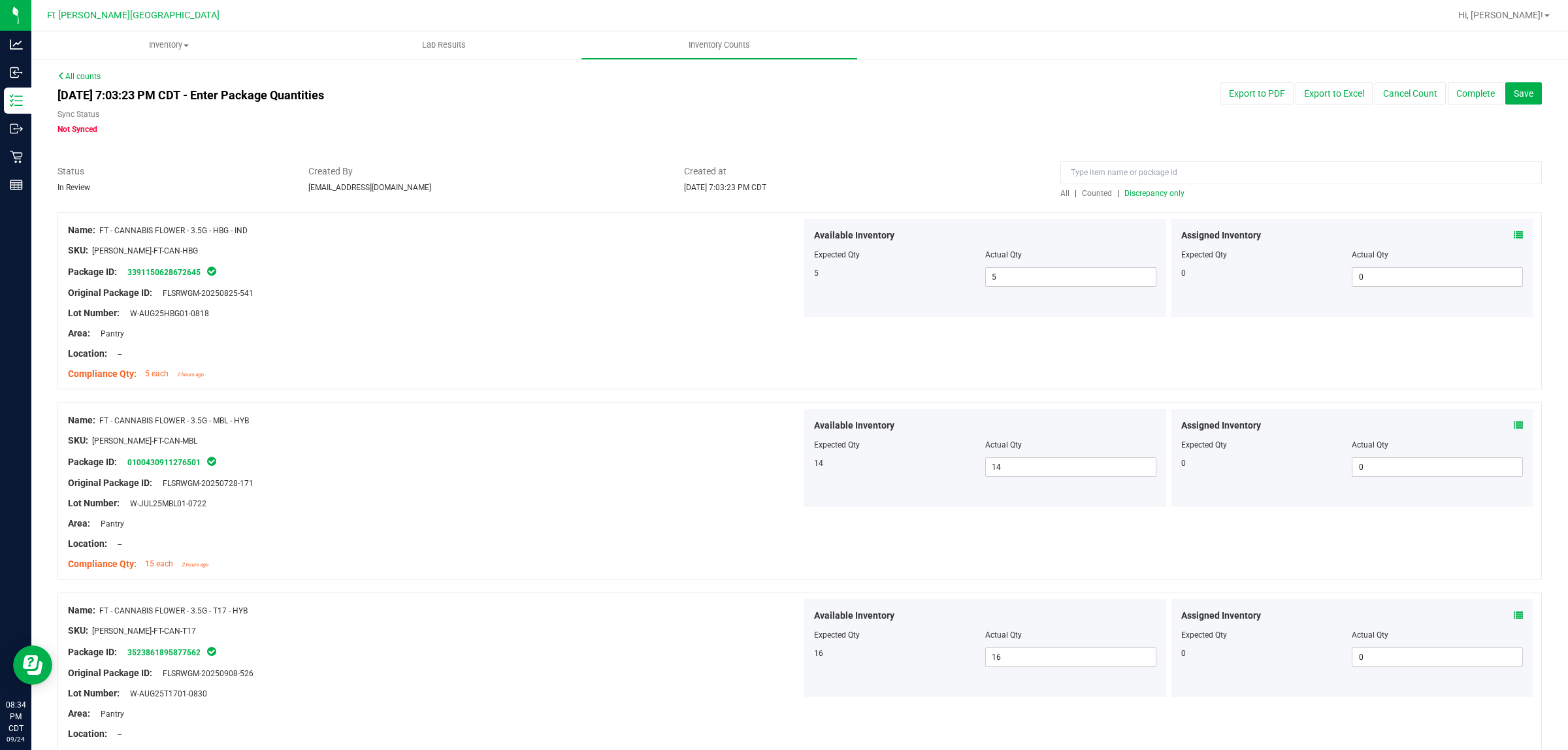
click at [1171, 193] on span "Discrepancy only" at bounding box center [1154, 193] width 60 height 9
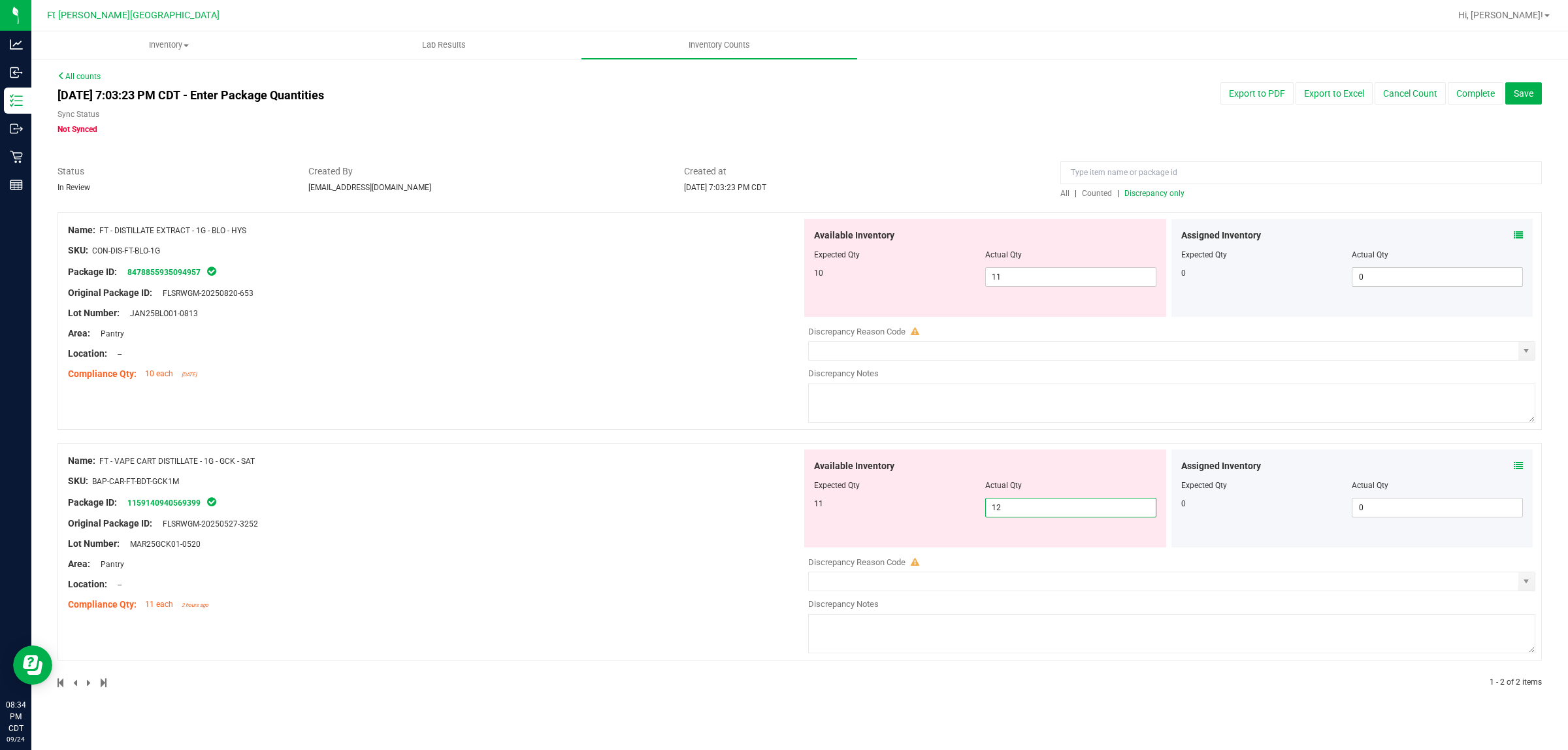
drag, startPoint x: 1013, startPoint y: 515, endPoint x: 907, endPoint y: 536, distance: 108.1
click at [907, 536] on div "Available Inventory Expected Qty Actual Qty 11 12 12" at bounding box center [985, 498] width 362 height 98
type input "11"
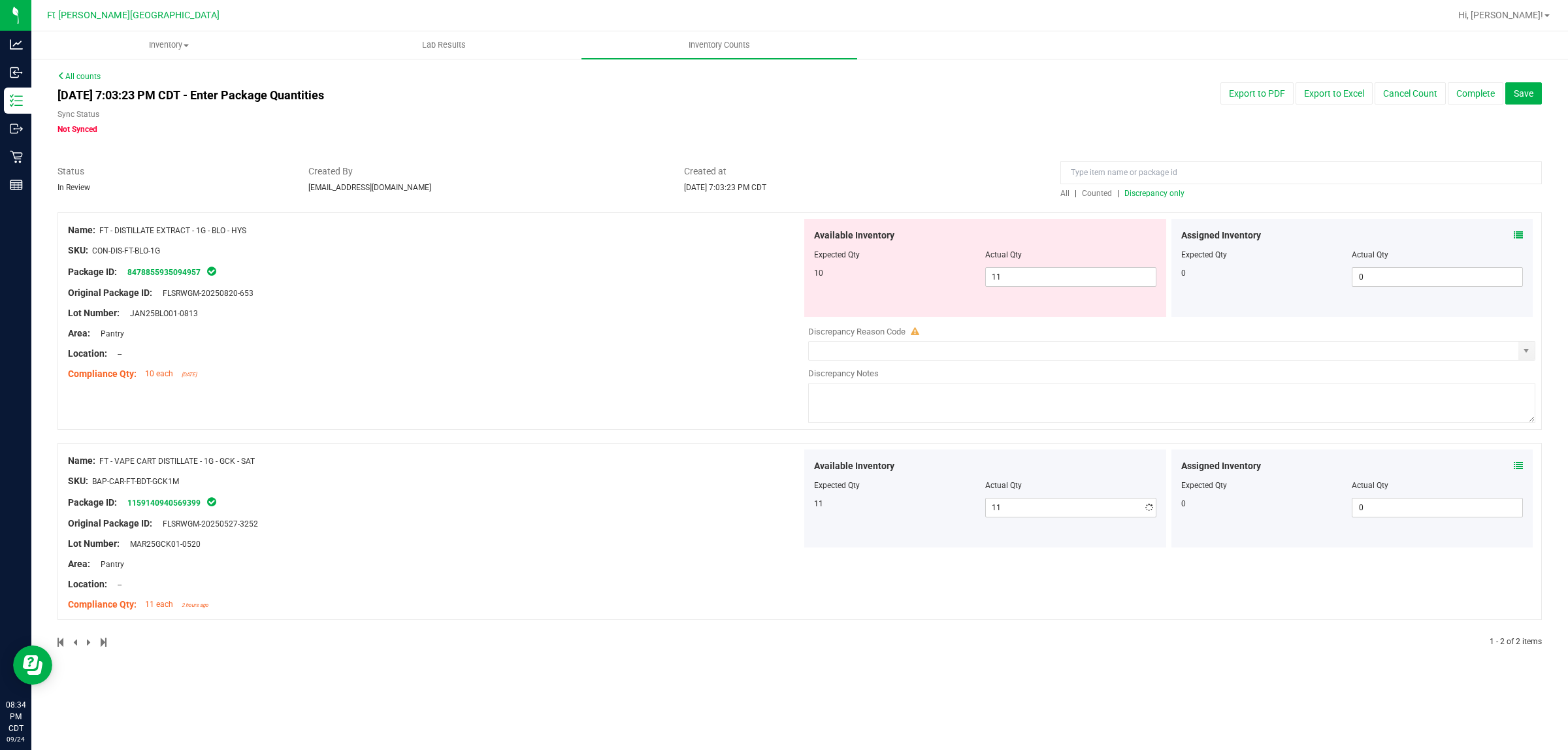
click at [747, 563] on div "Area: Pantry" at bounding box center [435, 563] width 734 height 14
drag, startPoint x: 1010, startPoint y: 271, endPoint x: 959, endPoint y: 284, distance: 52.6
click at [960, 284] on div "10 11 11" at bounding box center [985, 276] width 343 height 19
type input "10"
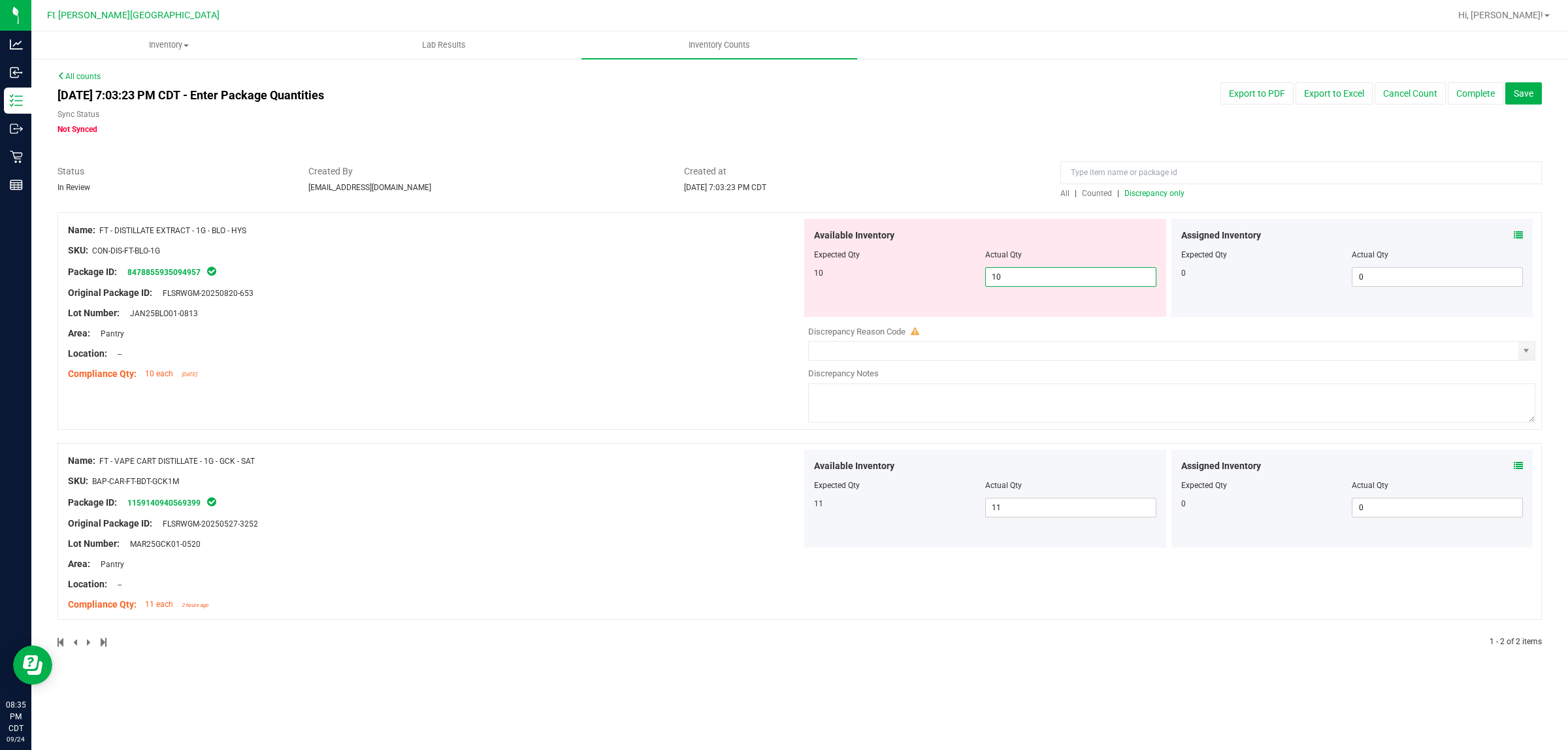
click at [758, 332] on div "Area: Pantry" at bounding box center [435, 333] width 734 height 14
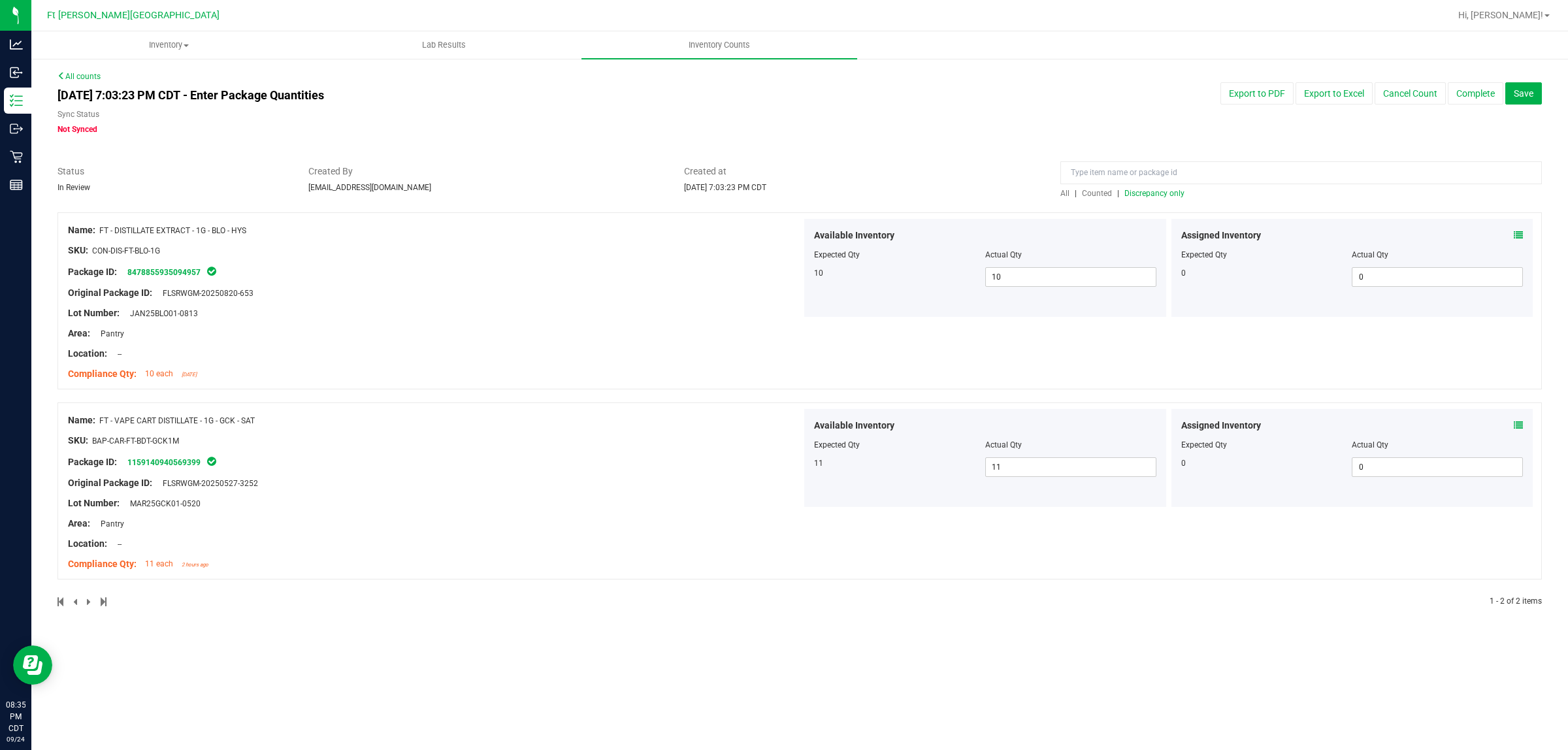
click at [1156, 195] on div "All | Counted | Discrepancy only" at bounding box center [1301, 193] width 481 height 12
click at [1156, 193] on span "Discrepancy only" at bounding box center [1154, 193] width 60 height 9
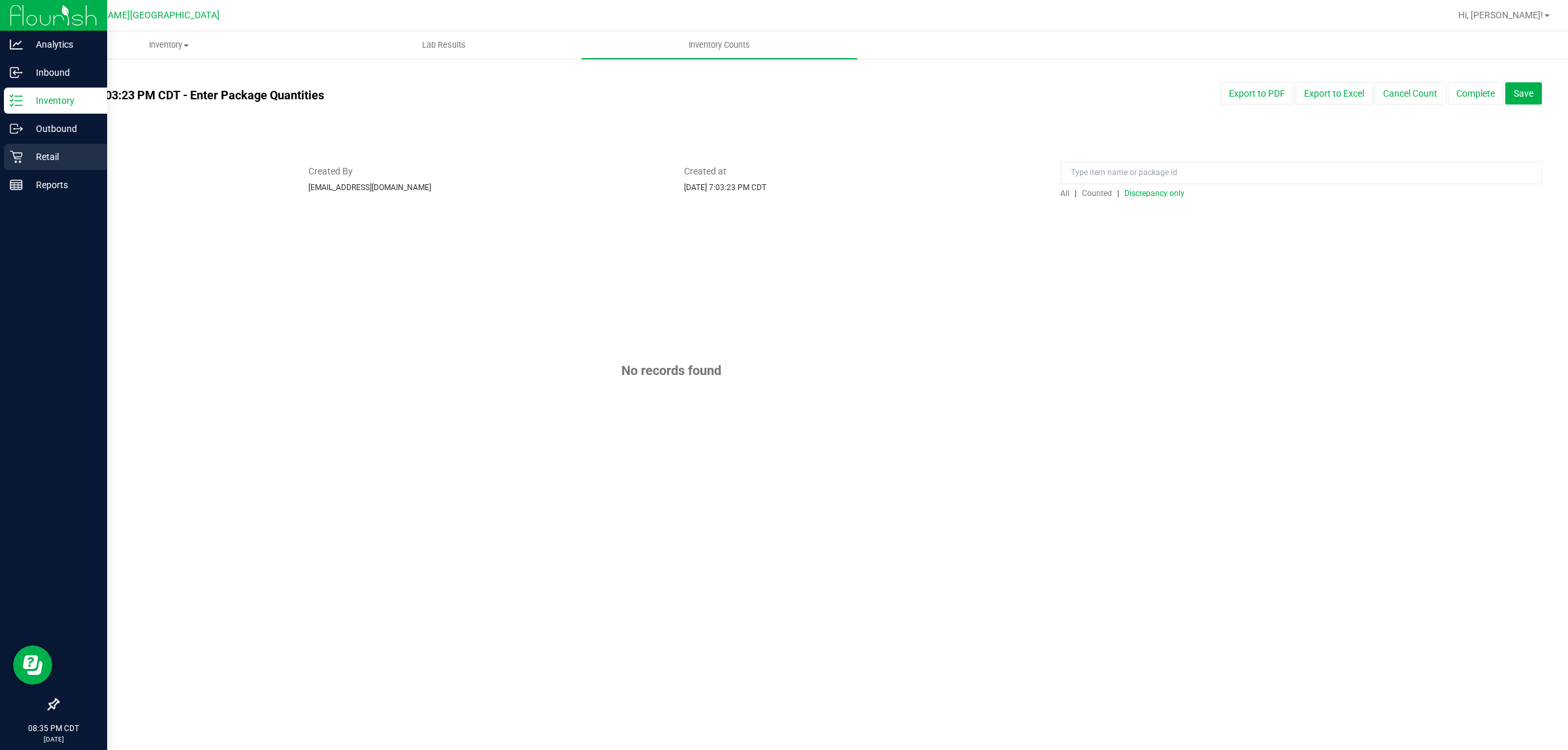
click at [35, 165] on div "Retail" at bounding box center [55, 157] width 103 height 26
